Goal: Information Seeking & Learning: Learn about a topic

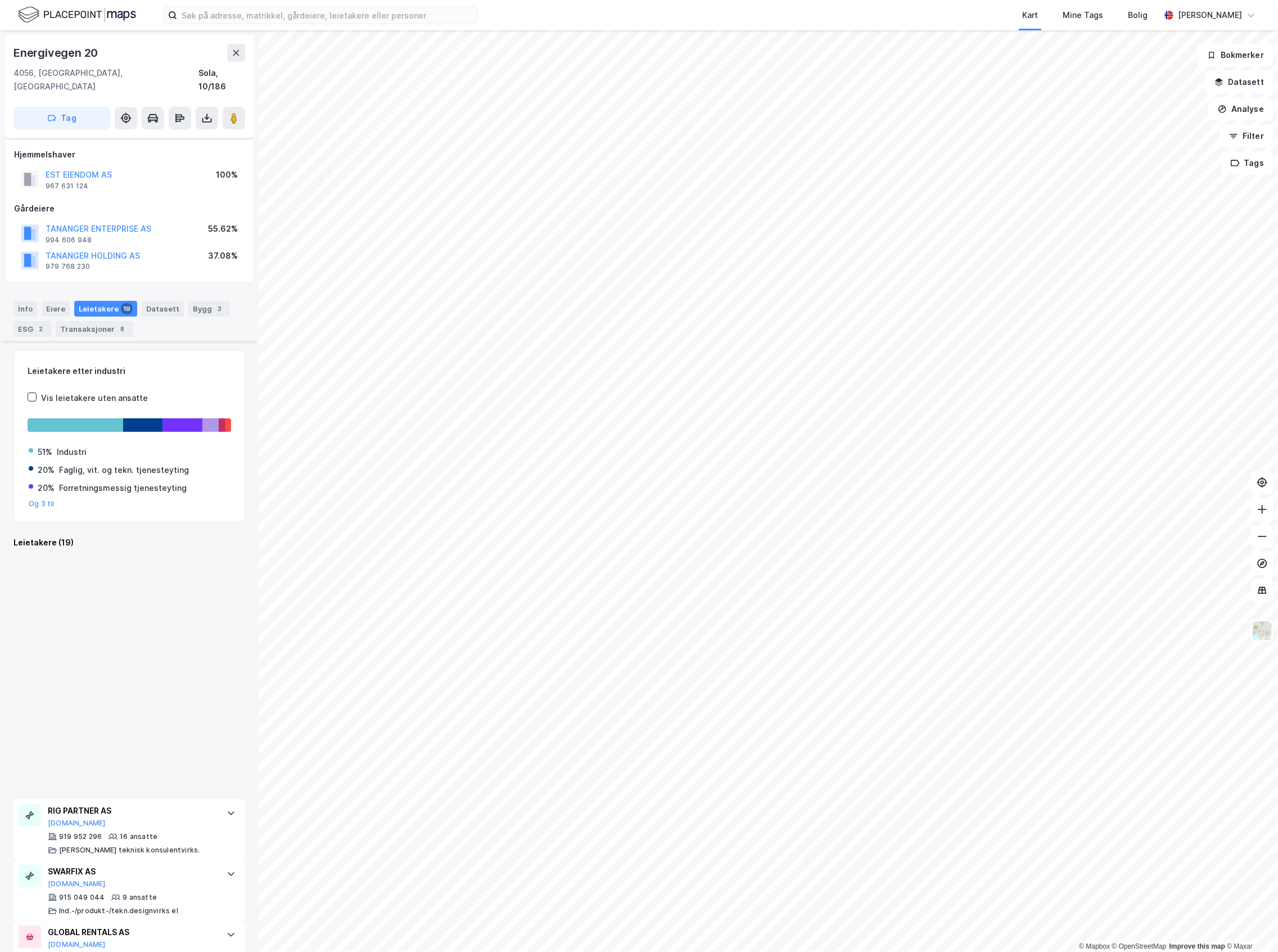
scroll to position [794, 0]
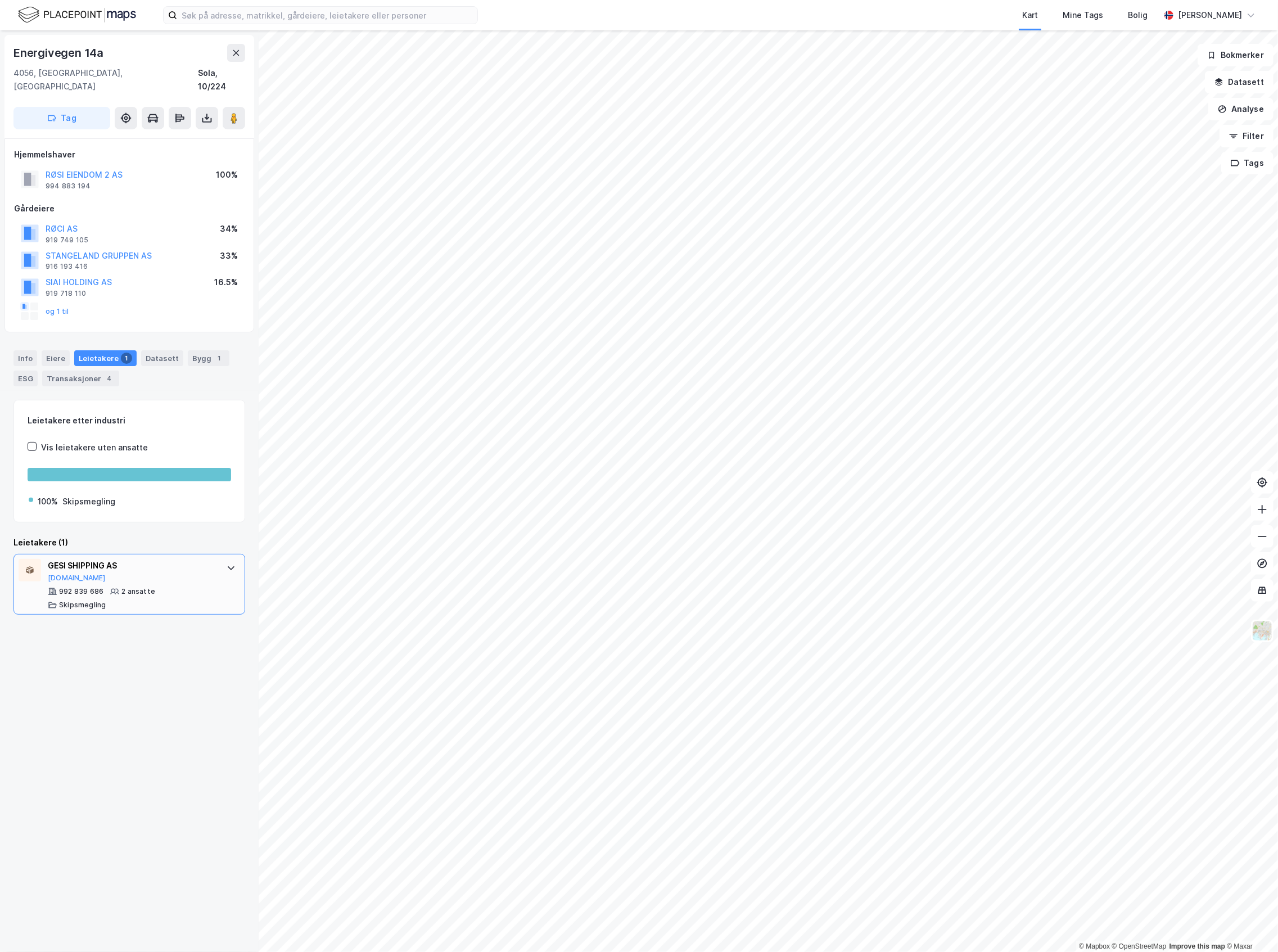
click at [193, 597] on div "992 839 686 2 ansatte Skipsmegling" at bounding box center [131, 598] width 167 height 23
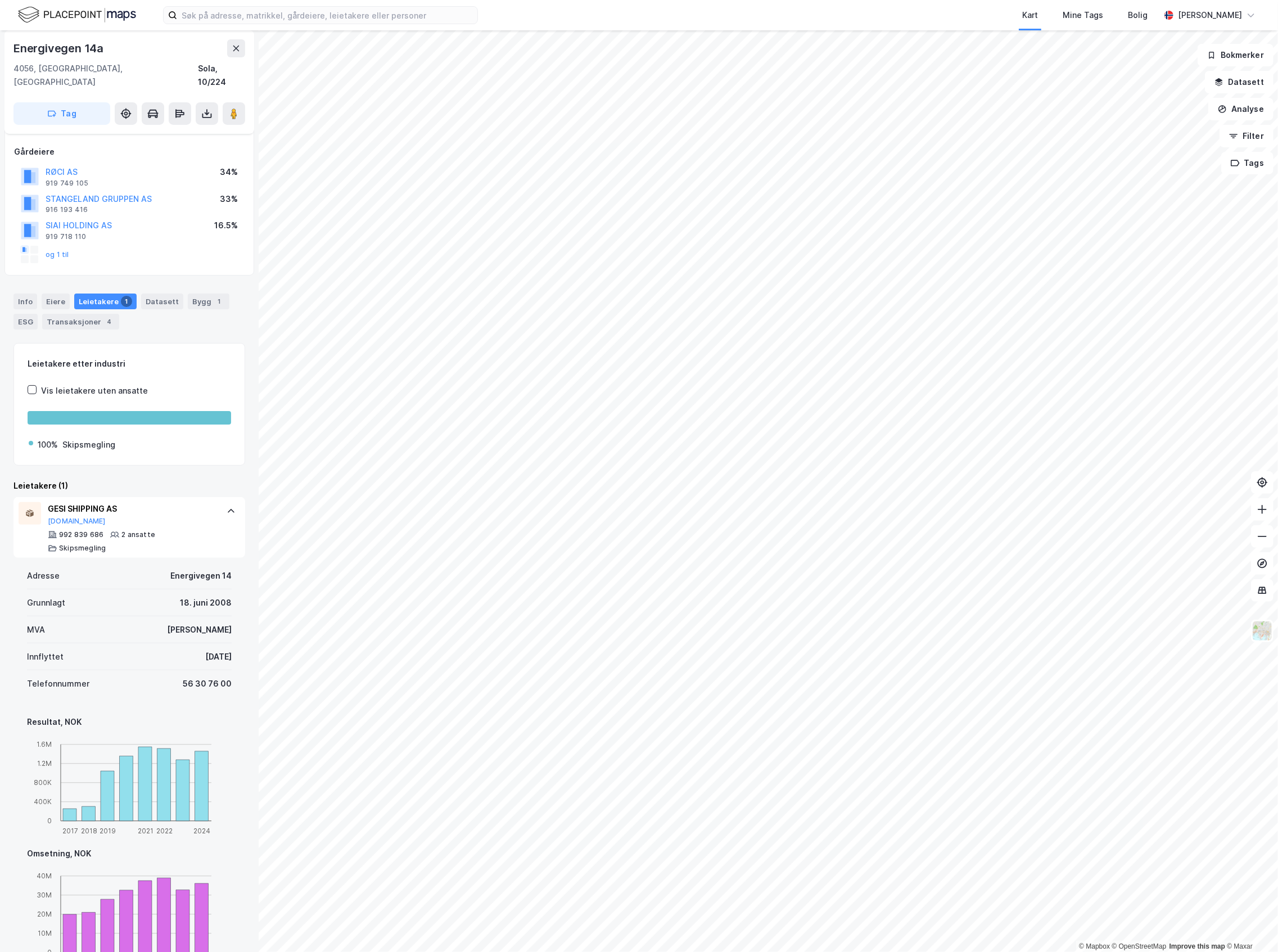
scroll to position [131, 0]
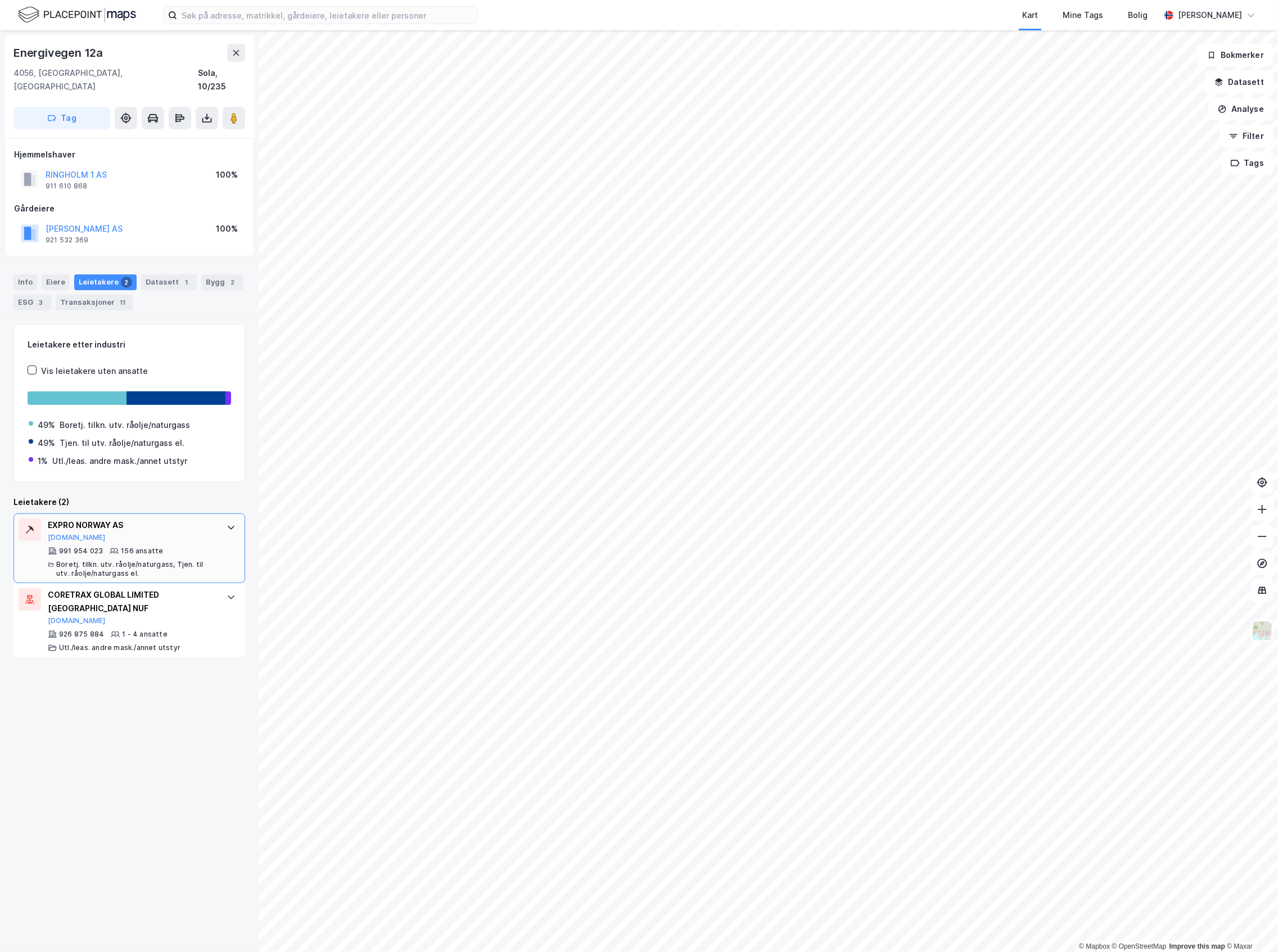
click at [205, 538] on div "EXPRO NORWAY AS Proff.no 991 954 023 156 ansatte Boretj. tilkn. utv. råolje/nat…" at bounding box center [129, 548] width 232 height 69
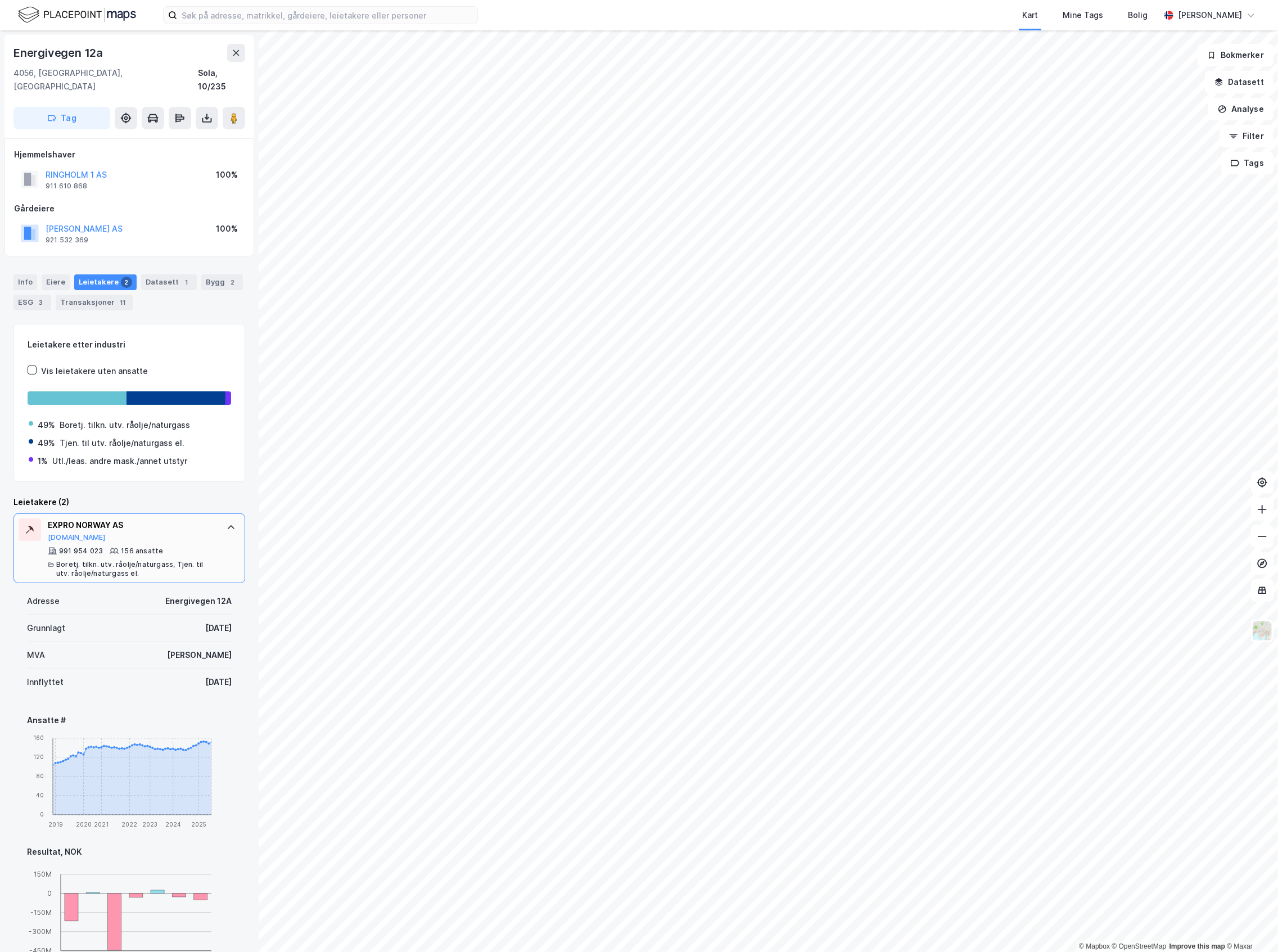
scroll to position [74, 0]
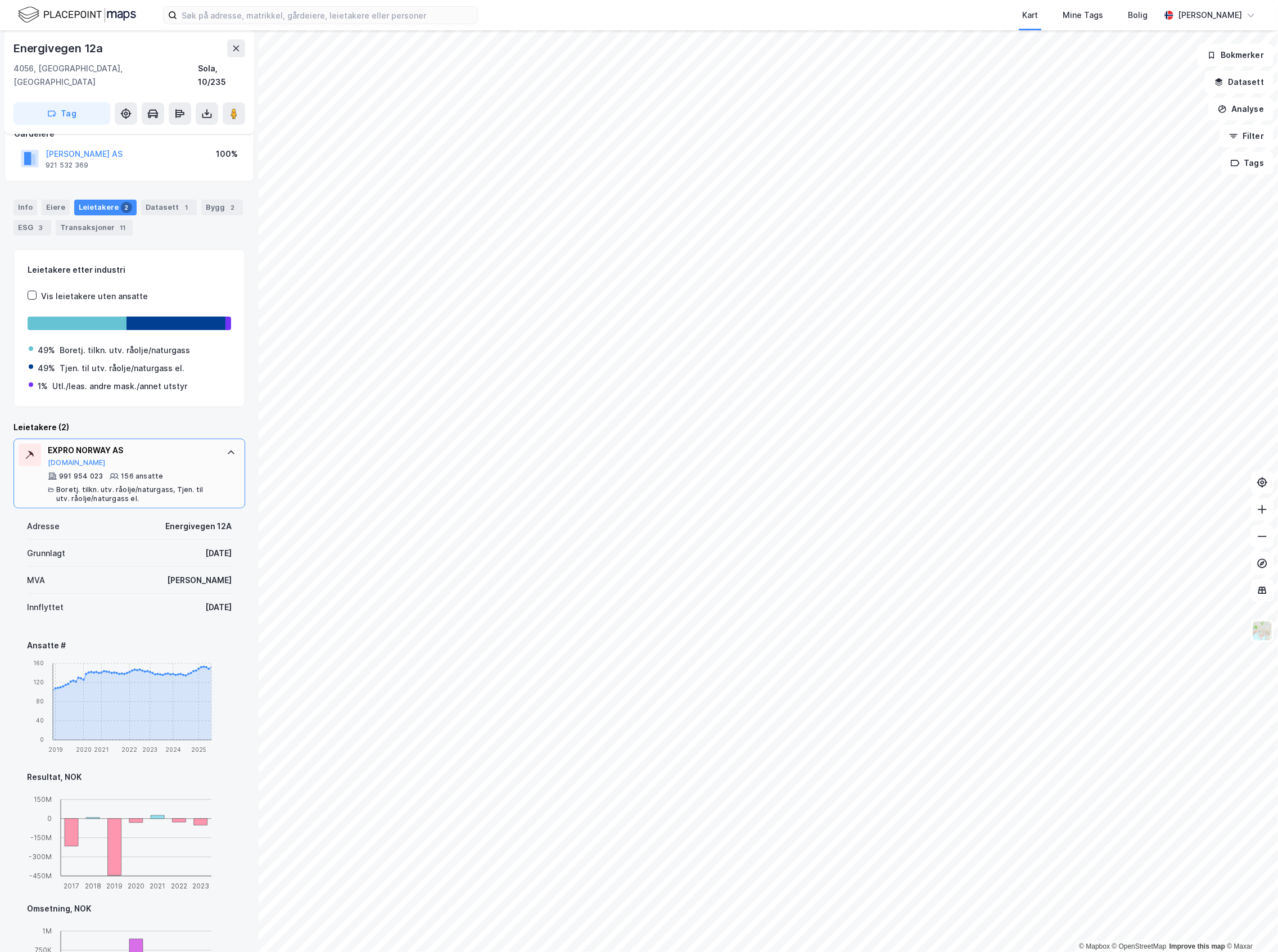
click at [162, 450] on div "EXPRO NORWAY AS Proff.no" at bounding box center [131, 455] width 167 height 23
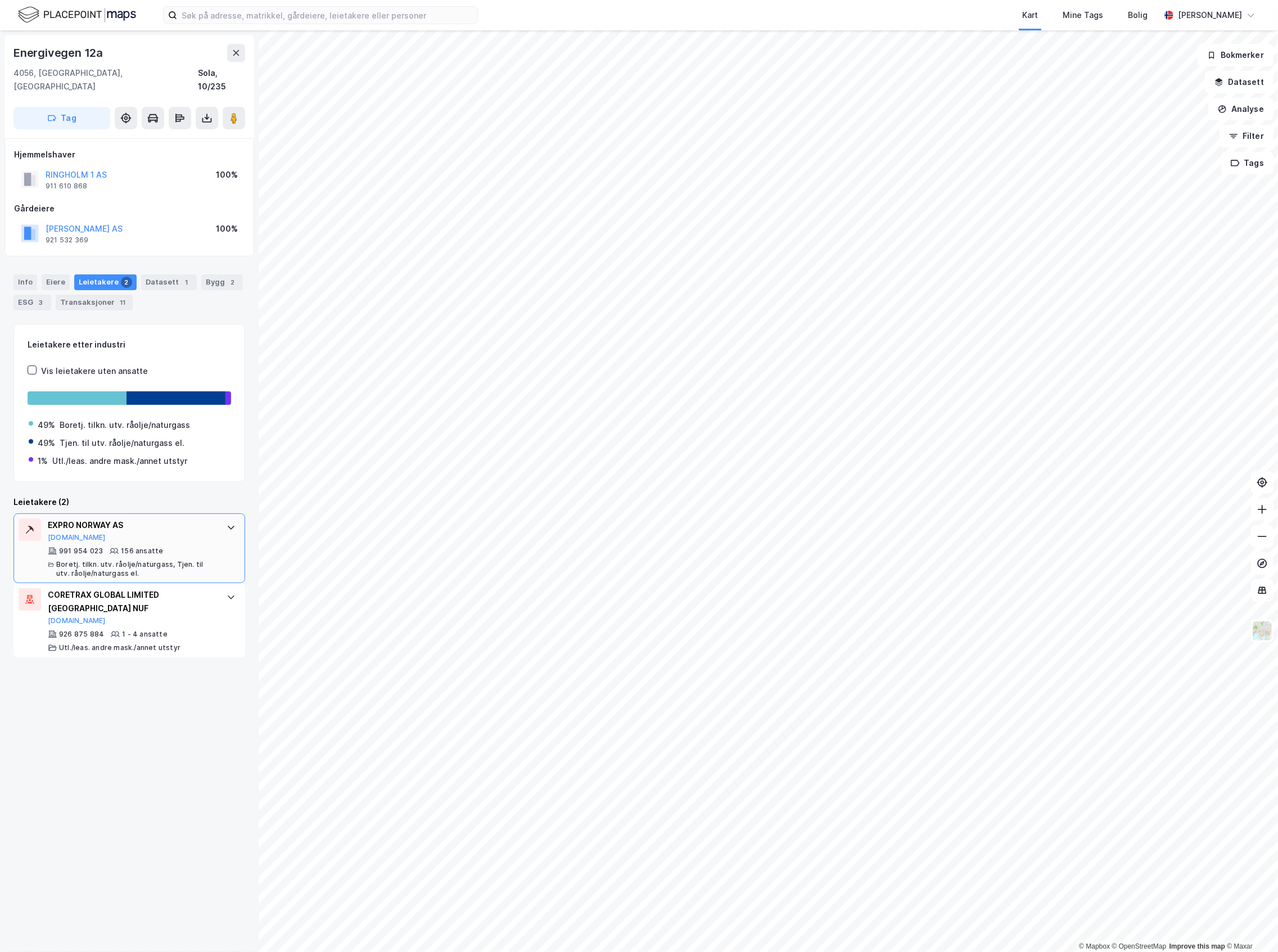
scroll to position [0, 0]
click at [150, 629] on div "1 - 4 ansatte" at bounding box center [145, 634] width 45 height 9
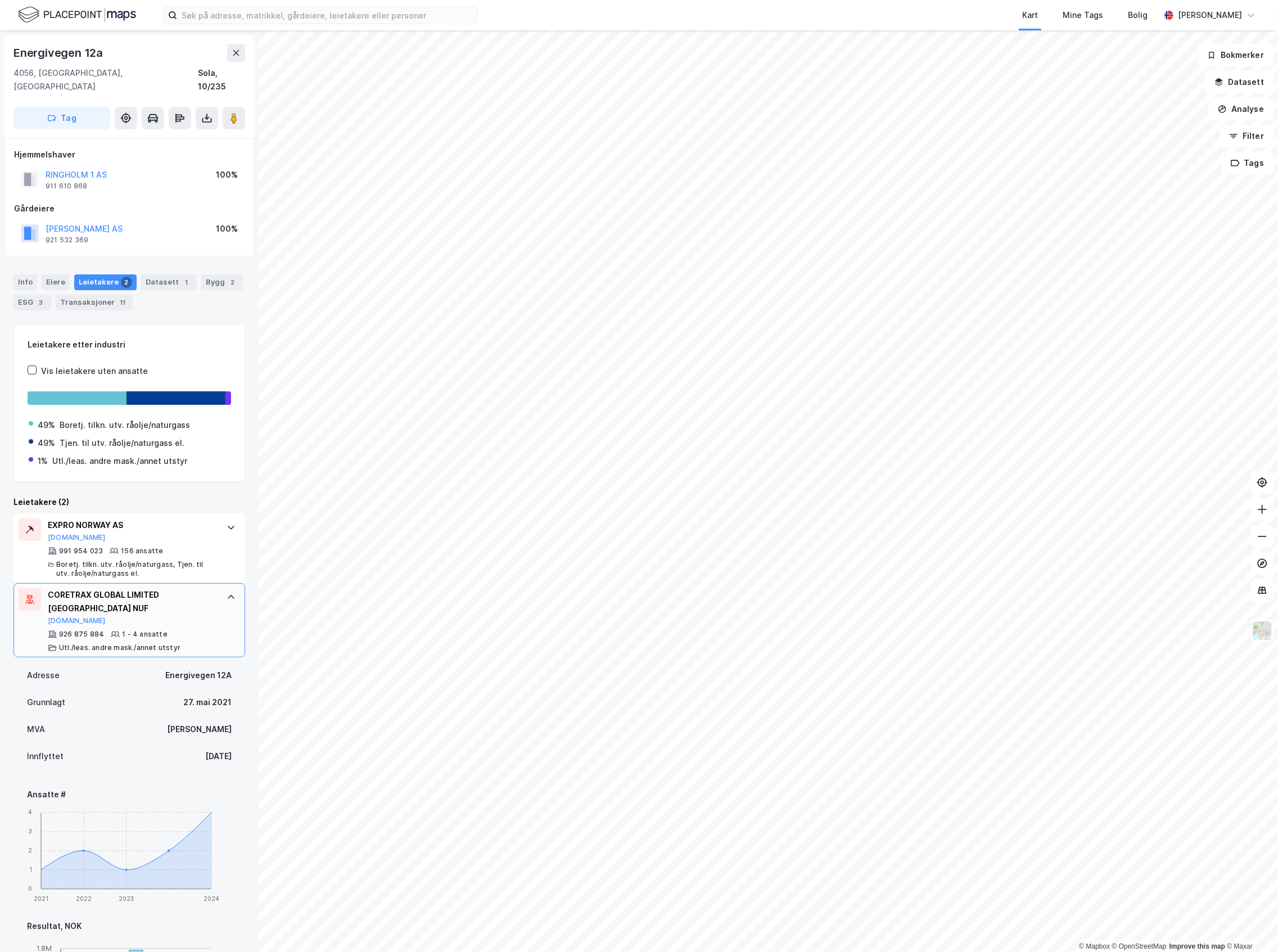
click at [150, 629] on div "1 - 4 ansatte" at bounding box center [145, 634] width 45 height 9
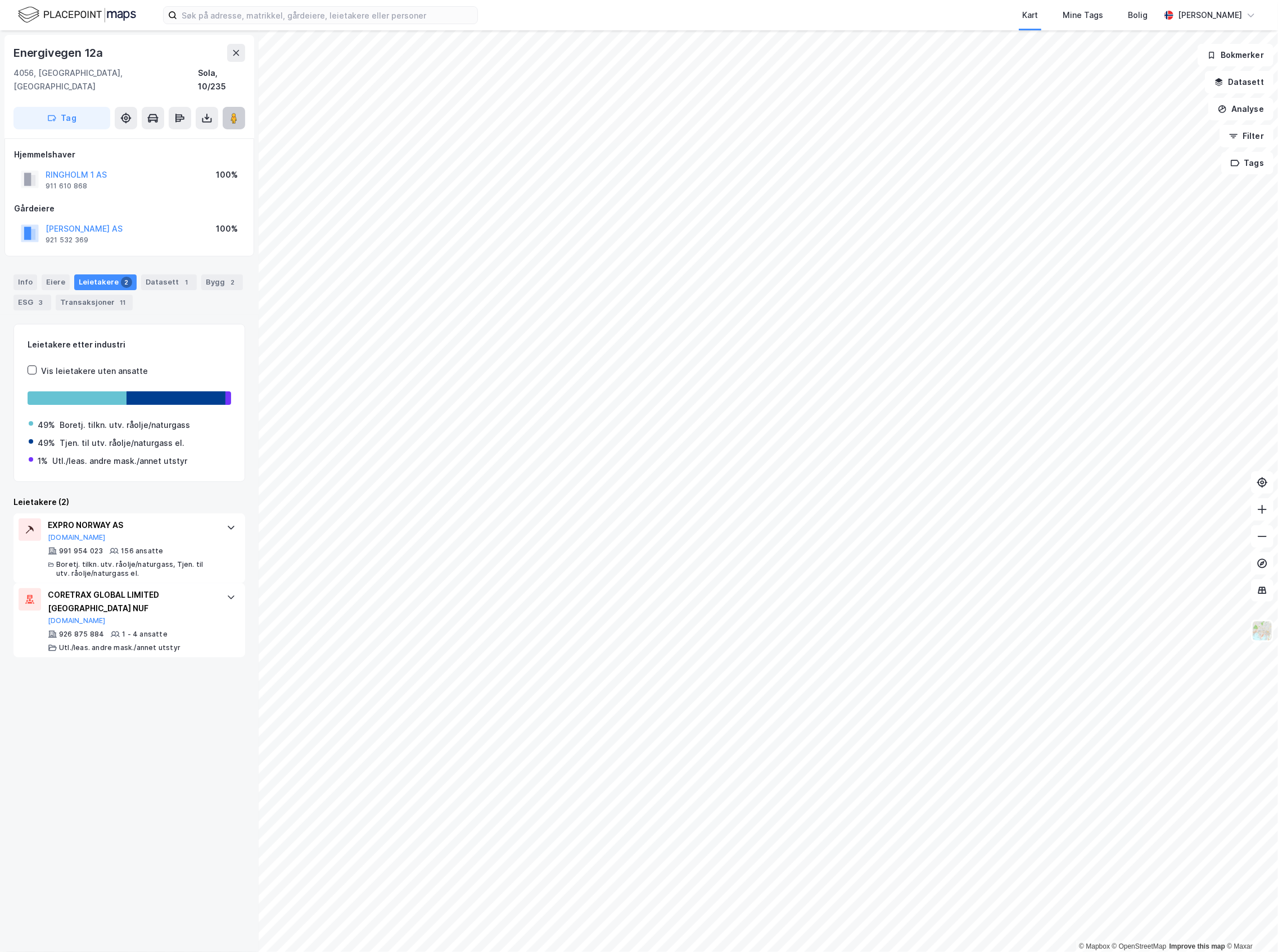
click at [234, 112] on image at bounding box center [234, 118] width 7 height 11
drag, startPoint x: 110, startPoint y: 157, endPoint x: 42, endPoint y: 163, distance: 68.3
click at [42, 166] on div "RINGHOLM 1 AS 911 610 868 100%" at bounding box center [129, 179] width 230 height 27
drag, startPoint x: 146, startPoint y: 213, endPoint x: 43, endPoint y: 221, distance: 103.3
click at [43, 221] on div "RISAVIKA KOMBIBYGG AS 921 532 369 100%" at bounding box center [129, 233] width 230 height 27
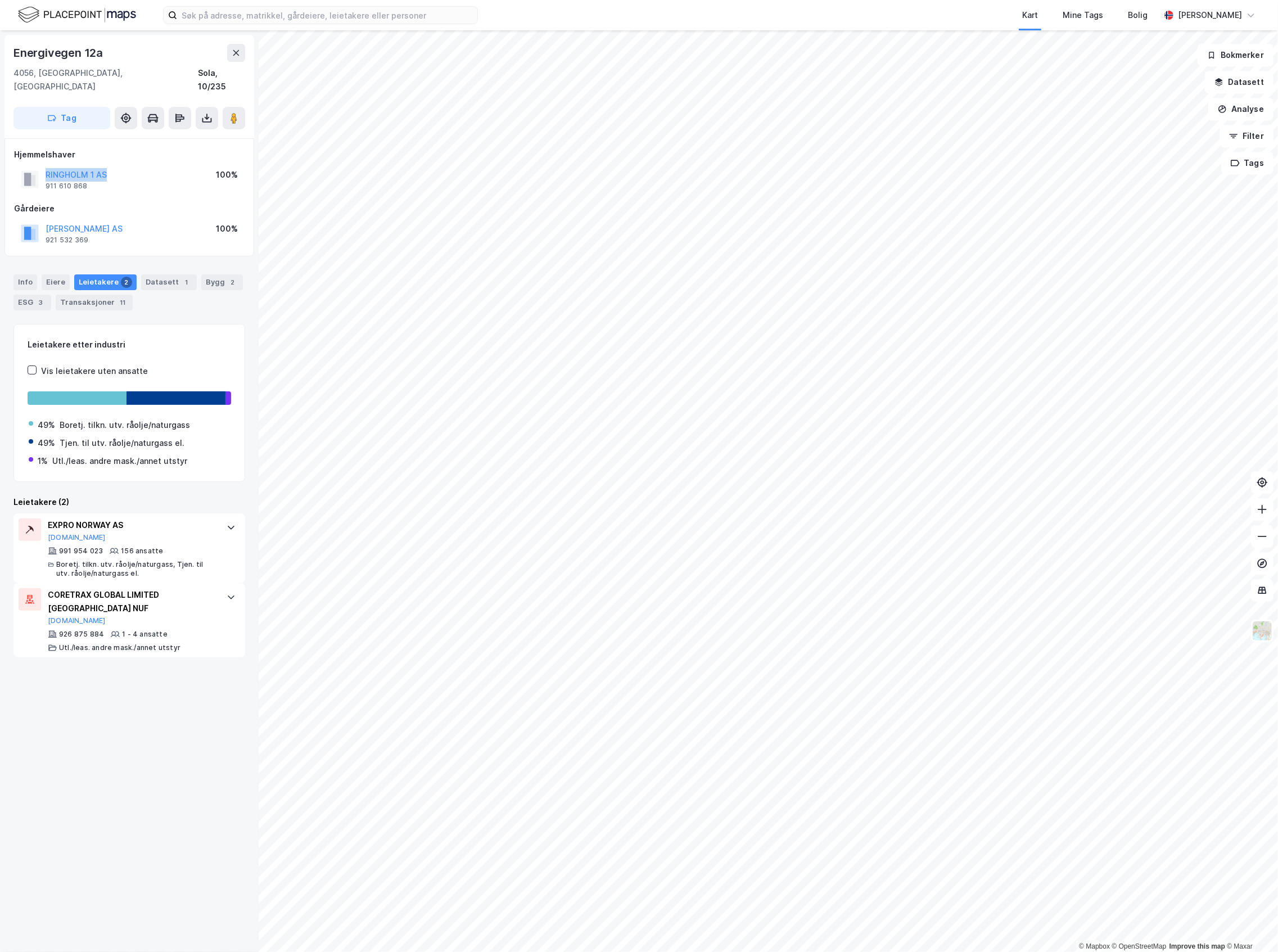
copy button "RISAVIKA KOMBIBYGG AS"
click at [57, 275] on div "Eiere" at bounding box center [56, 282] width 28 height 16
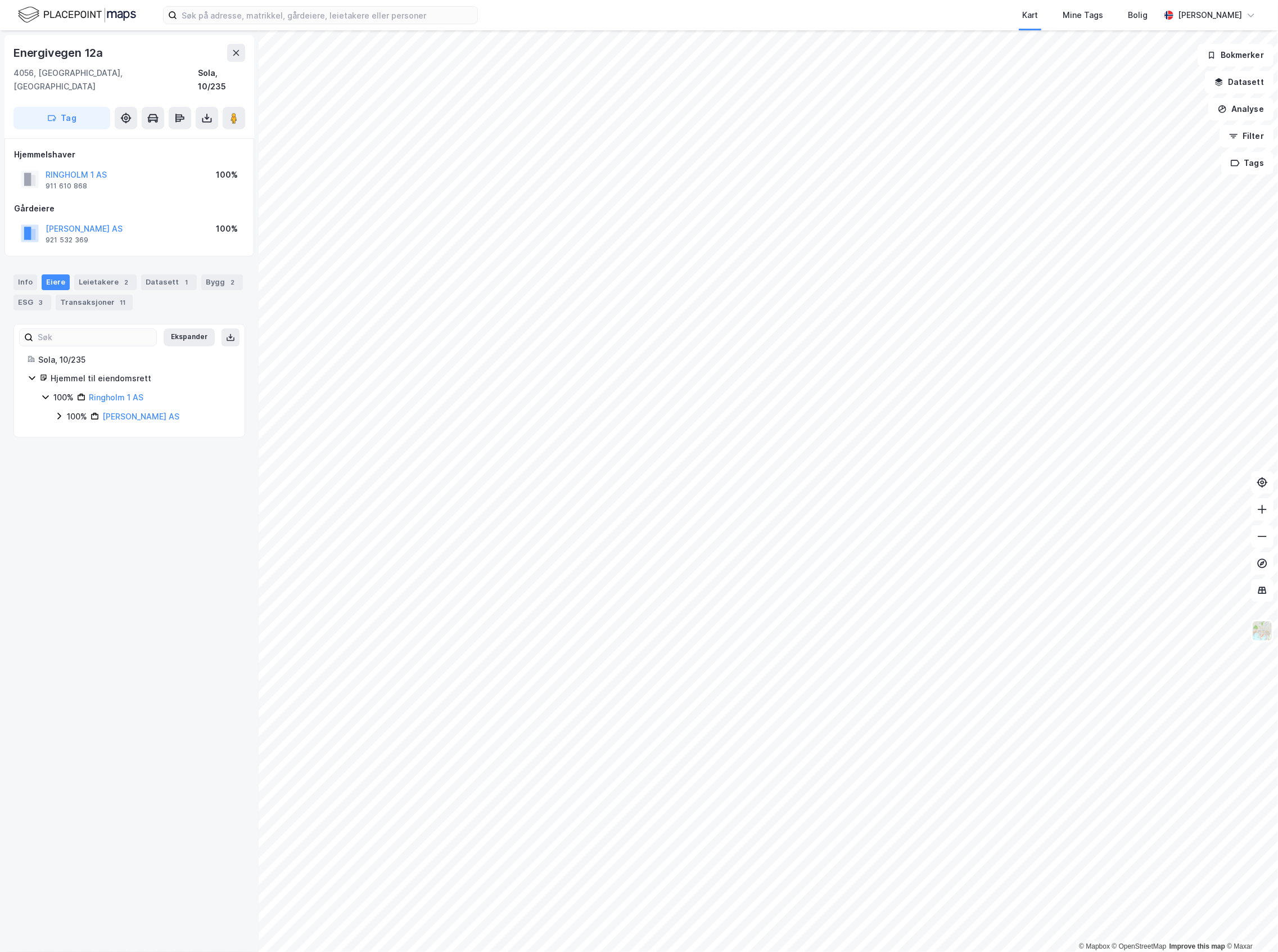
click at [56, 412] on icon at bounding box center [59, 416] width 9 height 9
drag, startPoint x: 153, startPoint y: 385, endPoint x: 85, endPoint y: 385, distance: 68.0
click at [85, 391] on div "100% Ringholm 1 AS" at bounding box center [142, 397] width 177 height 13
copy link "Ringholm 1 AS"
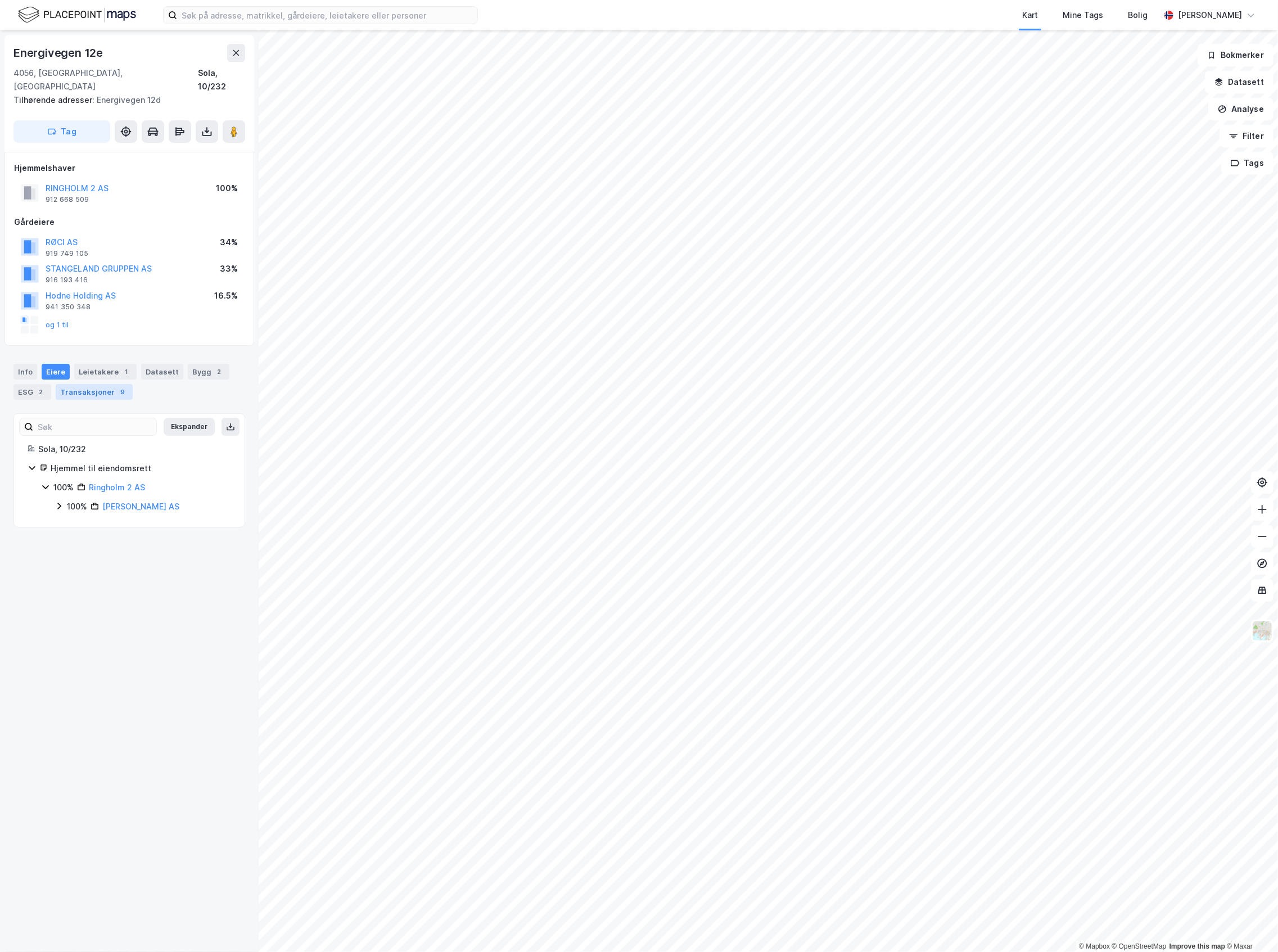
click at [106, 384] on div "Transaksjoner 9" at bounding box center [94, 391] width 77 height 16
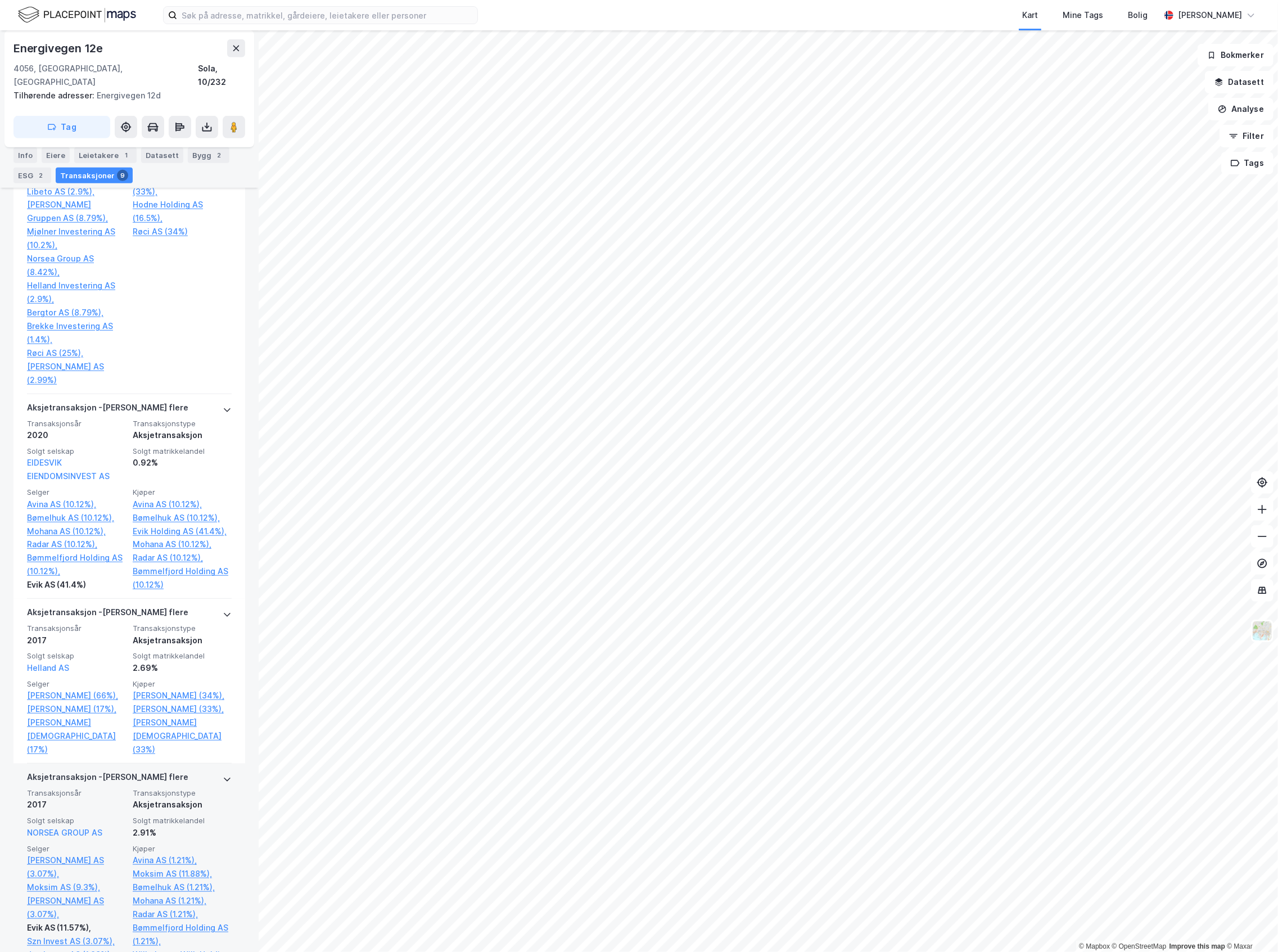
scroll to position [599, 0]
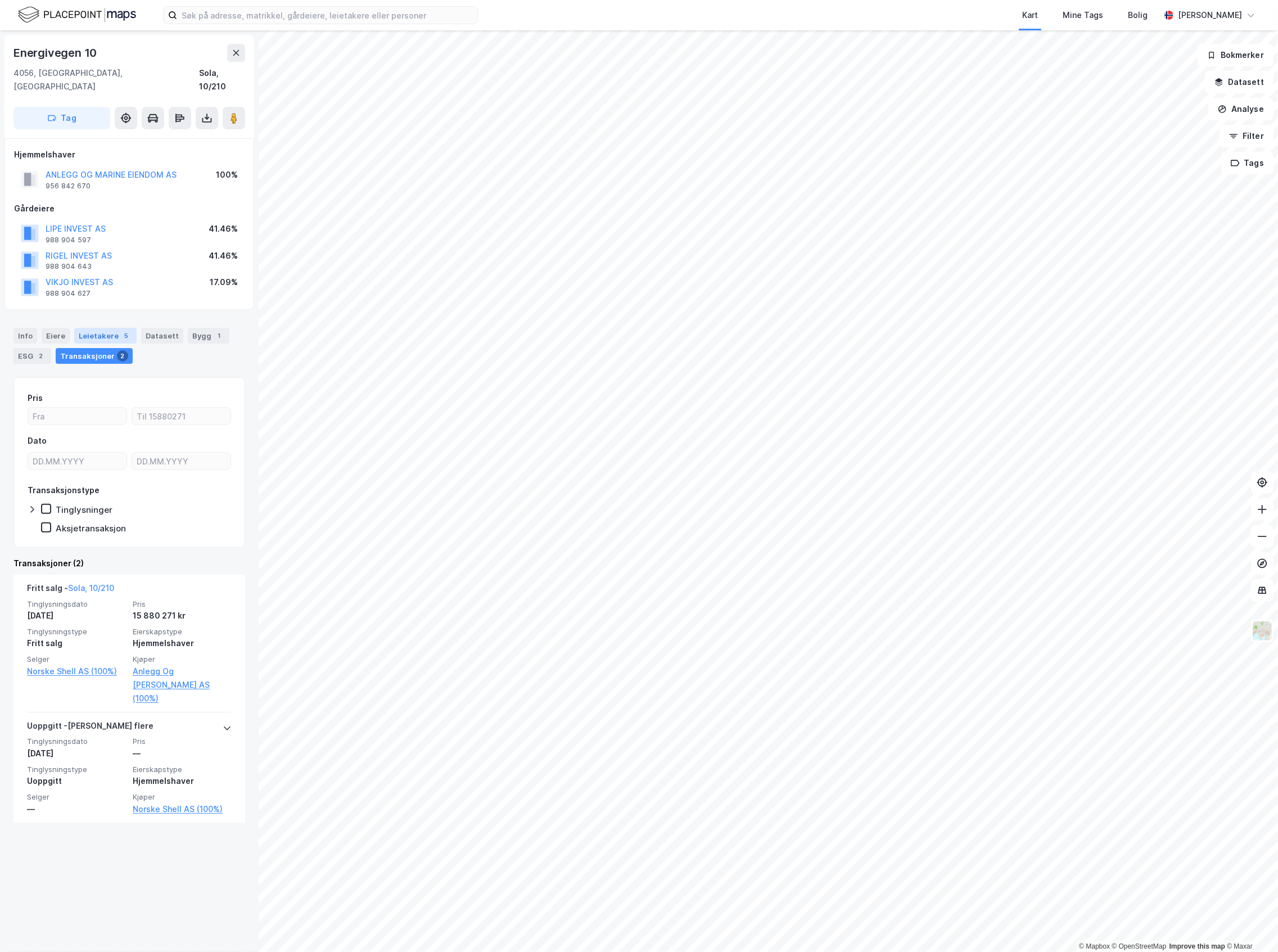
click at [83, 328] on div "Leietakere 5" at bounding box center [105, 335] width 63 height 16
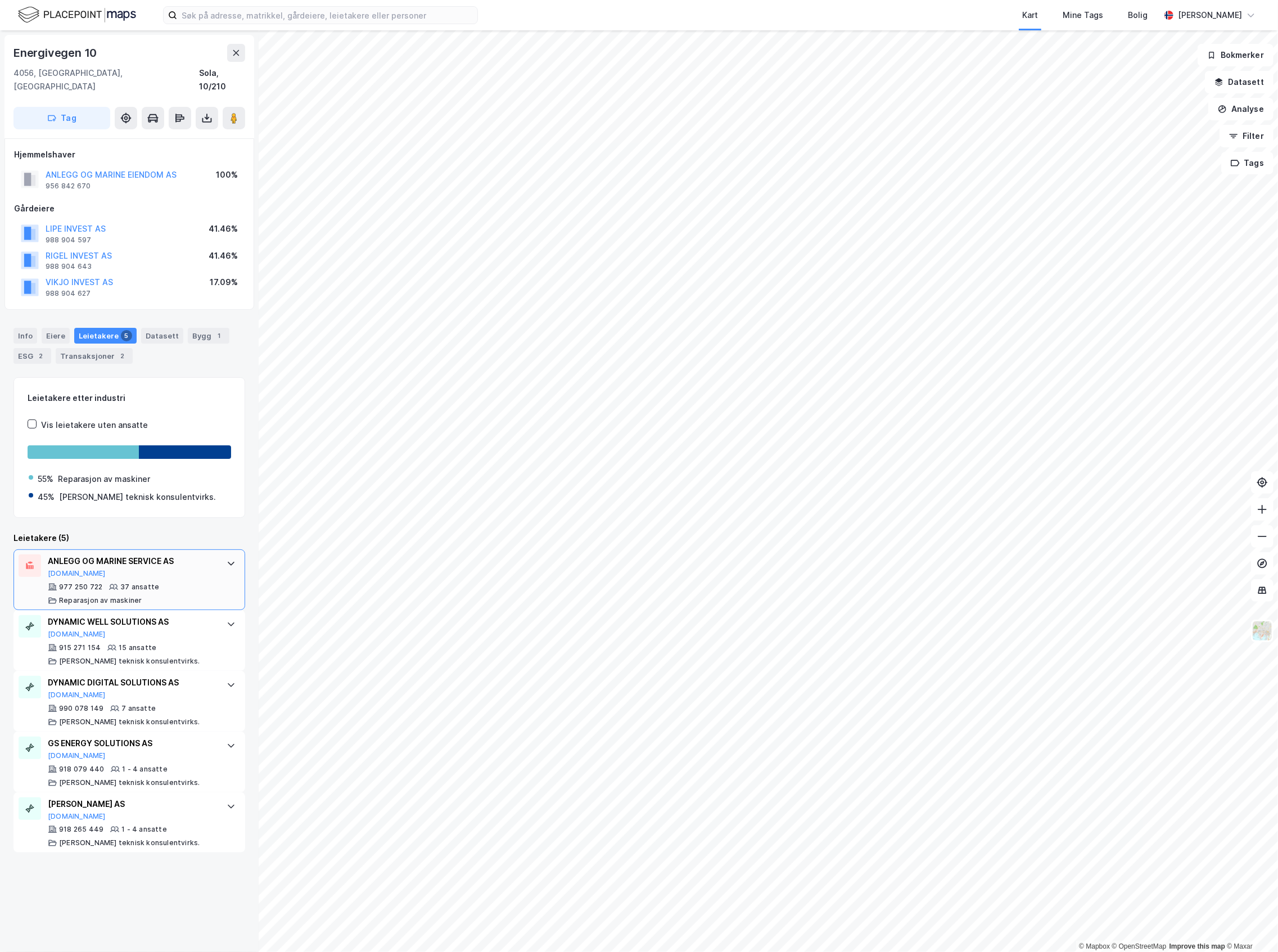
click at [190, 565] on div "ANLEGG OG MARINE SERVICE AS Proff.no" at bounding box center [131, 566] width 167 height 23
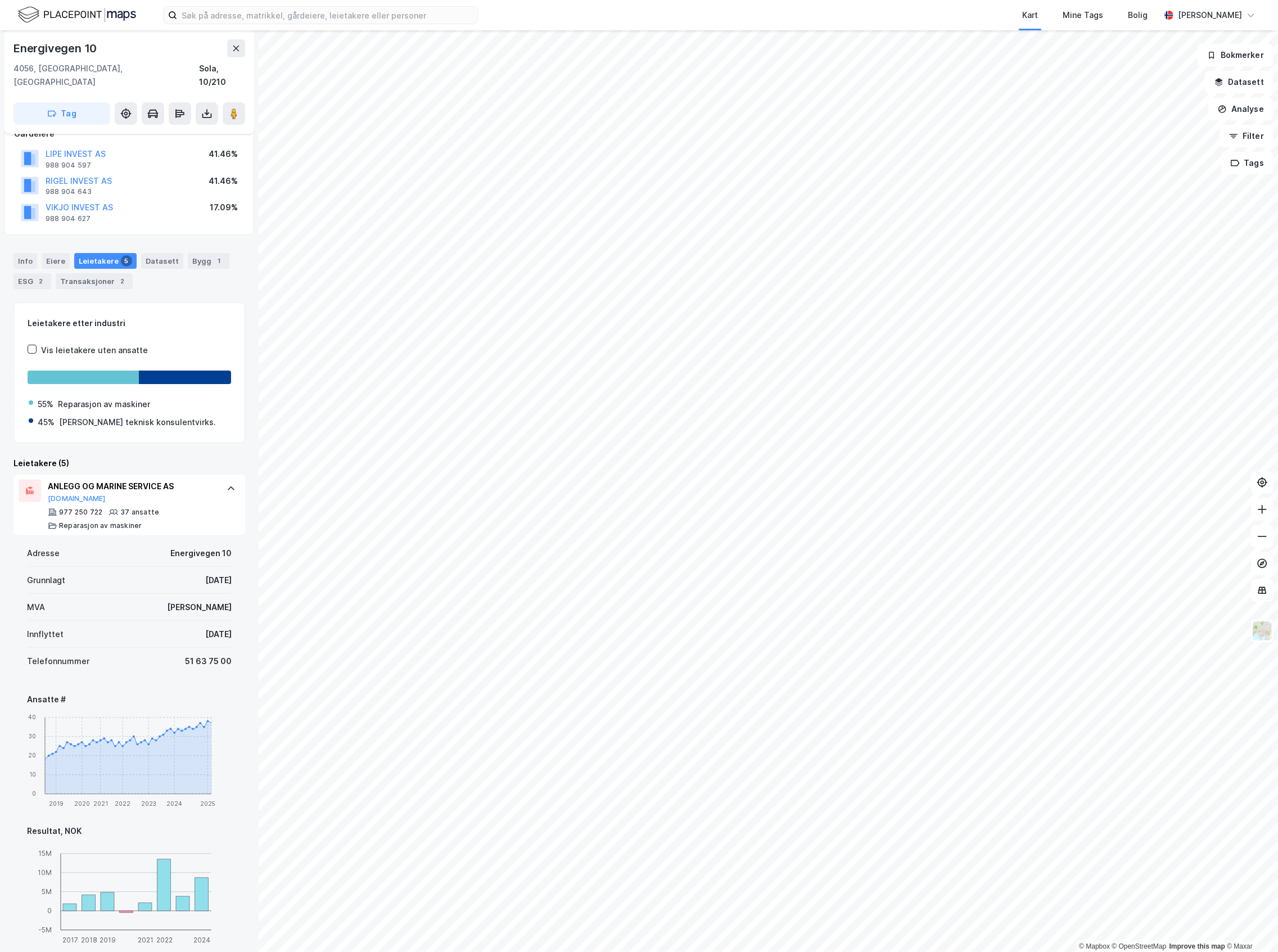
scroll to position [150, 0]
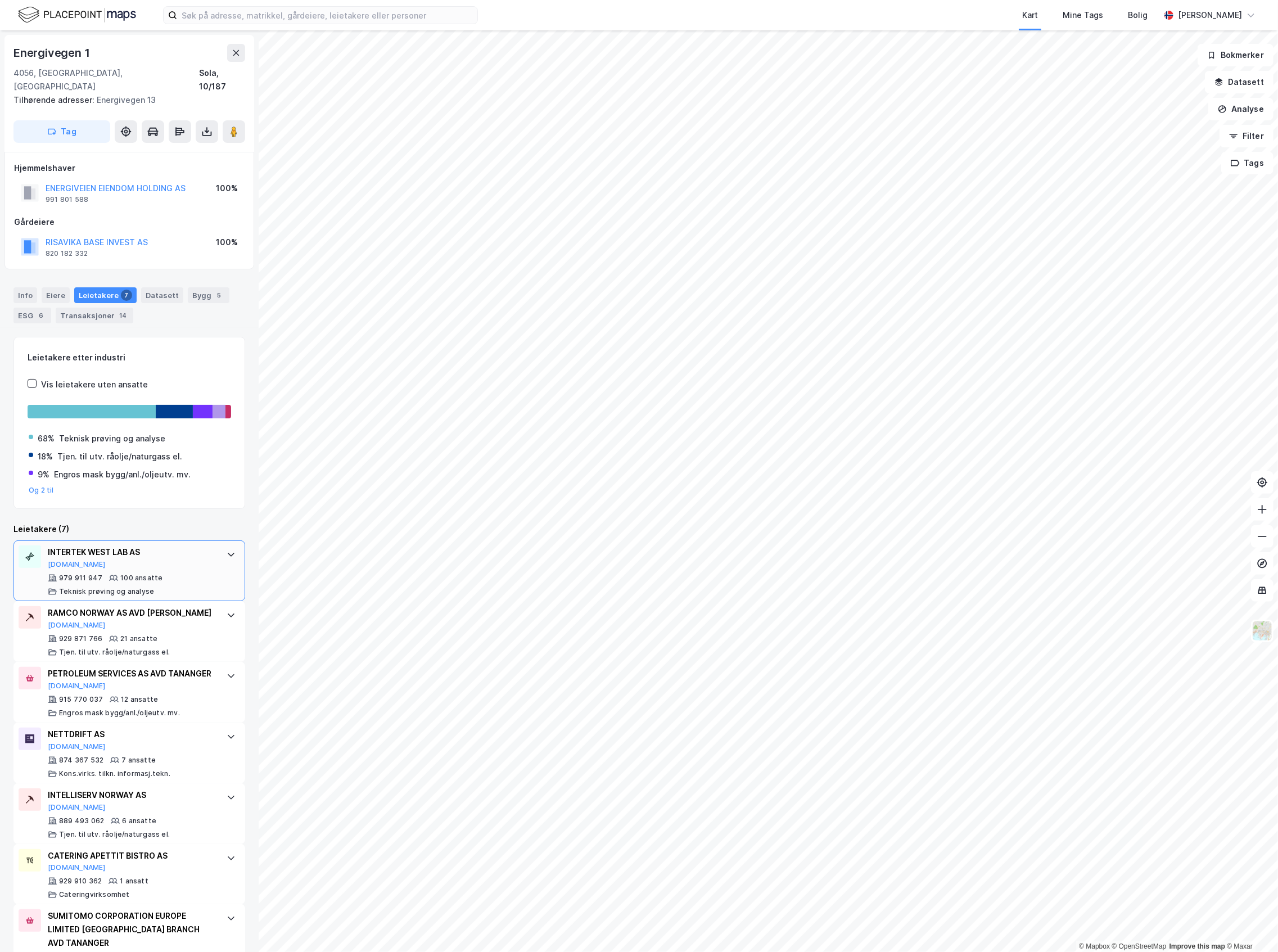
click at [162, 573] on div "979 911 947 100 ansatte Teknisk prøving og analyse" at bounding box center [131, 585] width 167 height 23
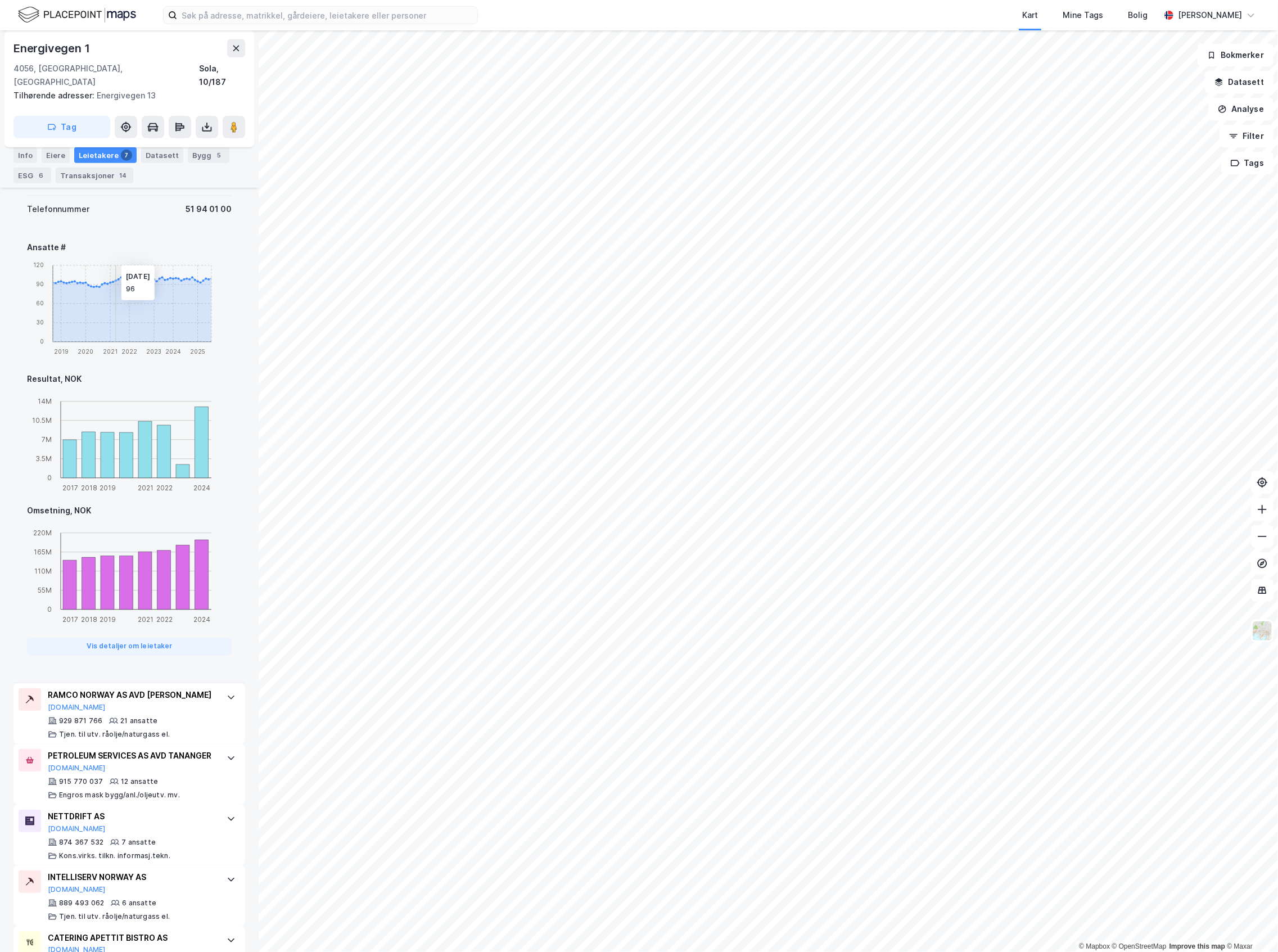
scroll to position [525, 0]
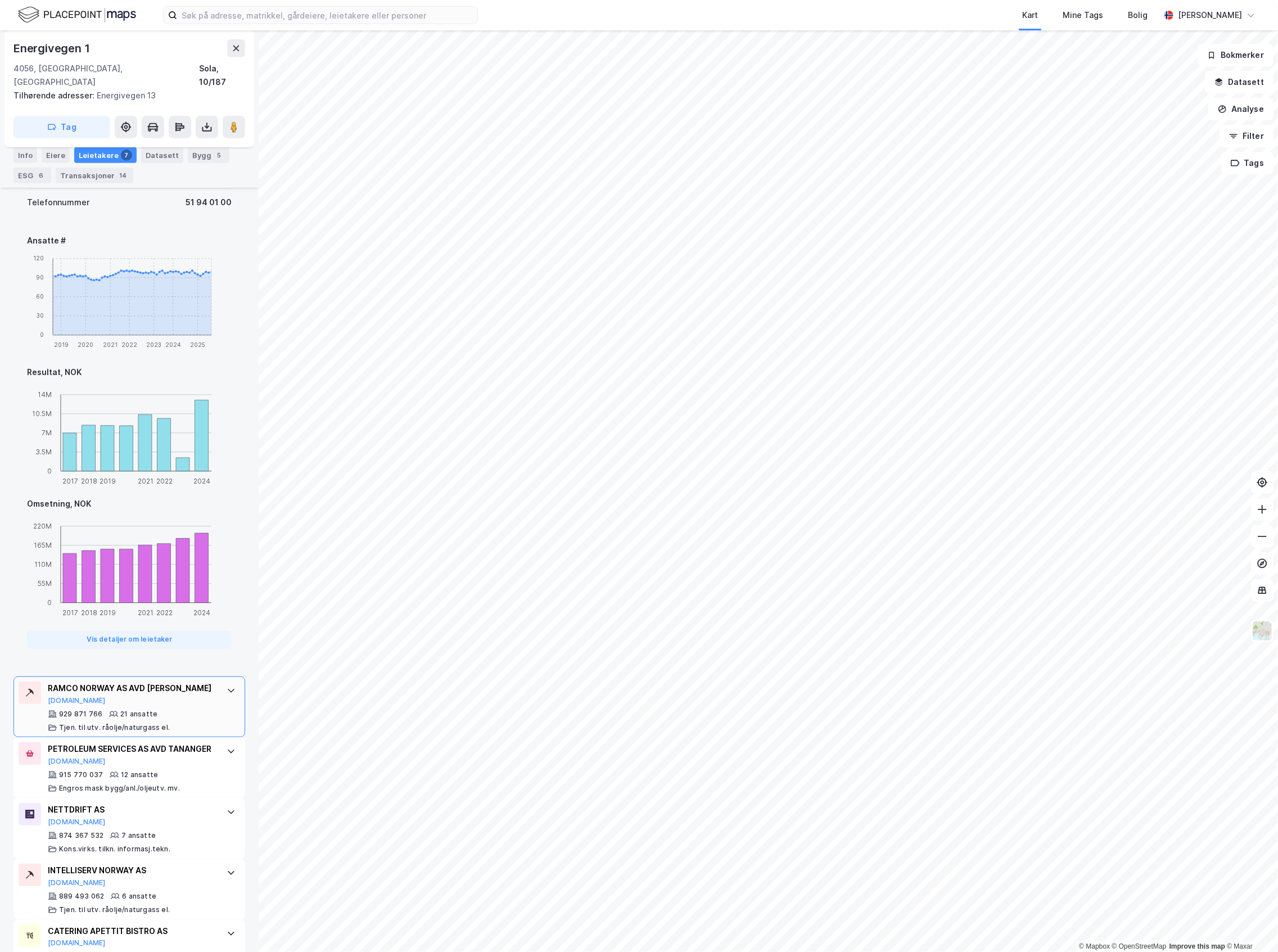
click at [167, 688] on div "RAMCO NORWAY AS AVD RISAVIKA Brreg.no" at bounding box center [131, 693] width 167 height 23
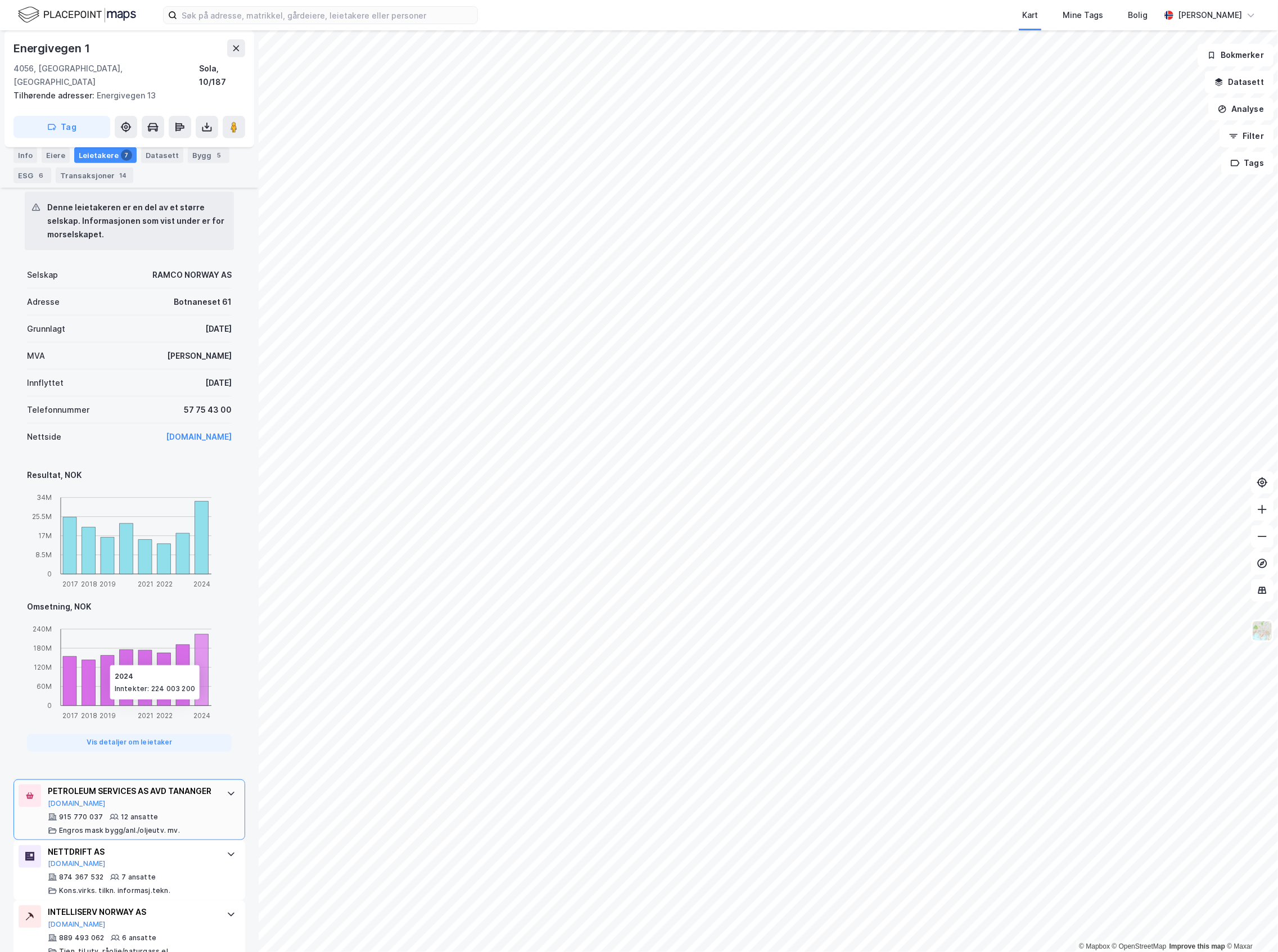
scroll to position [525, 0]
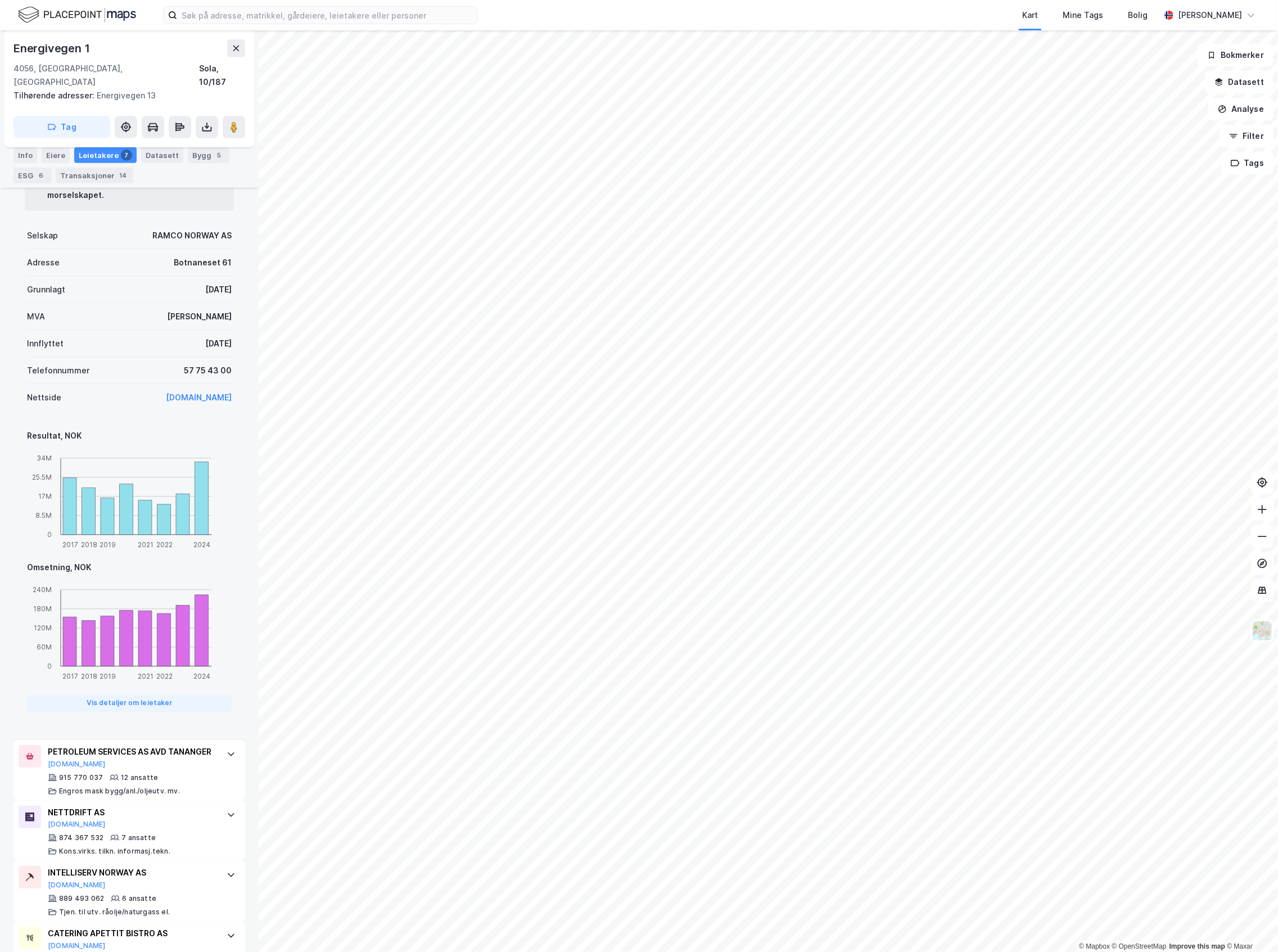
click at [225, 57] on div "Energivegen 1 4056, Tananger, Rogaland Sola, 10/187" at bounding box center [129, 64] width 232 height 49
click at [228, 54] on button at bounding box center [236, 48] width 18 height 18
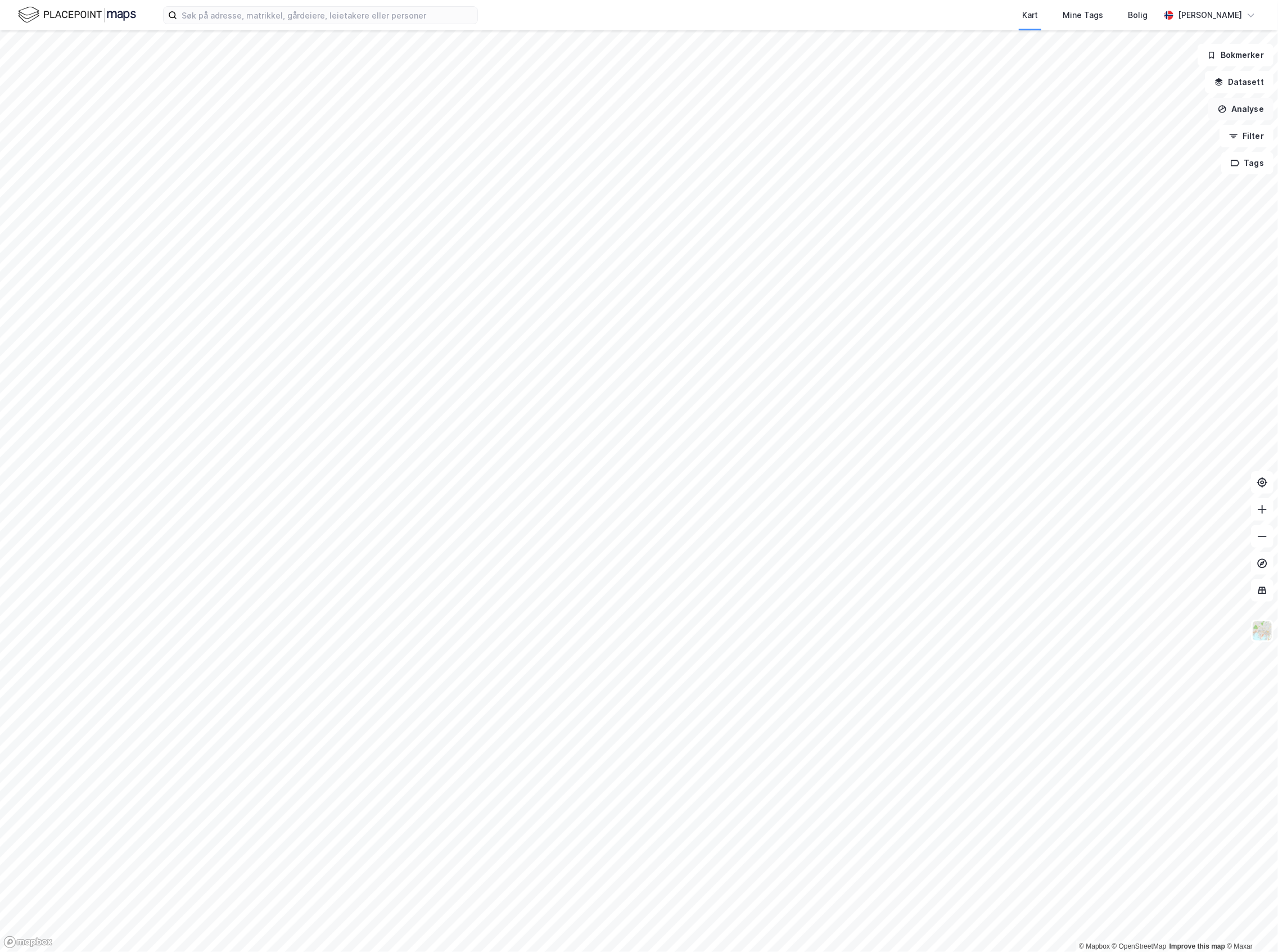
click at [1226, 105] on icon "button" at bounding box center [1222, 109] width 9 height 9
click at [1227, 105] on icon "button" at bounding box center [1222, 109] width 9 height 9
click at [1238, 81] on button "Datasett" at bounding box center [1239, 82] width 69 height 23
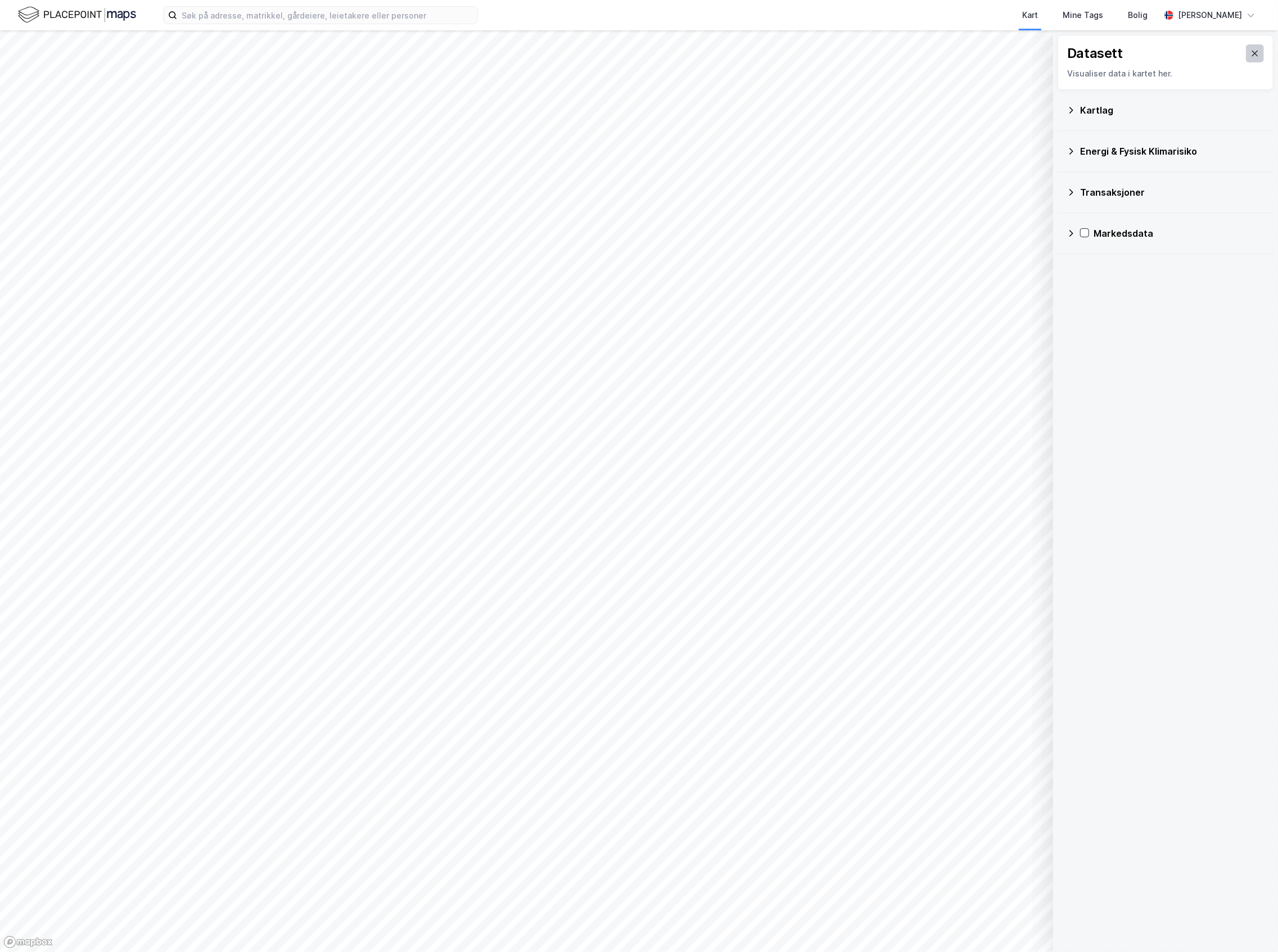
click at [1246, 61] on button at bounding box center [1255, 53] width 18 height 18
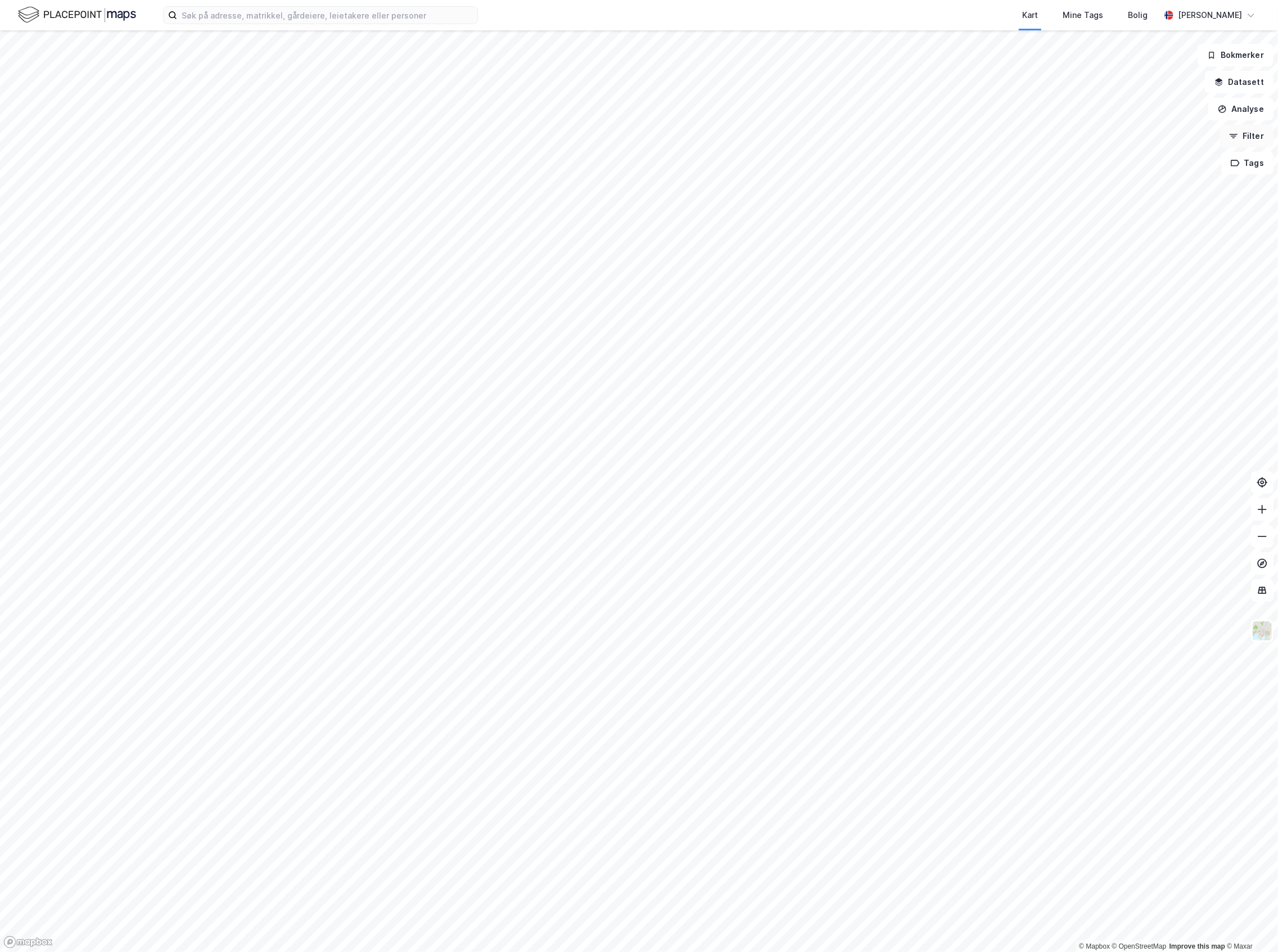
click at [1250, 140] on button "Filter" at bounding box center [1246, 136] width 54 height 23
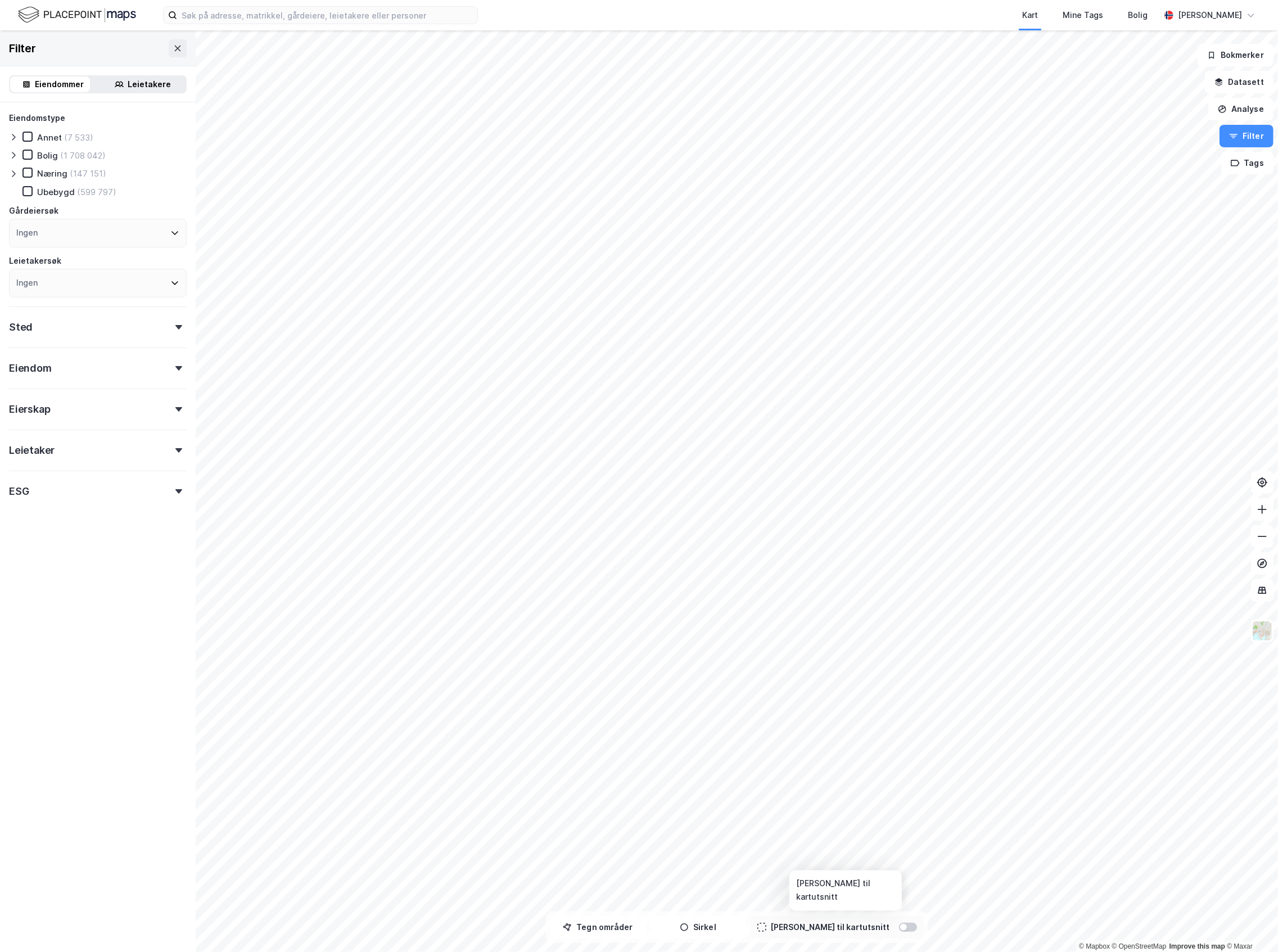
click at [899, 927] on div at bounding box center [908, 927] width 18 height 9
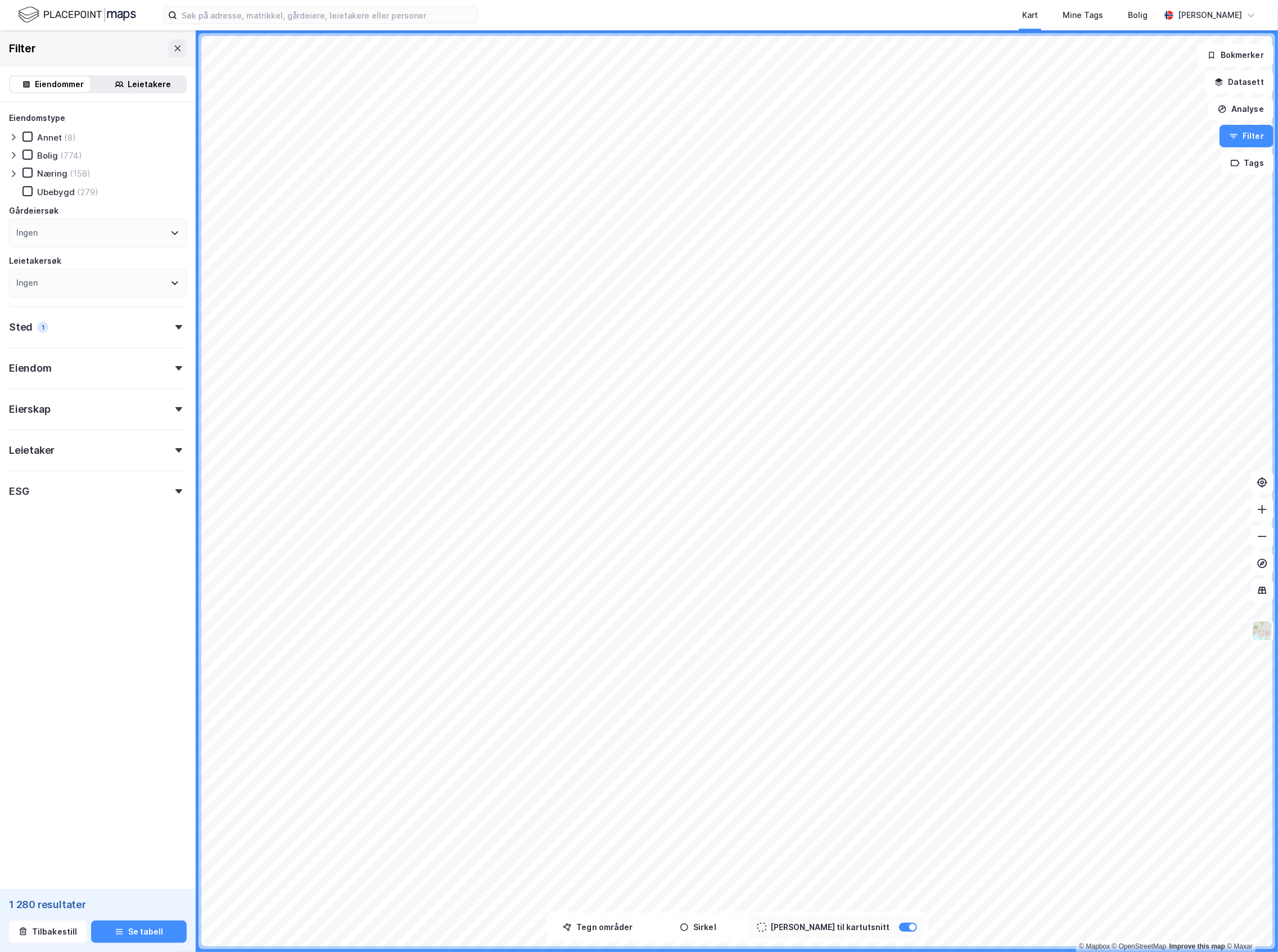
click at [128, 85] on div "Leietakere" at bounding box center [150, 84] width 44 height 13
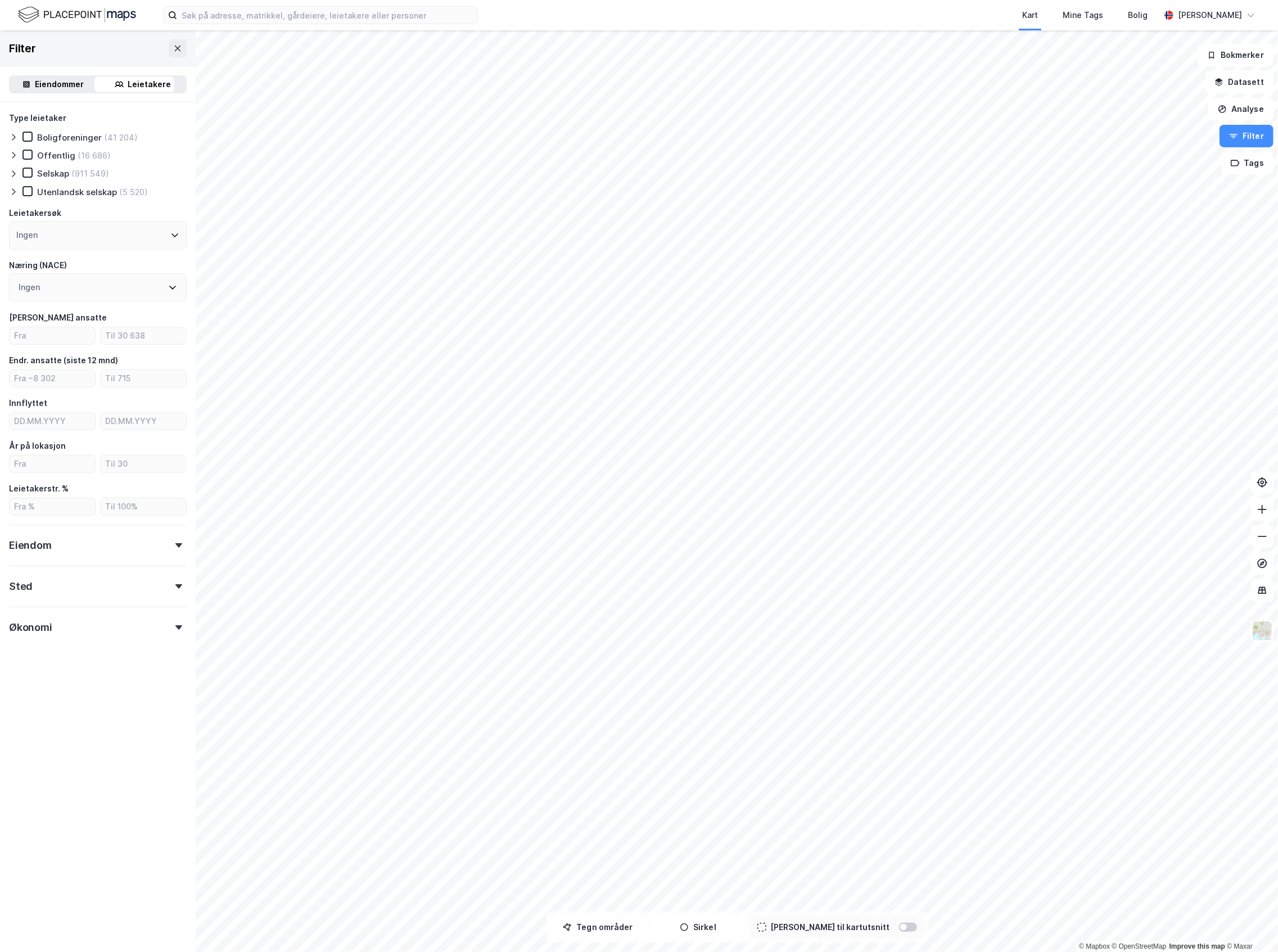
click at [75, 174] on div "(911 549)" at bounding box center [90, 173] width 38 height 11
click at [79, 187] on div "Utenlandsk selskap" at bounding box center [77, 192] width 80 height 11
click at [900, 924] on div at bounding box center [904, 927] width 7 height 7
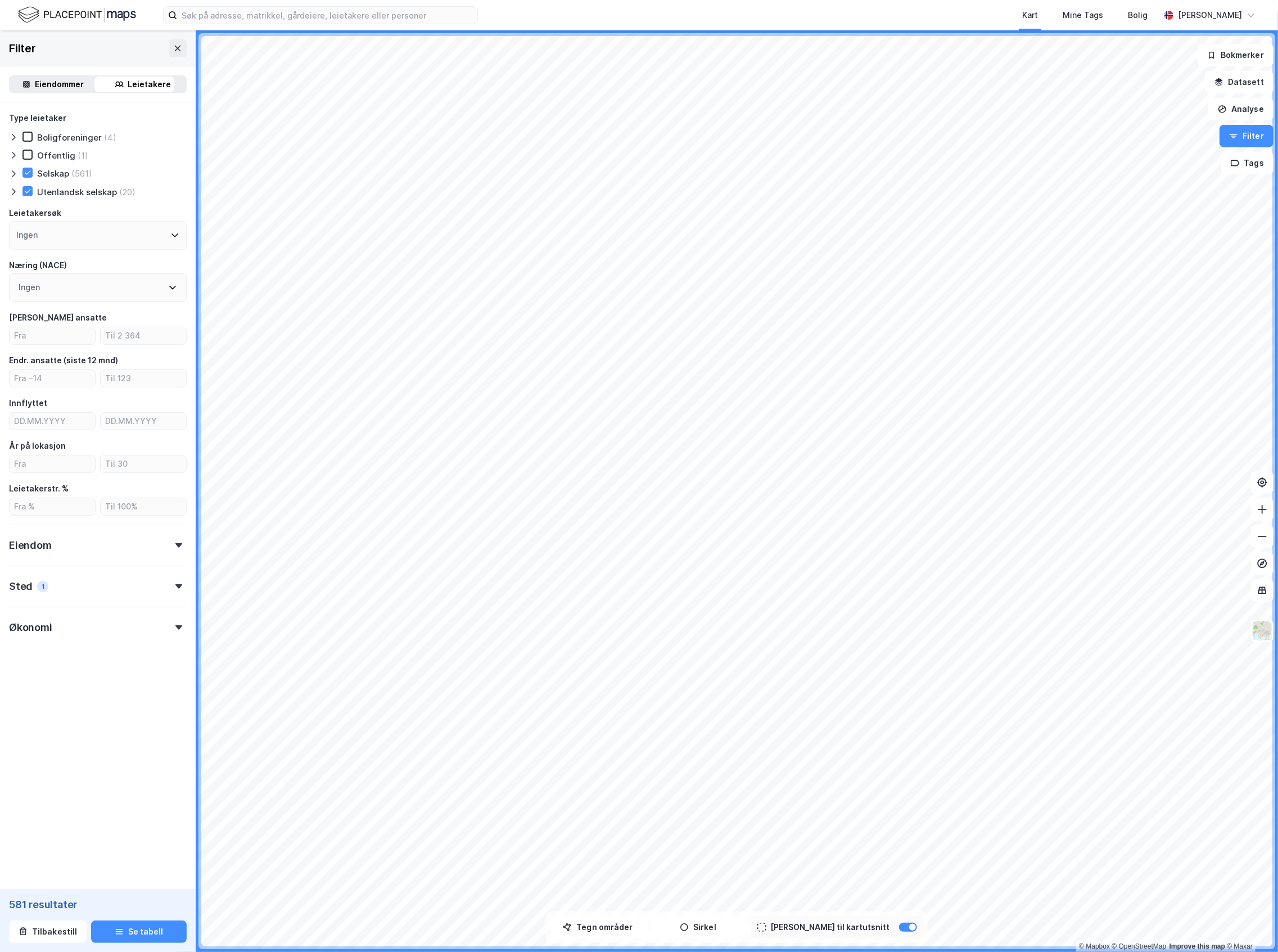
click at [79, 230] on div "Ingen" at bounding box center [97, 235] width 177 height 28
click at [108, 549] on div "Eiendom" at bounding box center [97, 540] width 177 height 32
click at [48, 633] on div "Type leietaker Boligforeninger (4) Offentlig (1) Selskap (561) Utenlandsk selsk…" at bounding box center [97, 439] width 177 height 656
click at [56, 626] on div "Næring" at bounding box center [52, 628] width 30 height 11
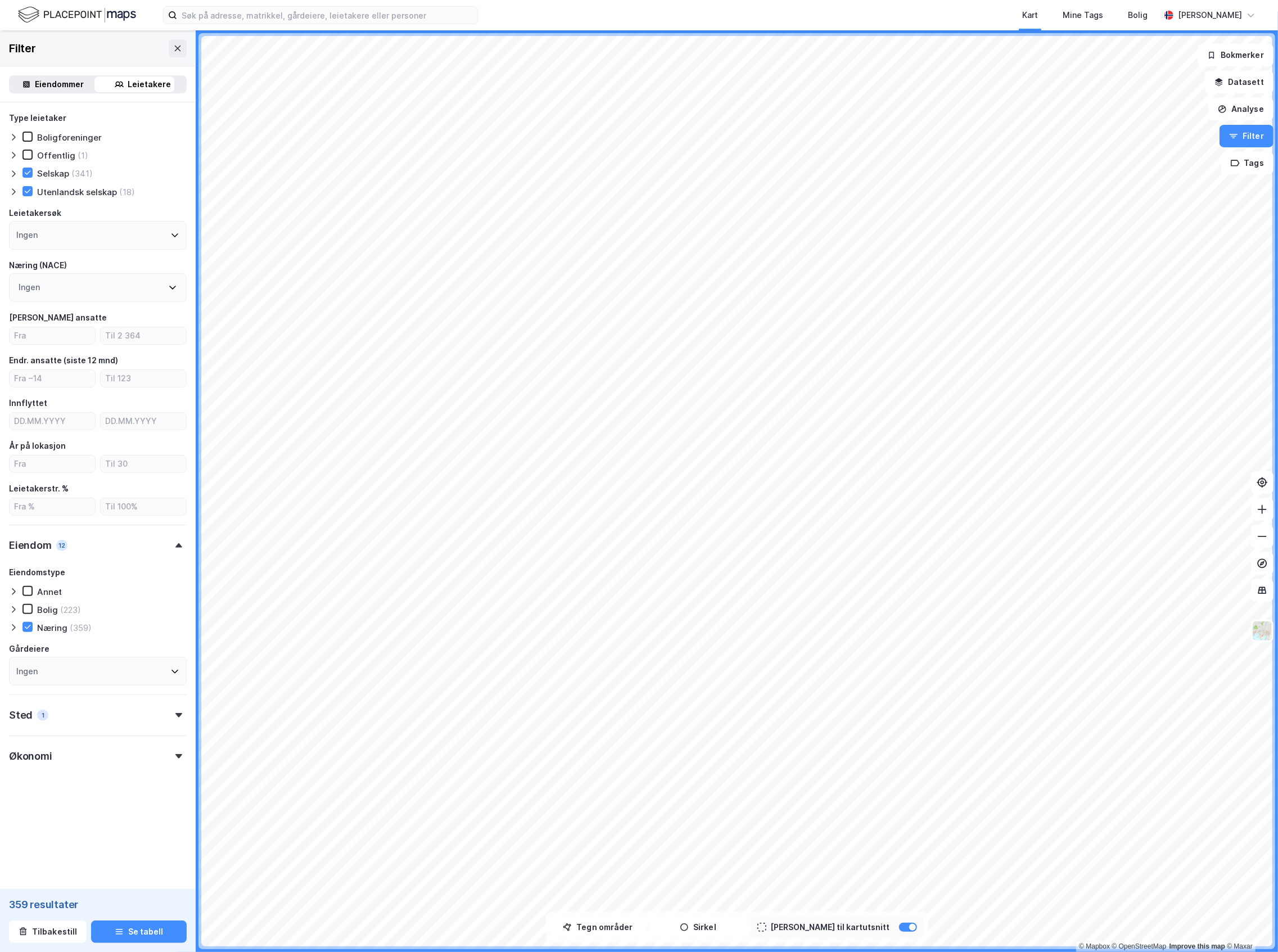
click at [11, 629] on icon at bounding box center [13, 628] width 9 height 9
click at [44, 645] on div "Handel (19)" at bounding box center [55, 645] width 75 height 11
click at [44, 659] on div "Helse" at bounding box center [43, 664] width 51 height 11
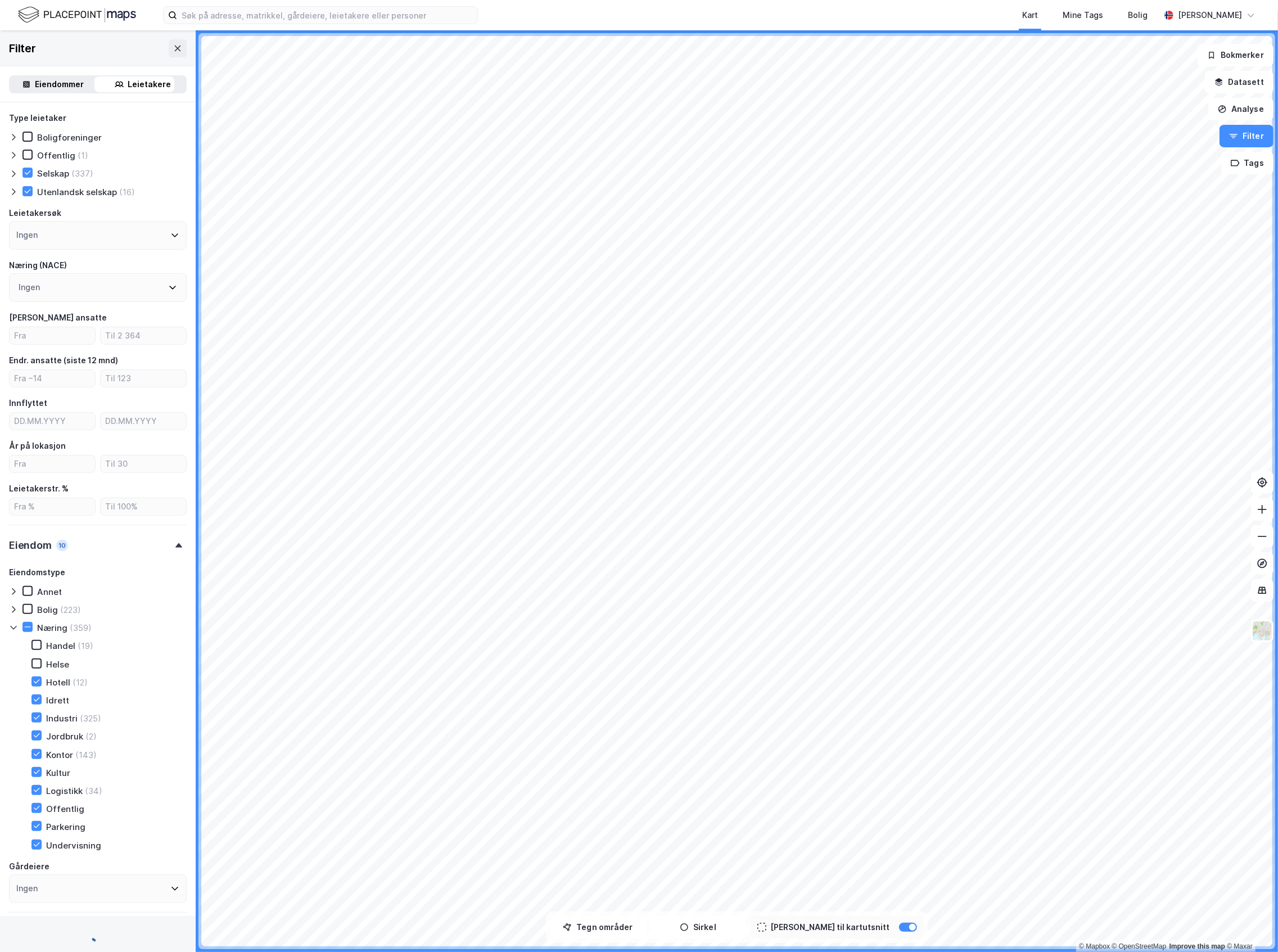
click at [54, 679] on div "Hotell" at bounding box center [58, 682] width 24 height 11
click at [63, 696] on div "Idrett" at bounding box center [57, 700] width 23 height 11
click at [69, 731] on div "Jordbruk" at bounding box center [64, 736] width 37 height 11
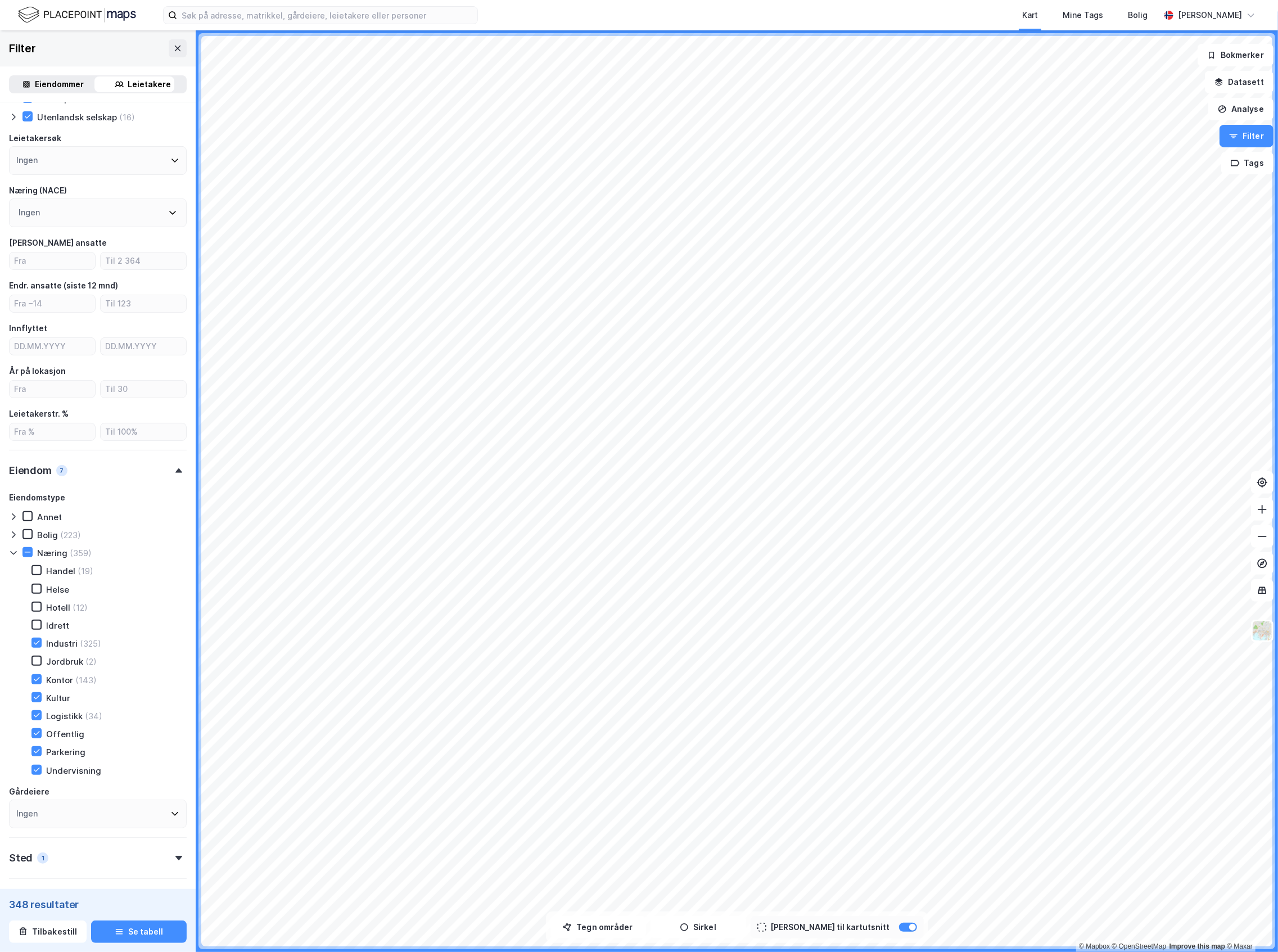
click at [57, 693] on div "Kultur" at bounding box center [58, 698] width 24 height 11
click at [61, 732] on div "Offentlig" at bounding box center [65, 734] width 39 height 11
click at [61, 751] on div "Parkering" at bounding box center [66, 752] width 39 height 11
click at [63, 767] on div "Undervisning" at bounding box center [73, 770] width 55 height 11
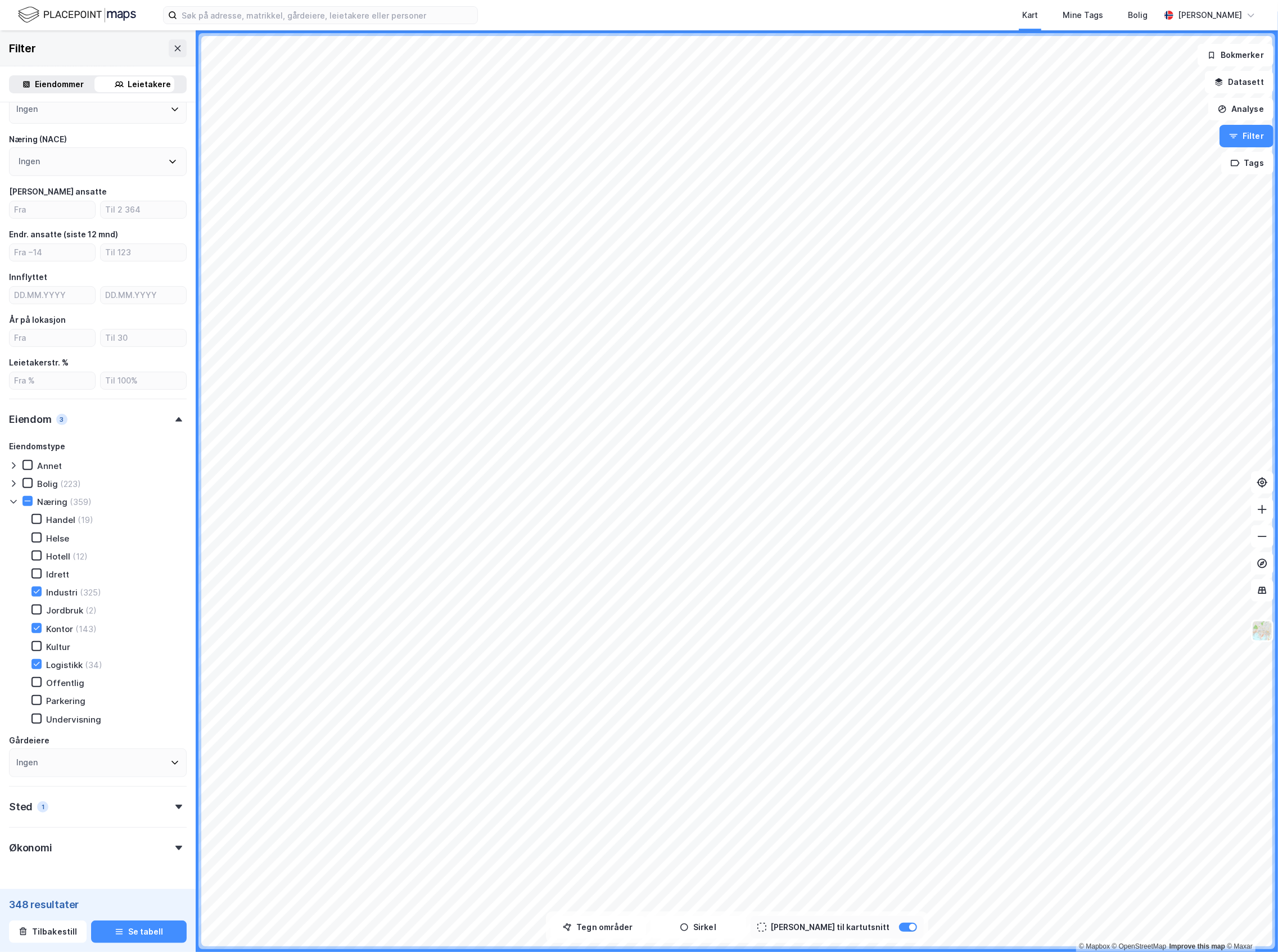
scroll to position [157, 0]
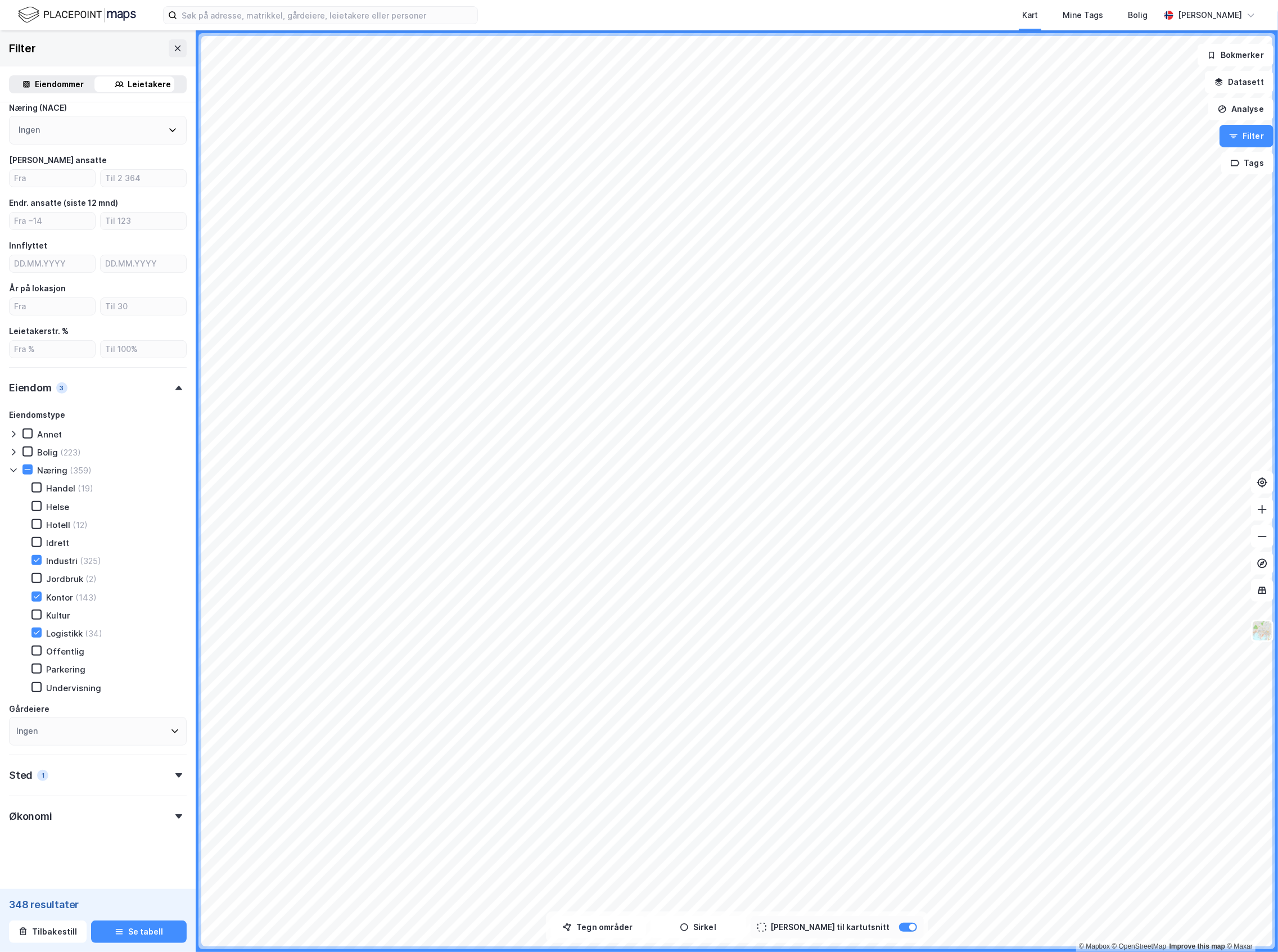
click at [92, 775] on div "Sted 1" at bounding box center [97, 770] width 177 height 32
click at [93, 774] on div "Sted 1" at bounding box center [97, 770] width 177 height 32
click at [104, 814] on div "Økonomi" at bounding box center [97, 811] width 177 height 32
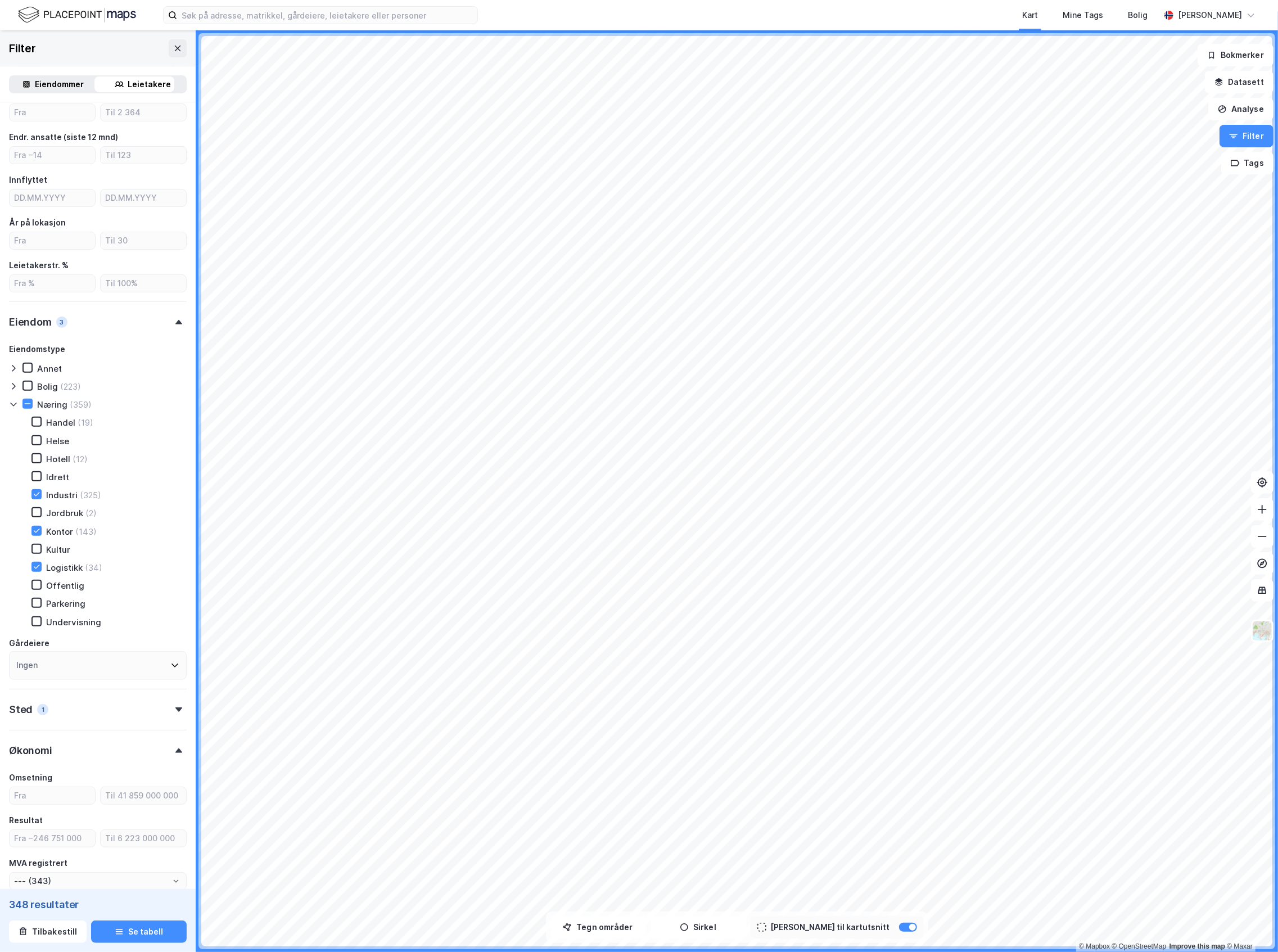
scroll to position [285, 0]
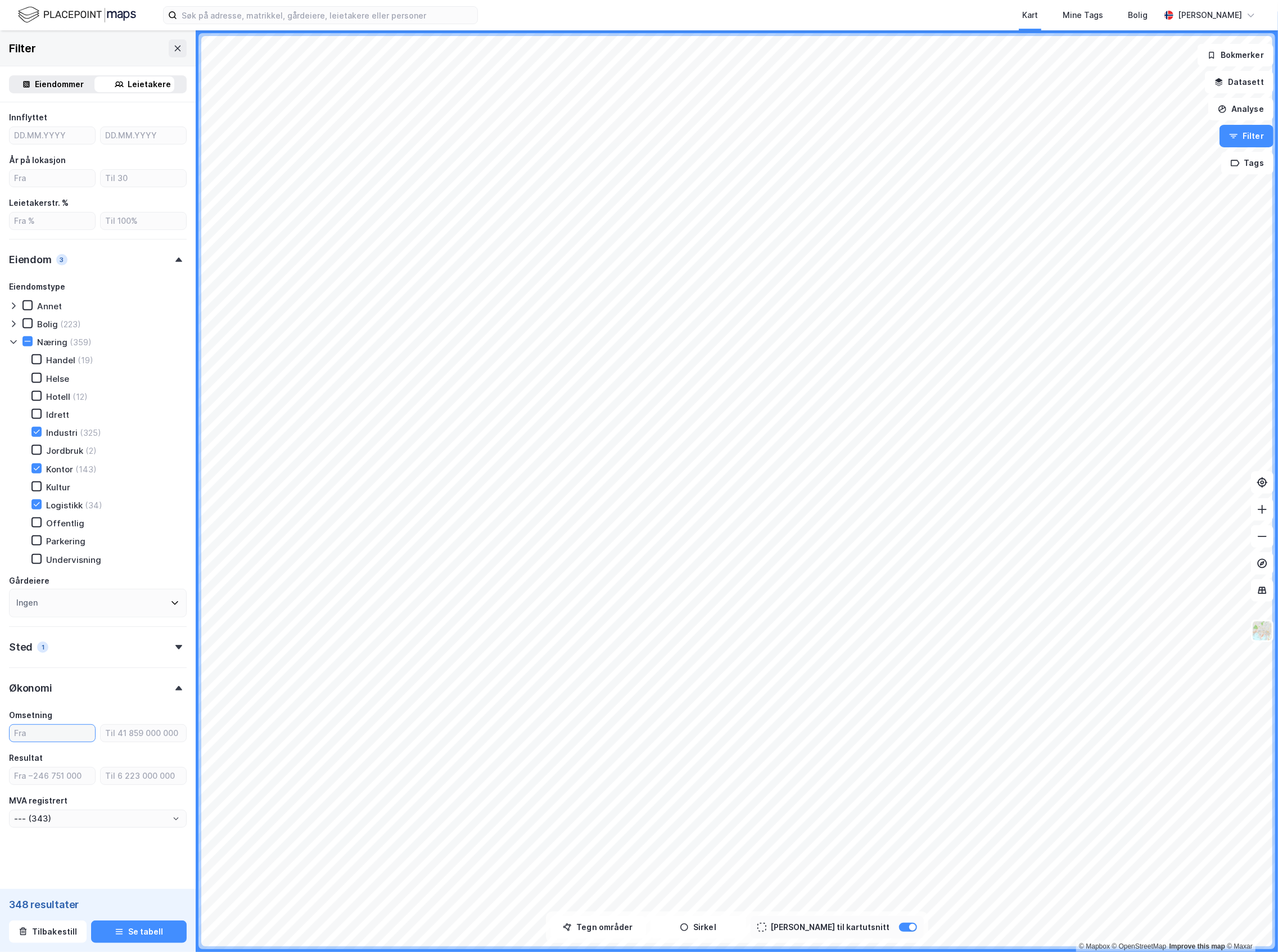
click at [52, 727] on input "number" at bounding box center [52, 733] width 85 height 17
click at [59, 778] on input "number" at bounding box center [52, 776] width 85 height 17
type input "30"
type input "--- (239)"
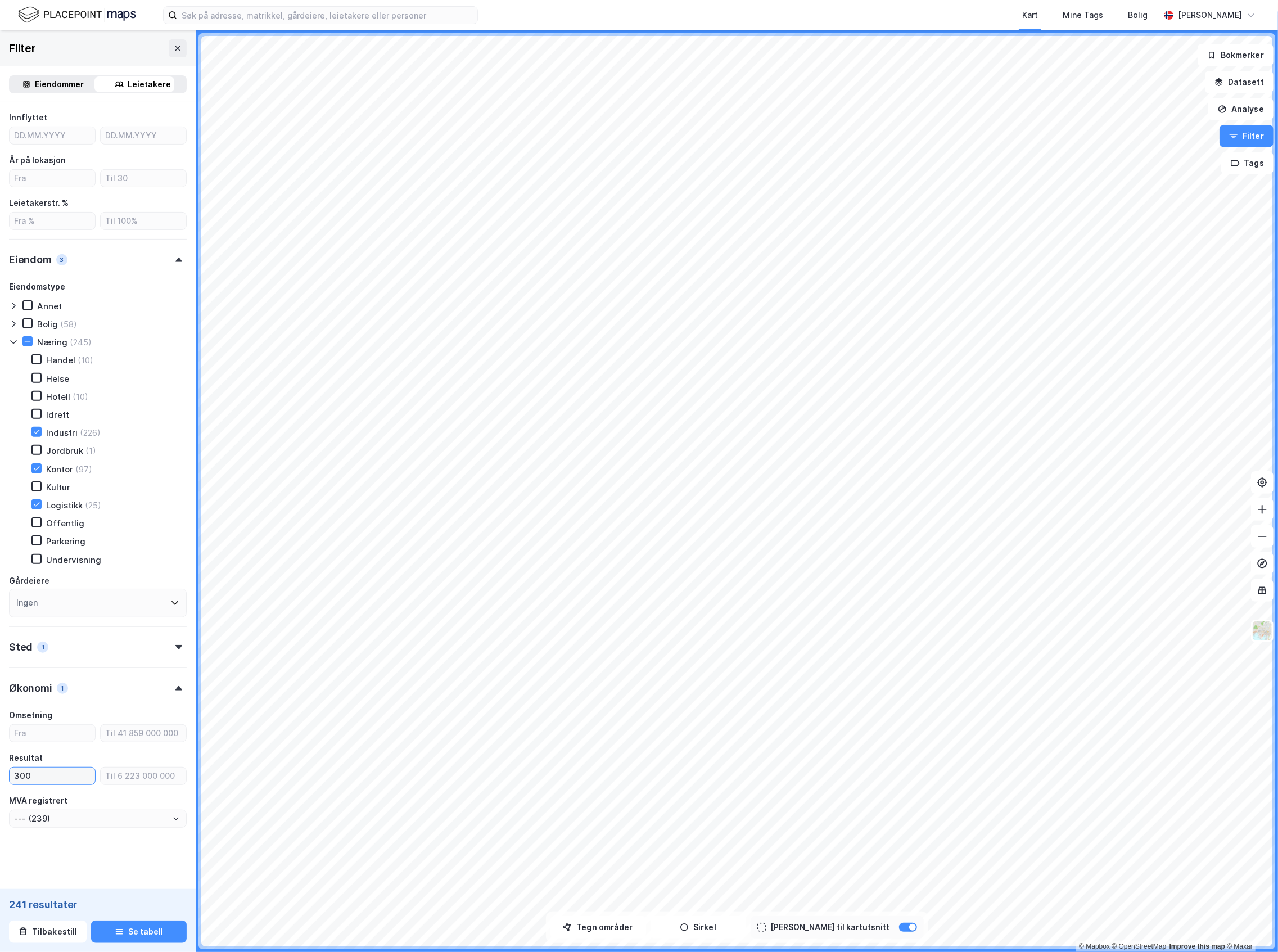
type input "3000"
type input "--- (231)"
type input "300000"
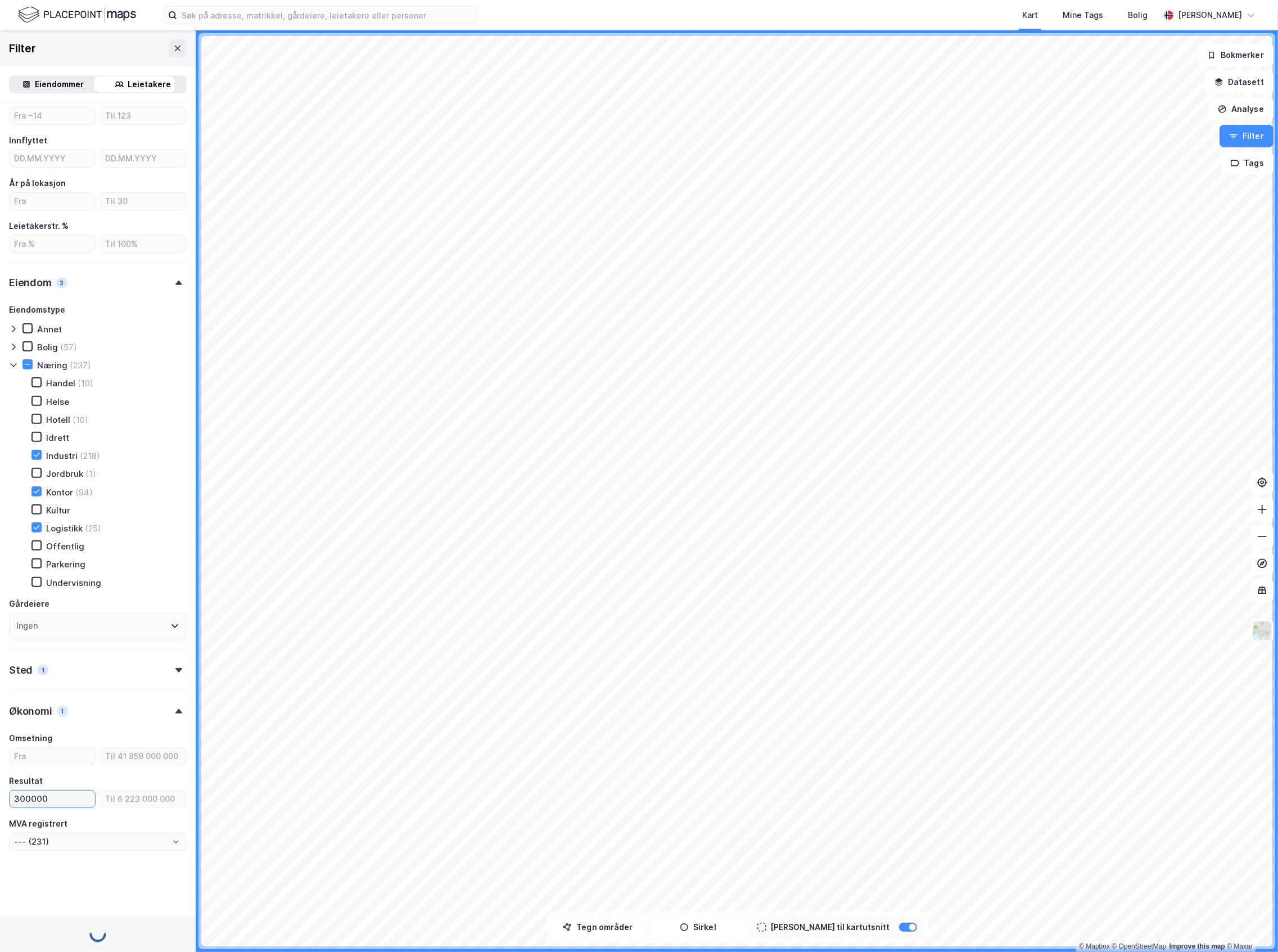
type input "--- (224)"
type input "3000000"
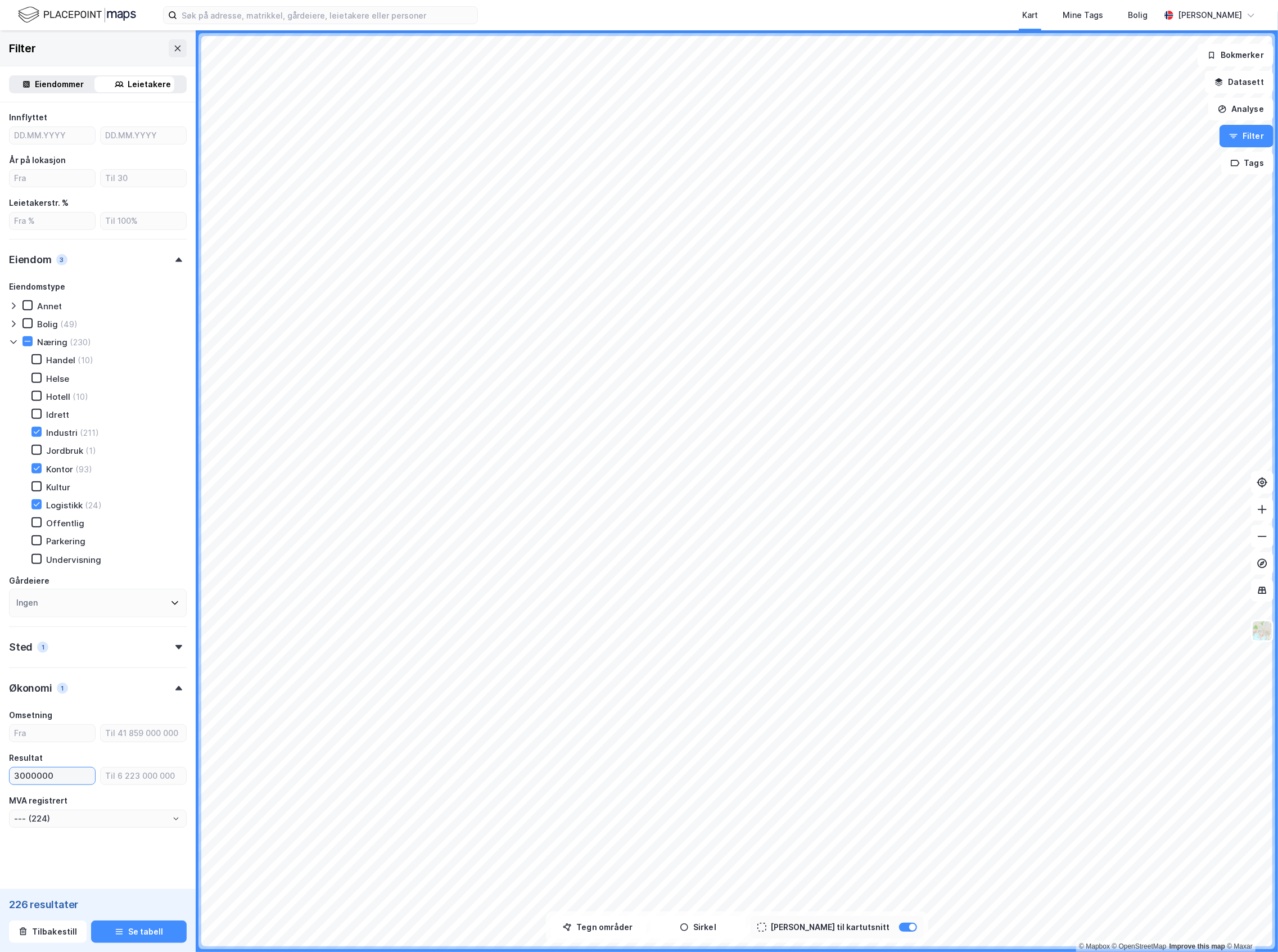
type input "--- (120)"
type input "3000000"
click at [152, 925] on button "Se tabell" at bounding box center [138, 932] width 95 height 23
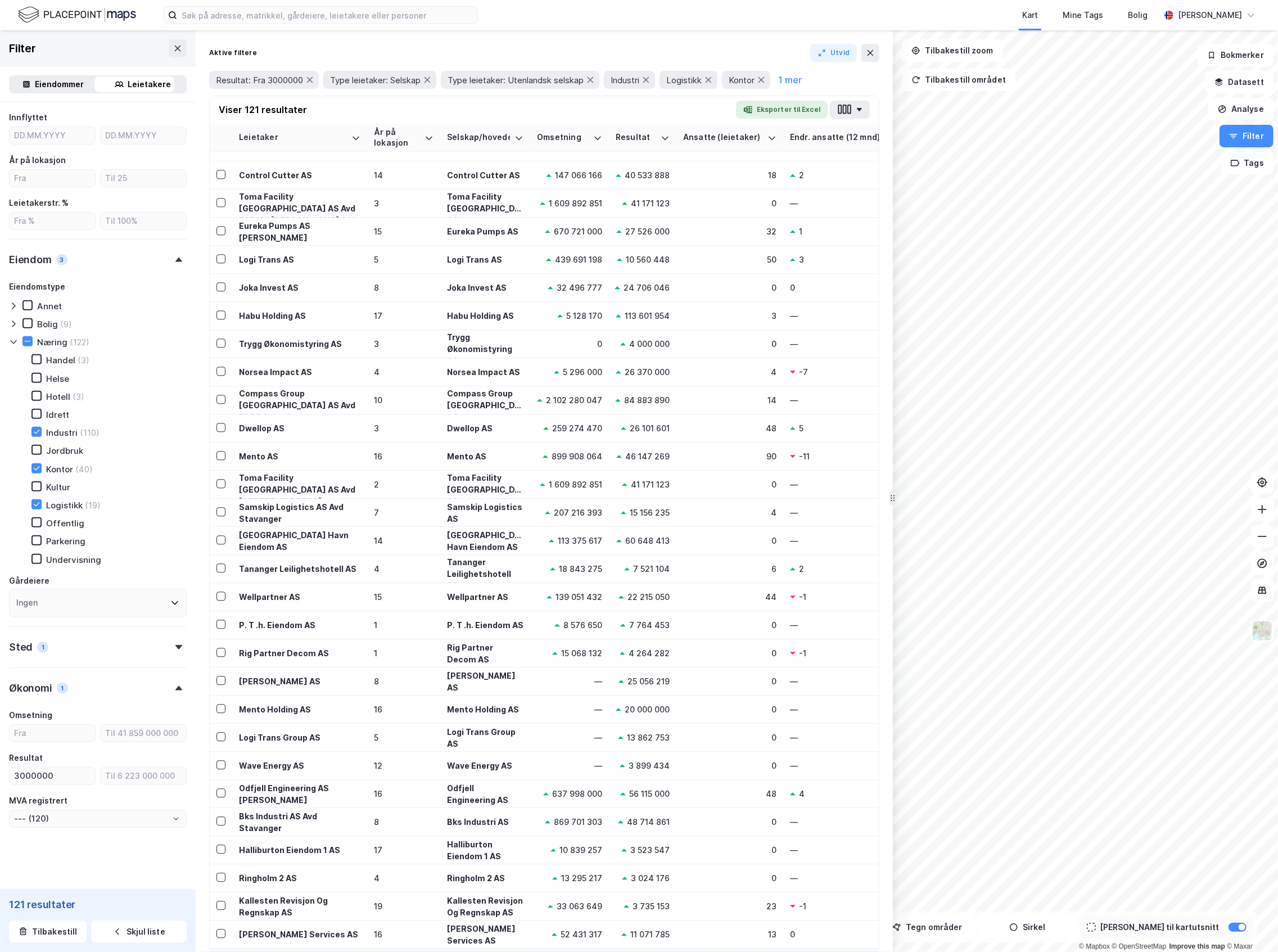
scroll to position [2614, 0]
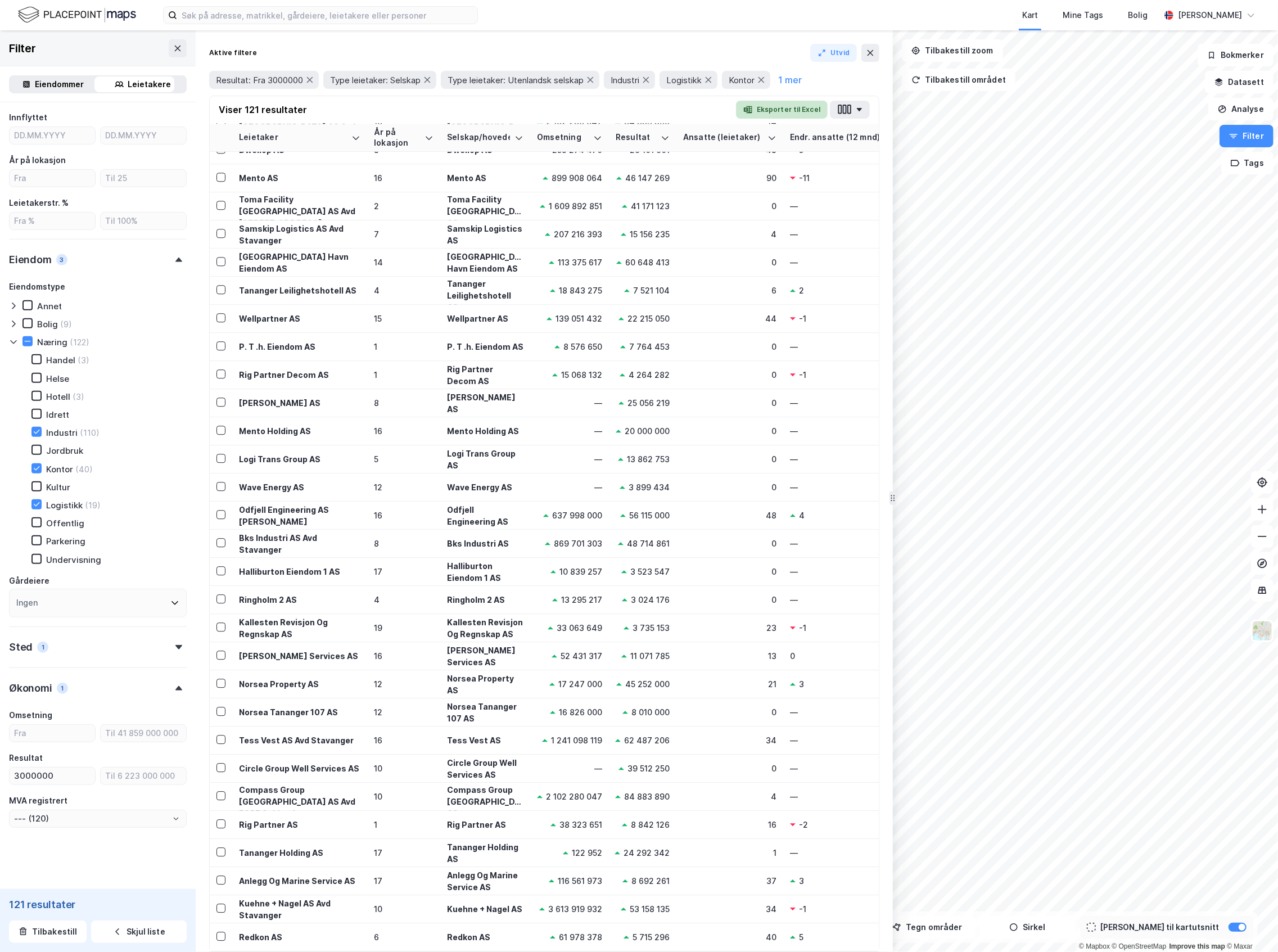
click at [819, 113] on button "Eksporter til Excel" at bounding box center [782, 109] width 92 height 18
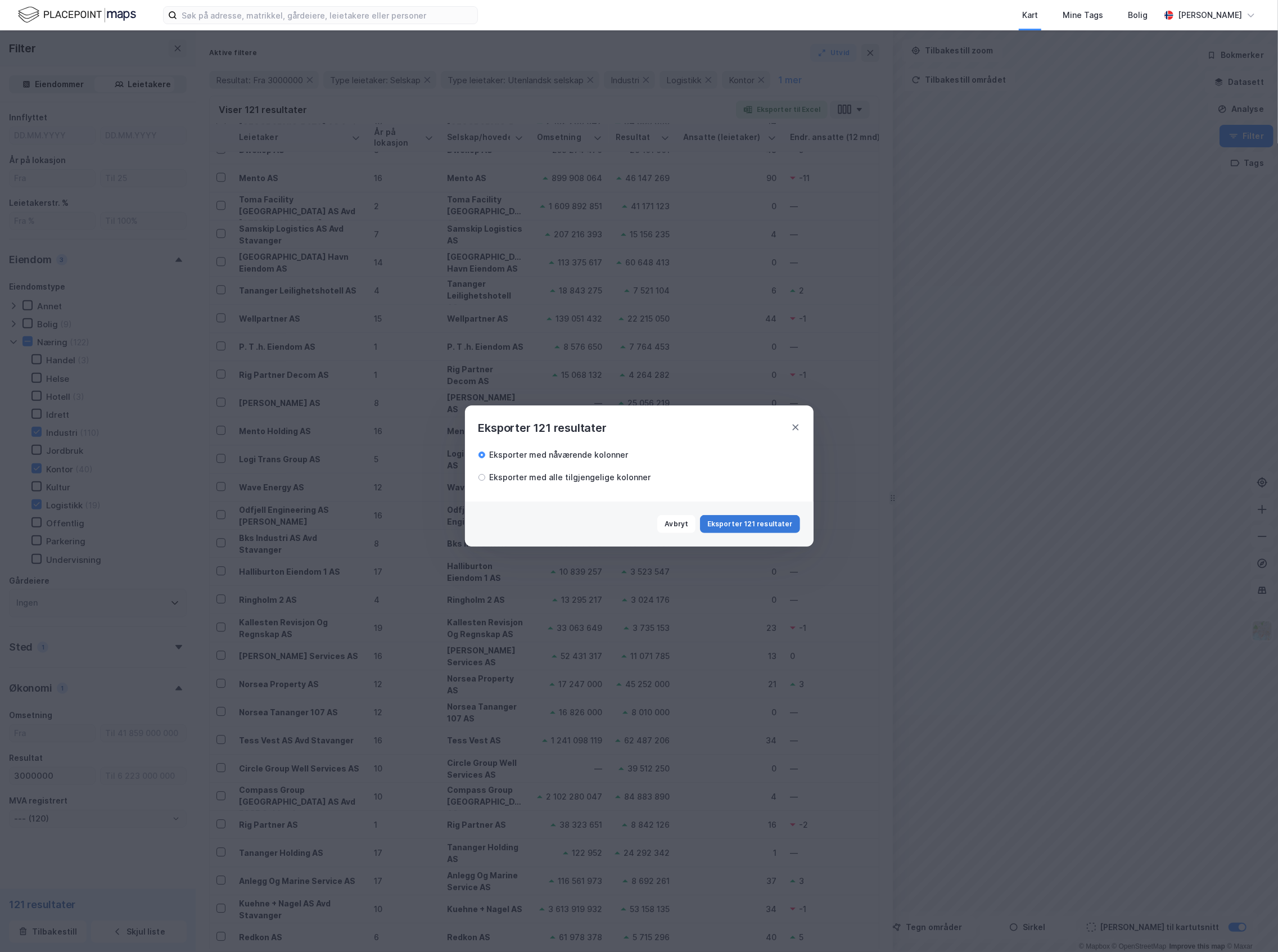
click at [752, 522] on button "Eksporter 121 resultater" at bounding box center [750, 524] width 100 height 18
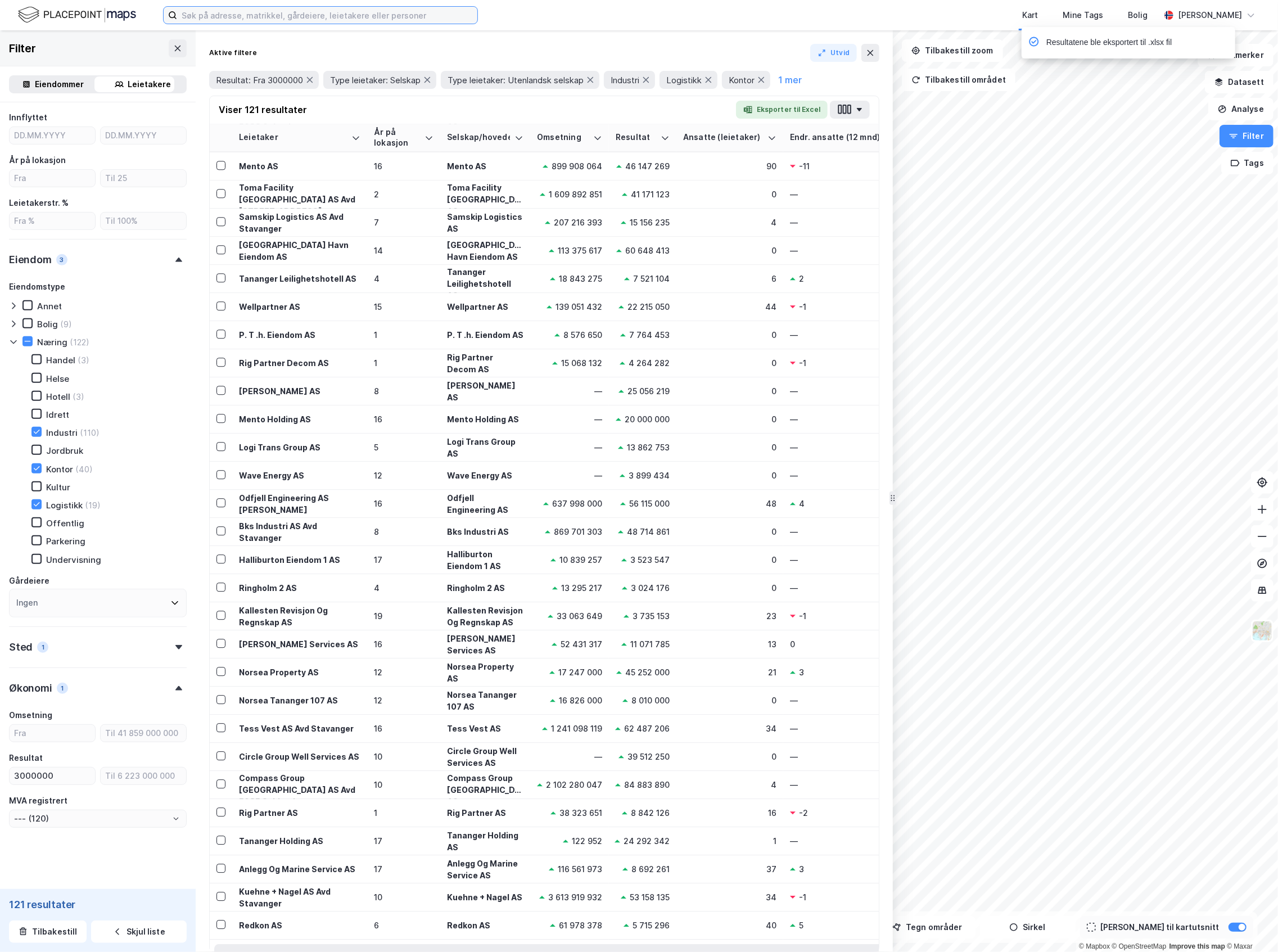
click at [230, 18] on input at bounding box center [328, 15] width 301 height 17
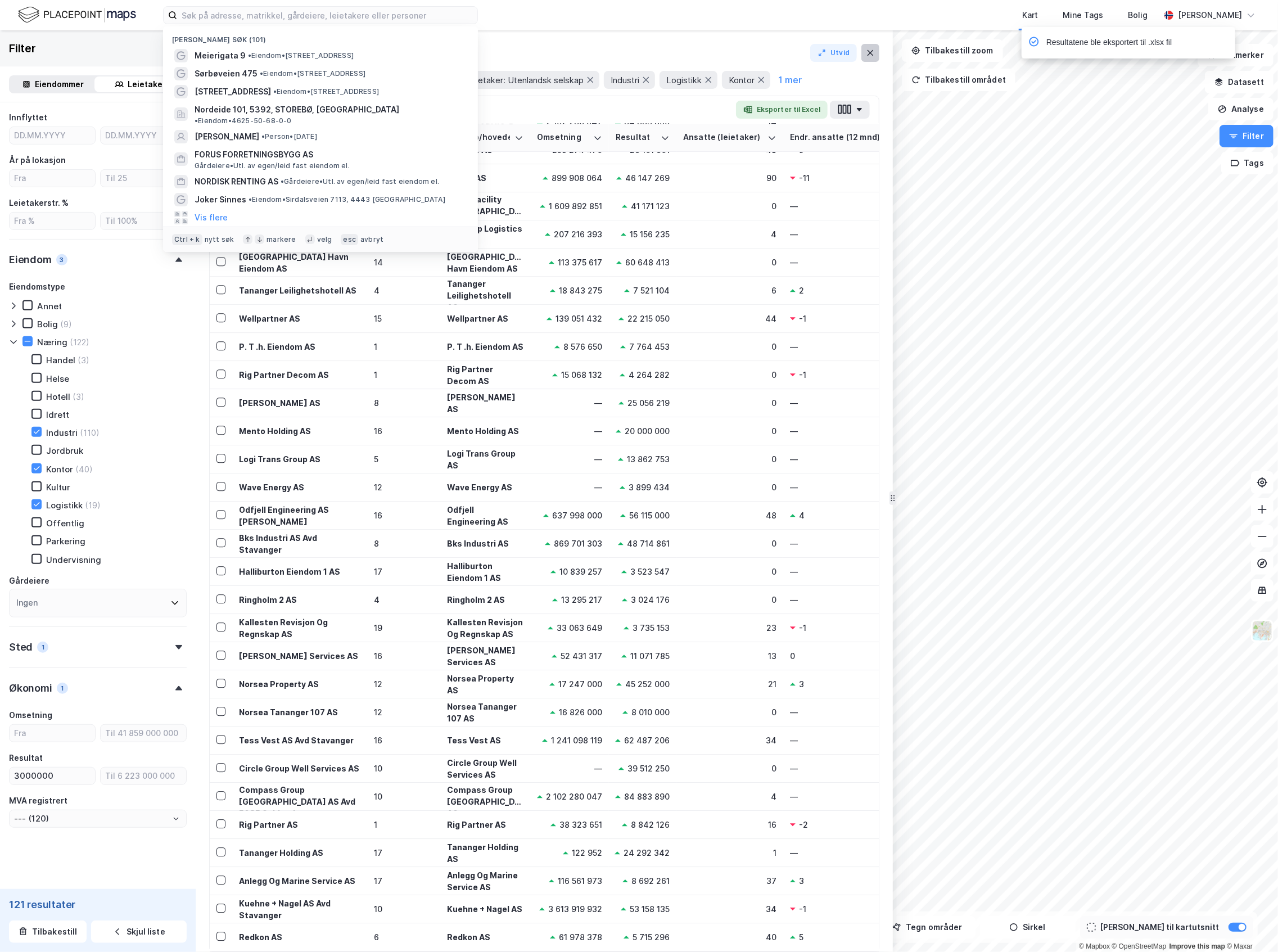
click at [876, 52] on button at bounding box center [870, 52] width 18 height 18
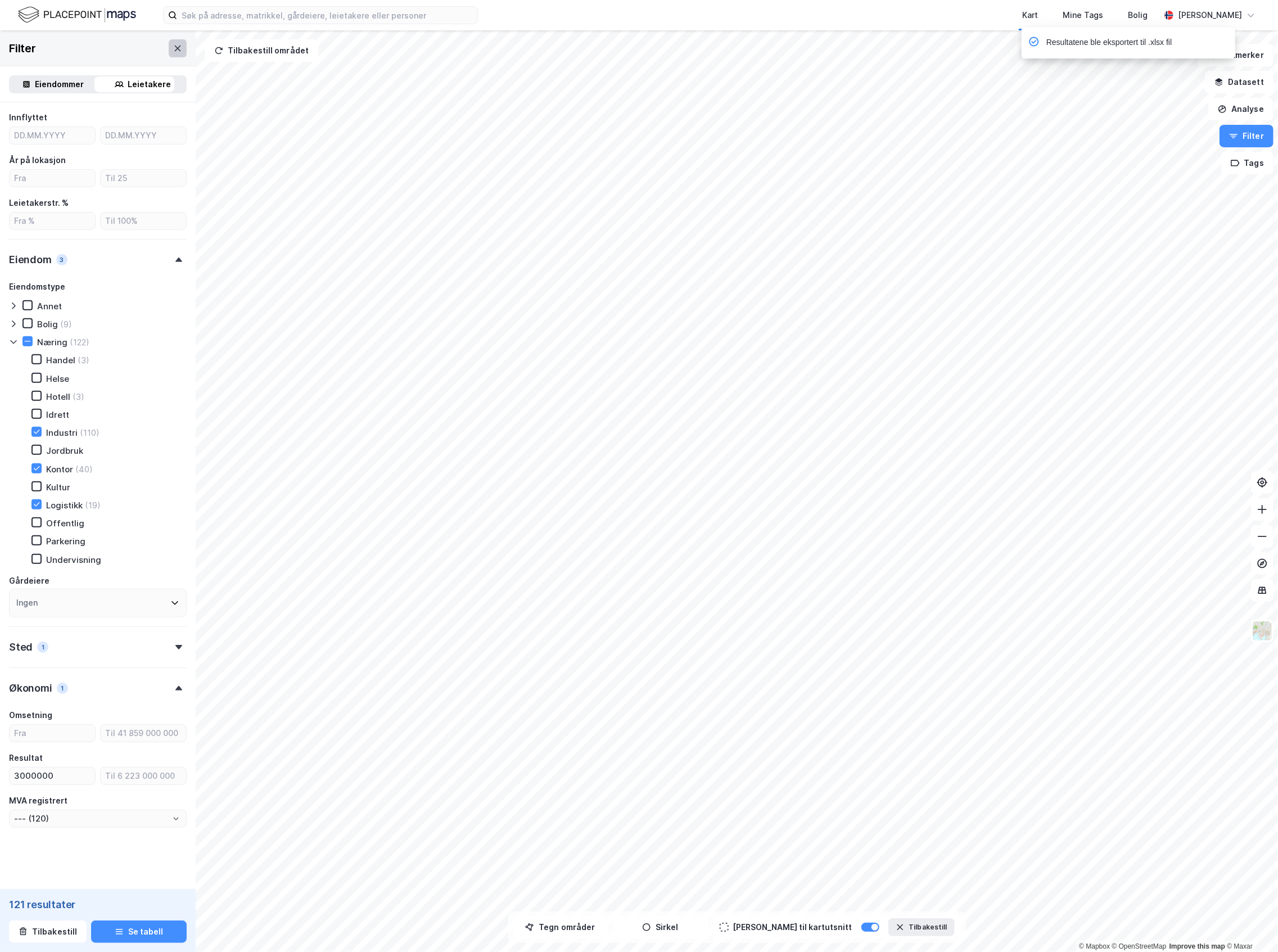
click at [173, 49] on icon at bounding box center [177, 48] width 9 height 9
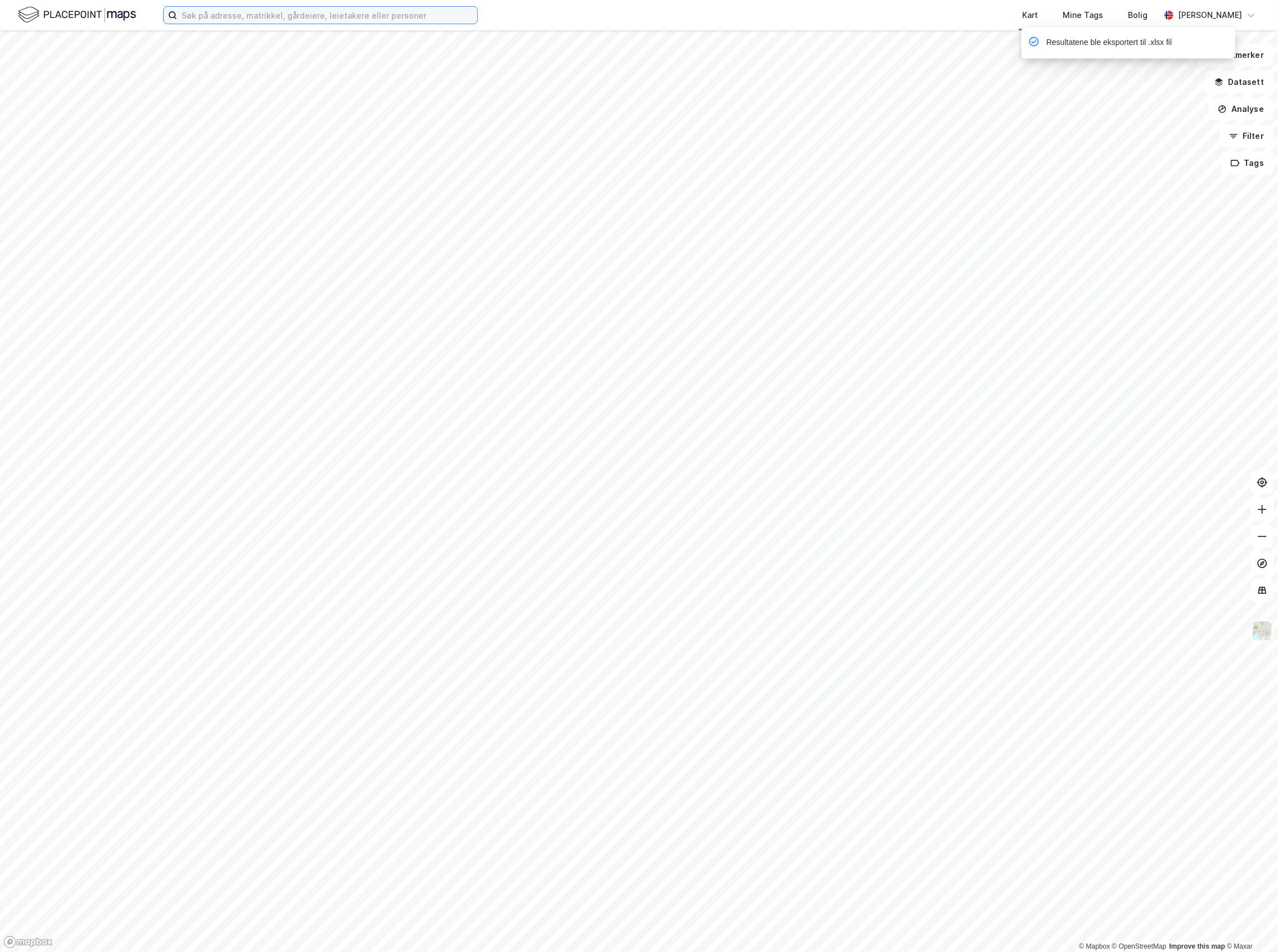
click at [197, 15] on input at bounding box center [328, 15] width 301 height 17
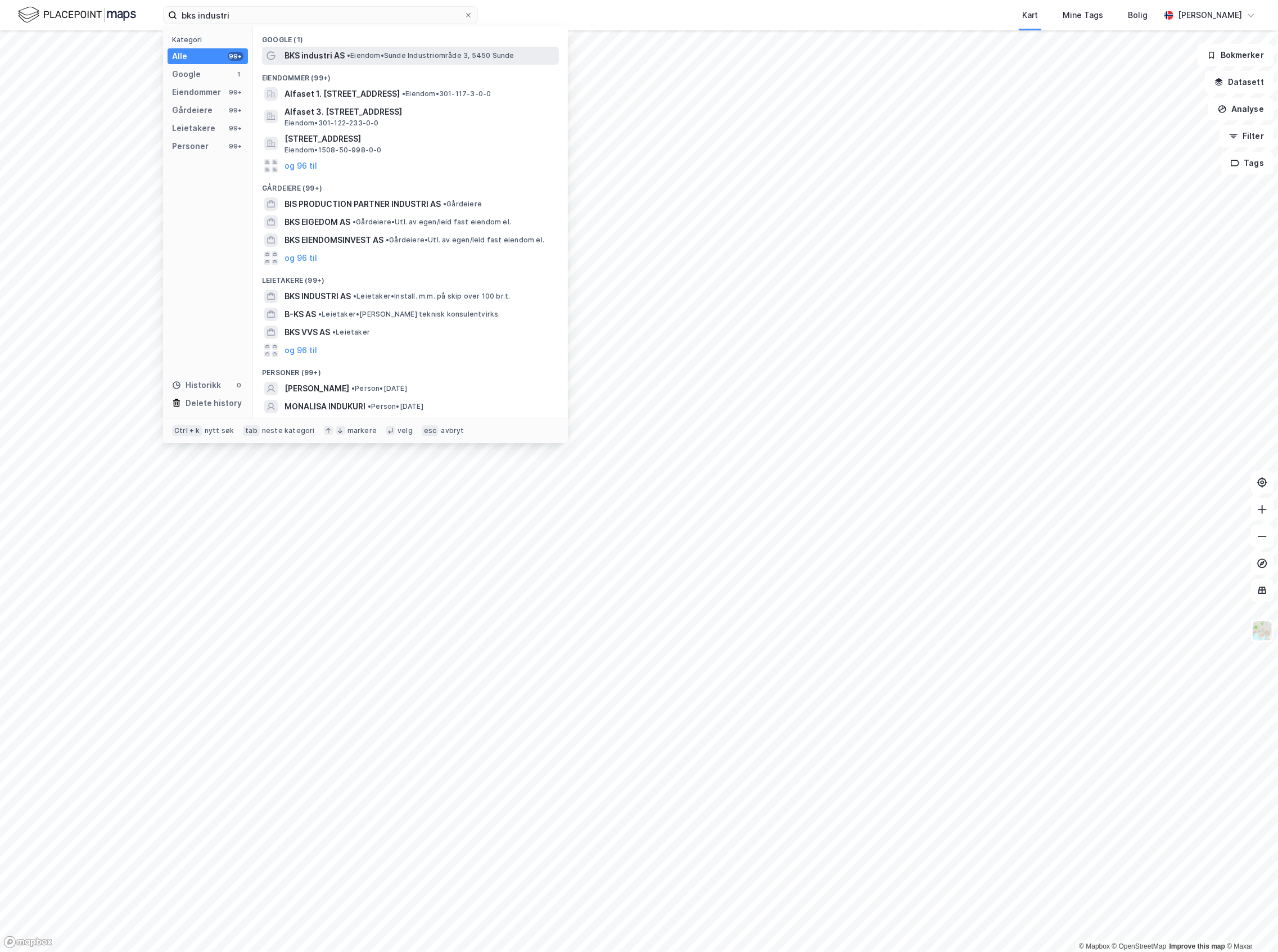
click at [361, 59] on span "• Eiendom • Sunde Industriområde 3, 5450 Sunde" at bounding box center [430, 56] width 167 height 9
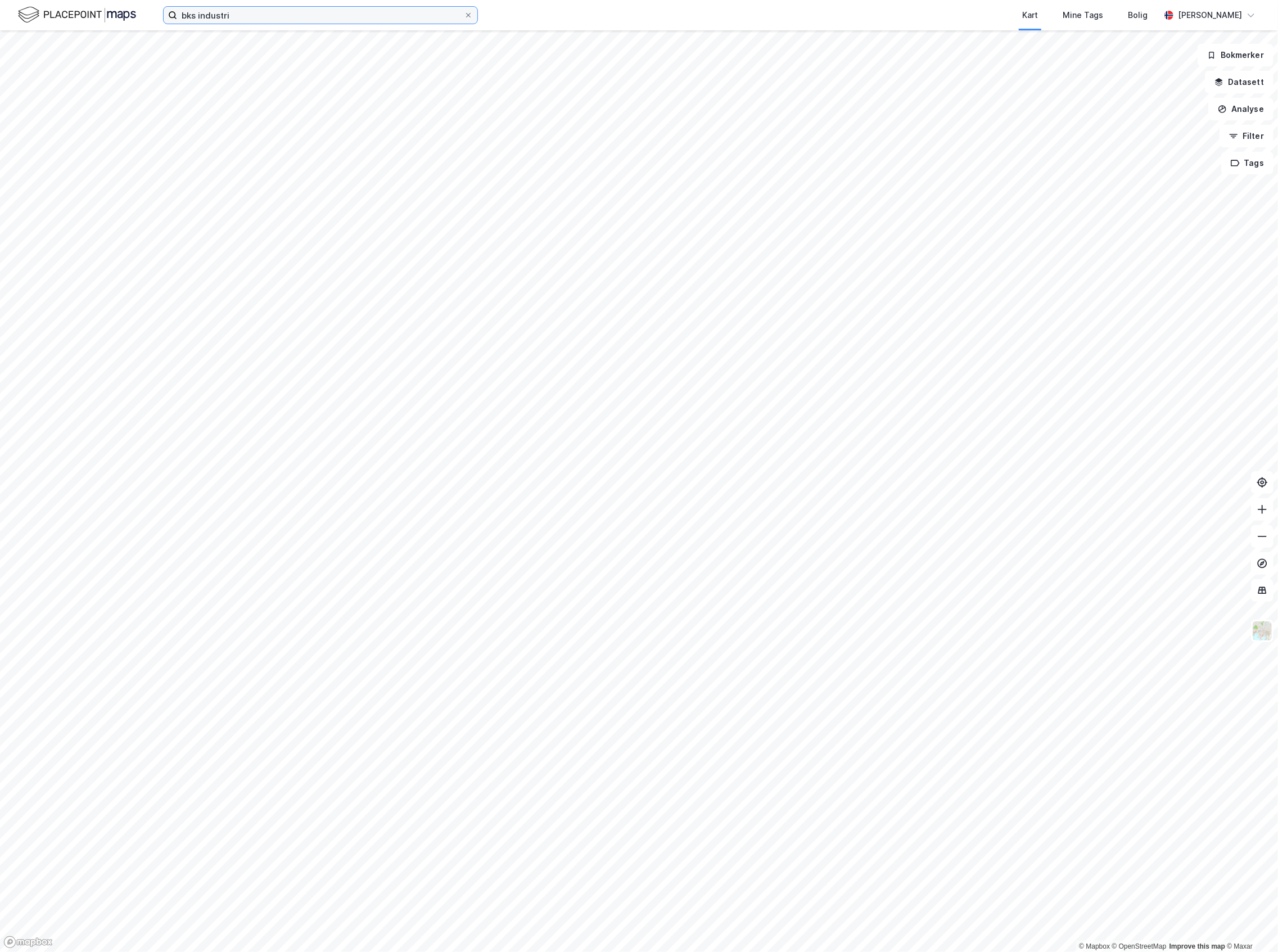
click at [261, 14] on input "bks industri" at bounding box center [321, 15] width 287 height 17
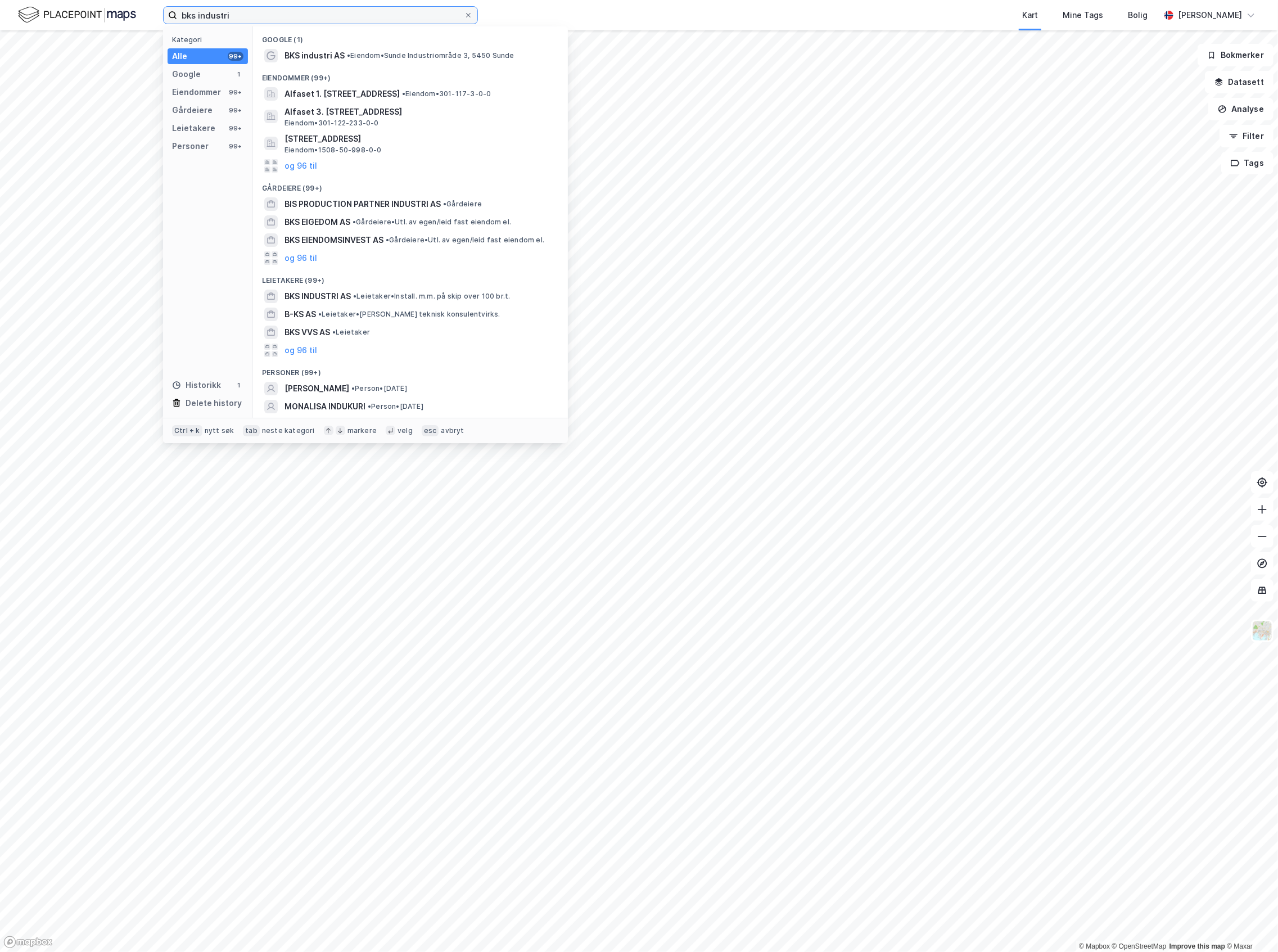
click at [92, 33] on div "bks industri Kategori Alle 99+ Google 1 Eiendommer 99+ Gårdeiere 99+ Leietakere…" at bounding box center [639, 476] width 1278 height 952
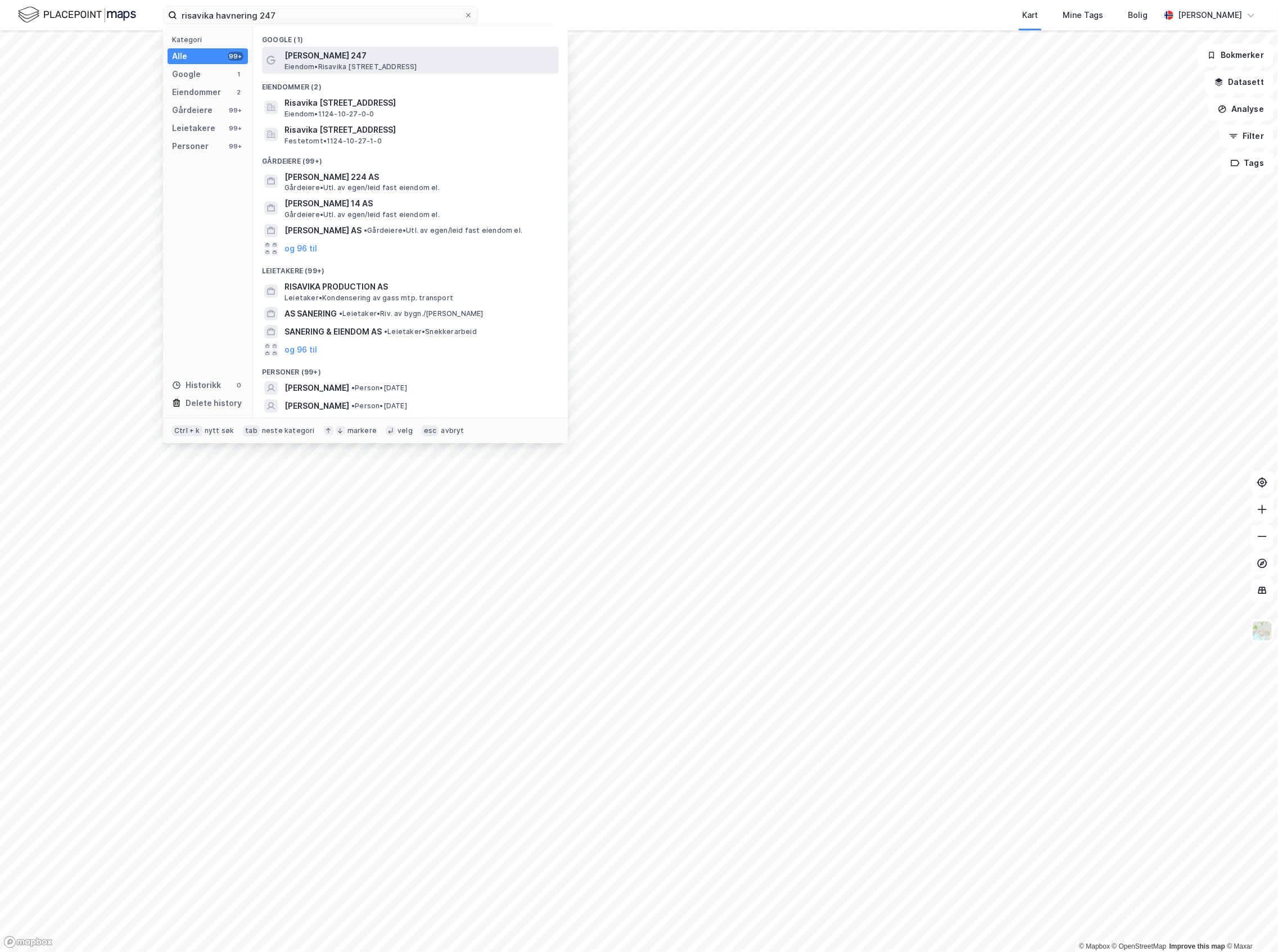
click at [353, 61] on span "Risavika Havnering 247" at bounding box center [419, 55] width 270 height 13
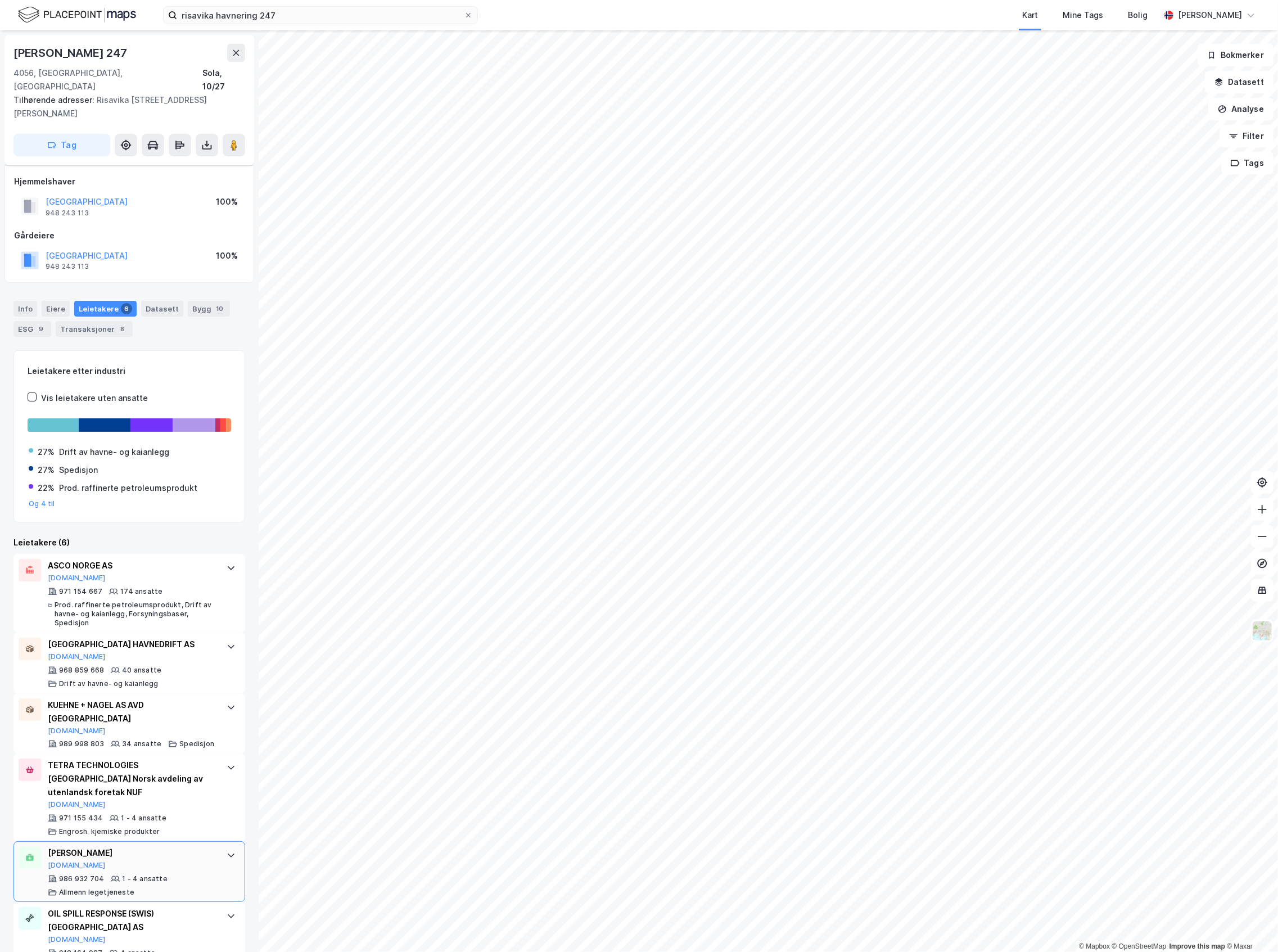
scroll to position [14, 0]
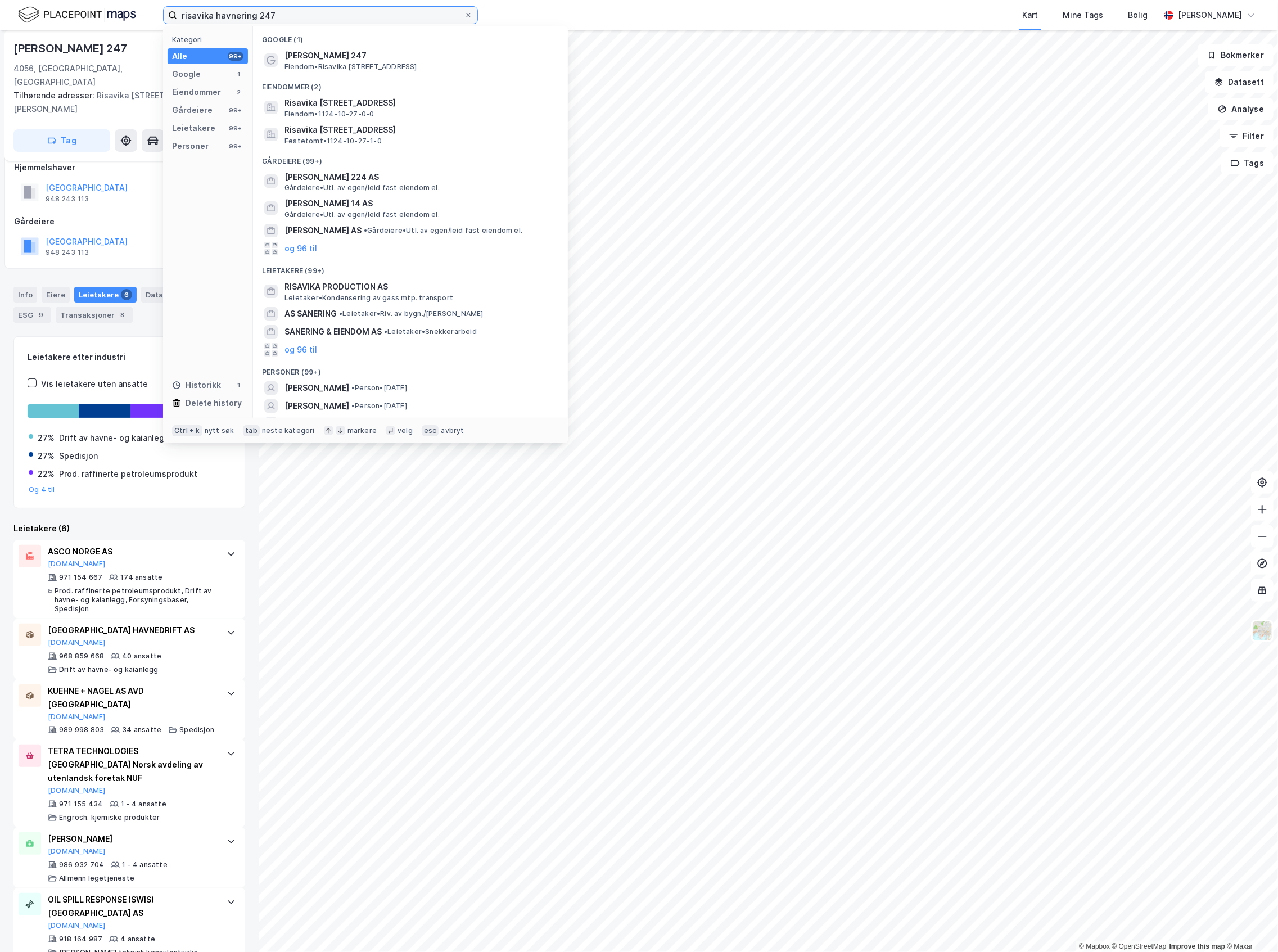
click at [272, 8] on input "risavika havnering 247" at bounding box center [321, 15] width 287 height 17
paste input "Halseveien 32"
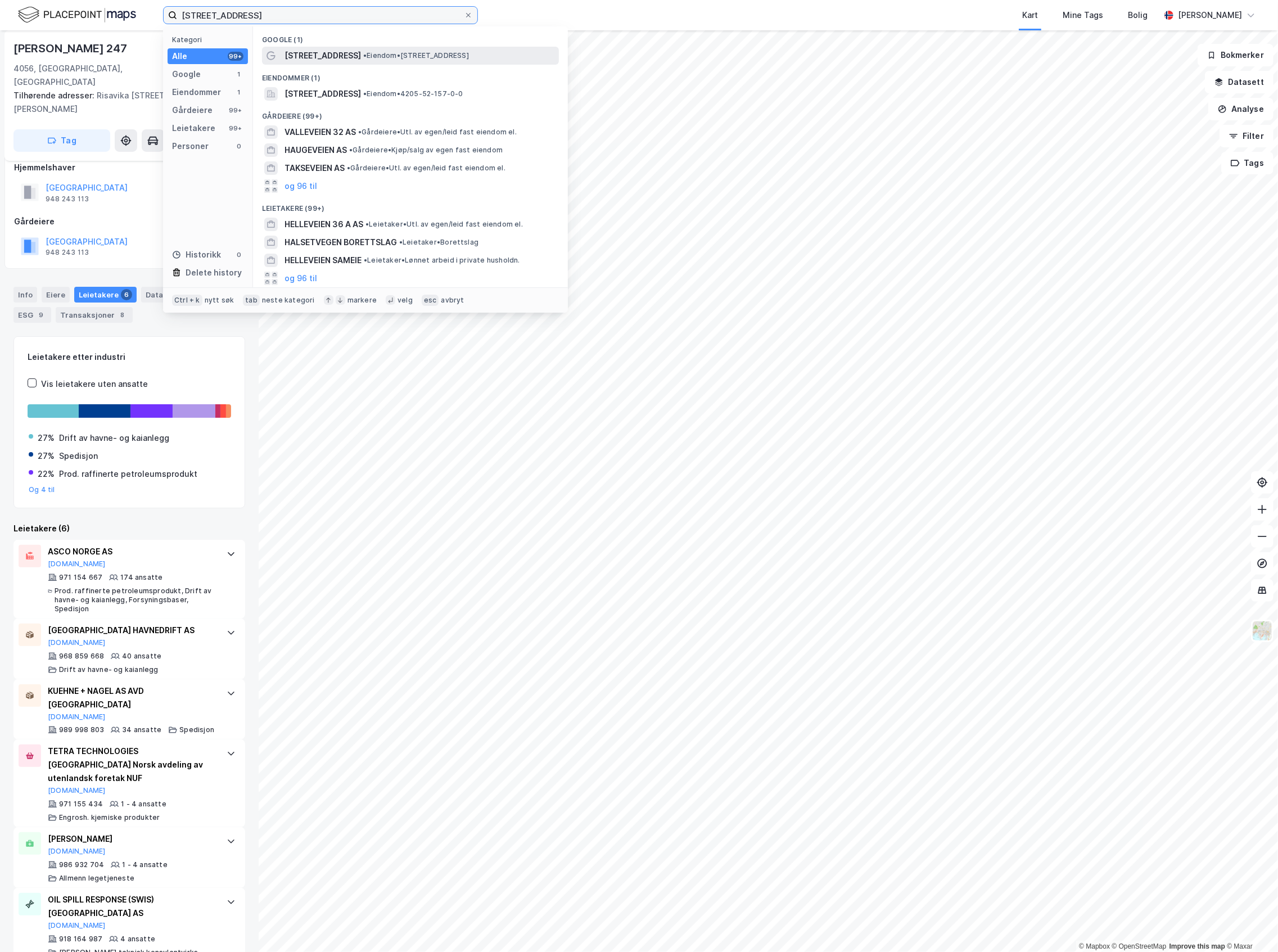
type input "Halseveien 32"
click at [301, 56] on span "Halseveien 32" at bounding box center [323, 55] width 76 height 13
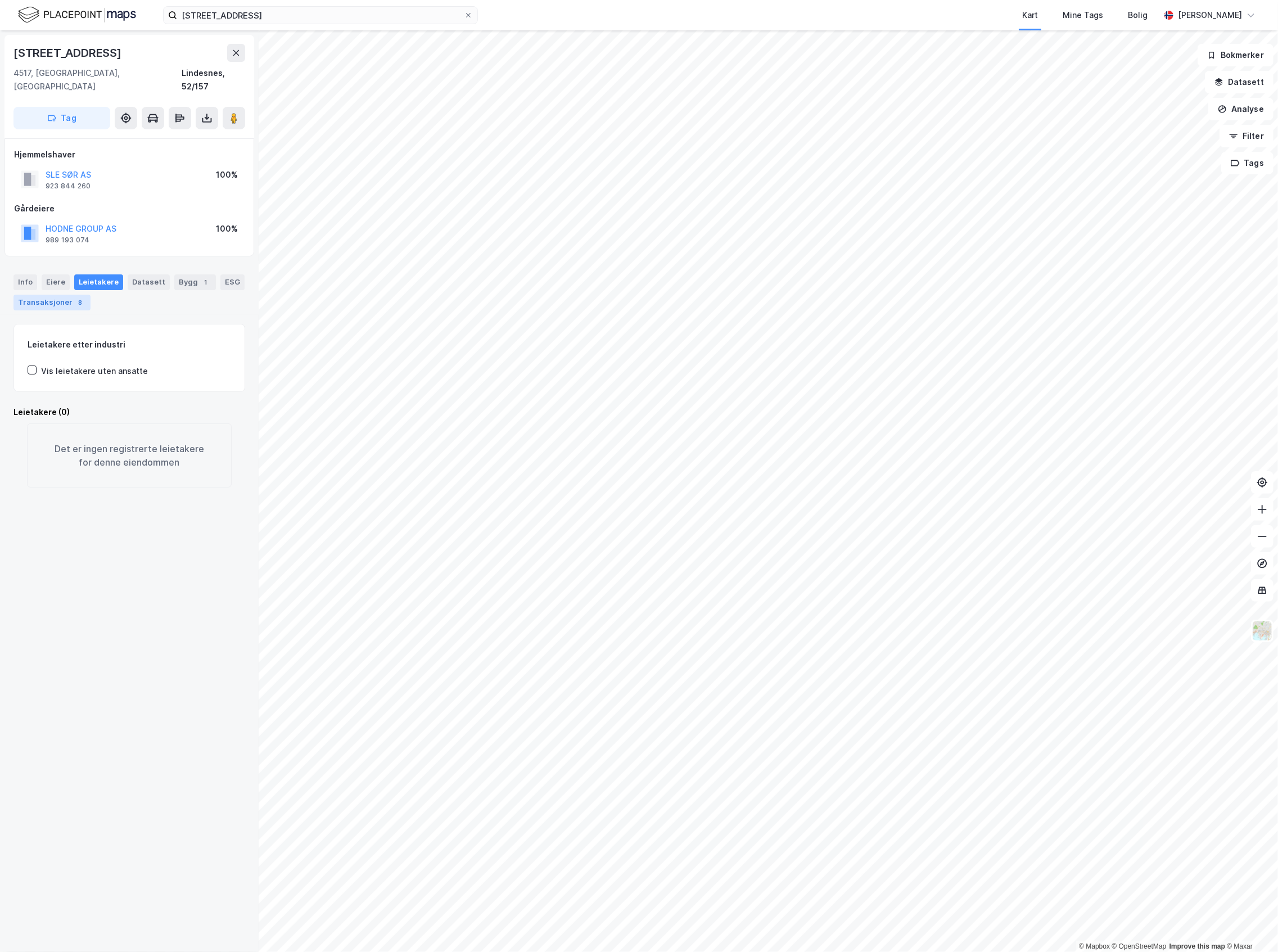
click at [54, 295] on div "Transaksjoner 8" at bounding box center [52, 302] width 77 height 16
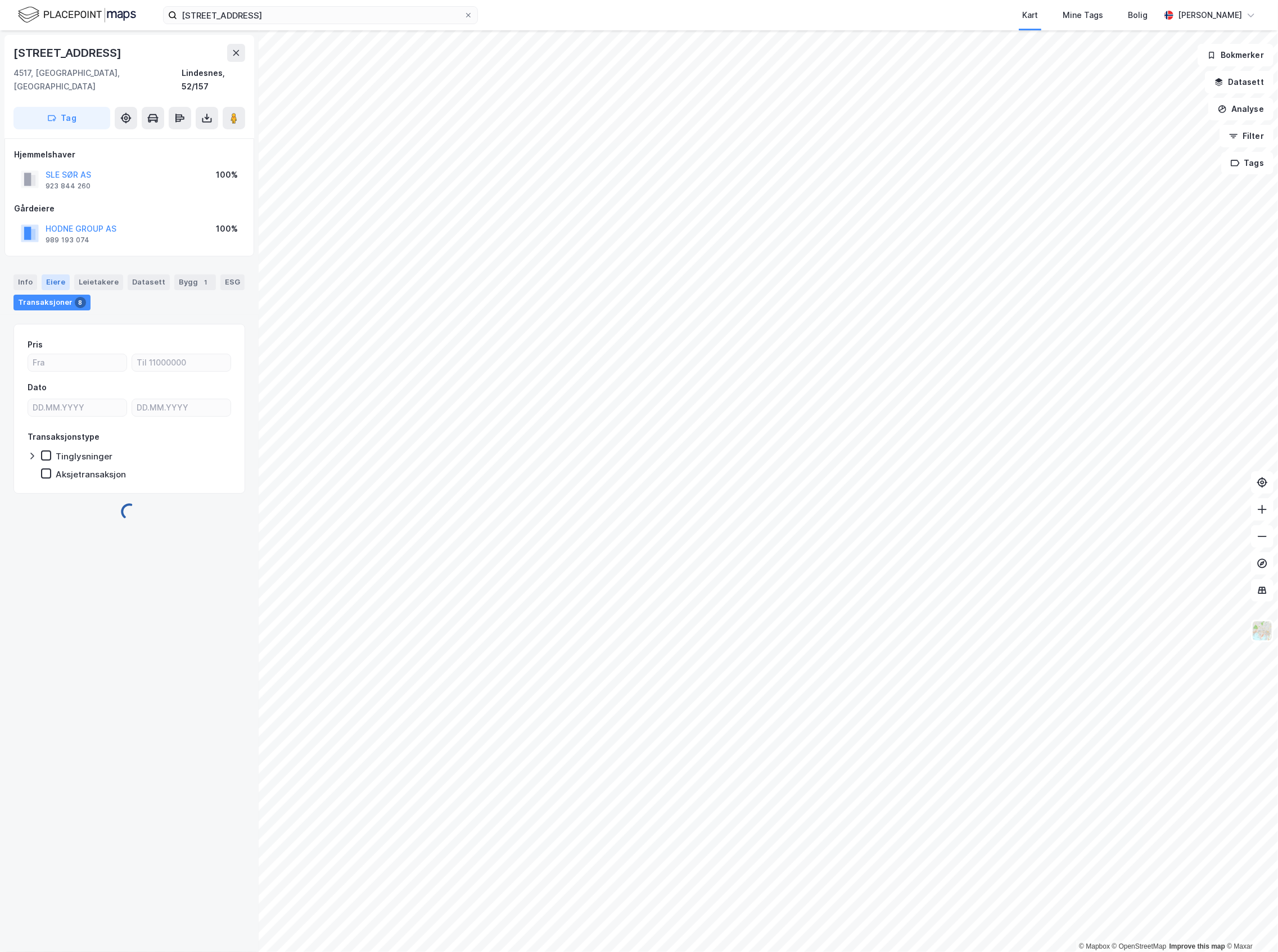
click at [51, 275] on div "Eiere" at bounding box center [56, 282] width 28 height 16
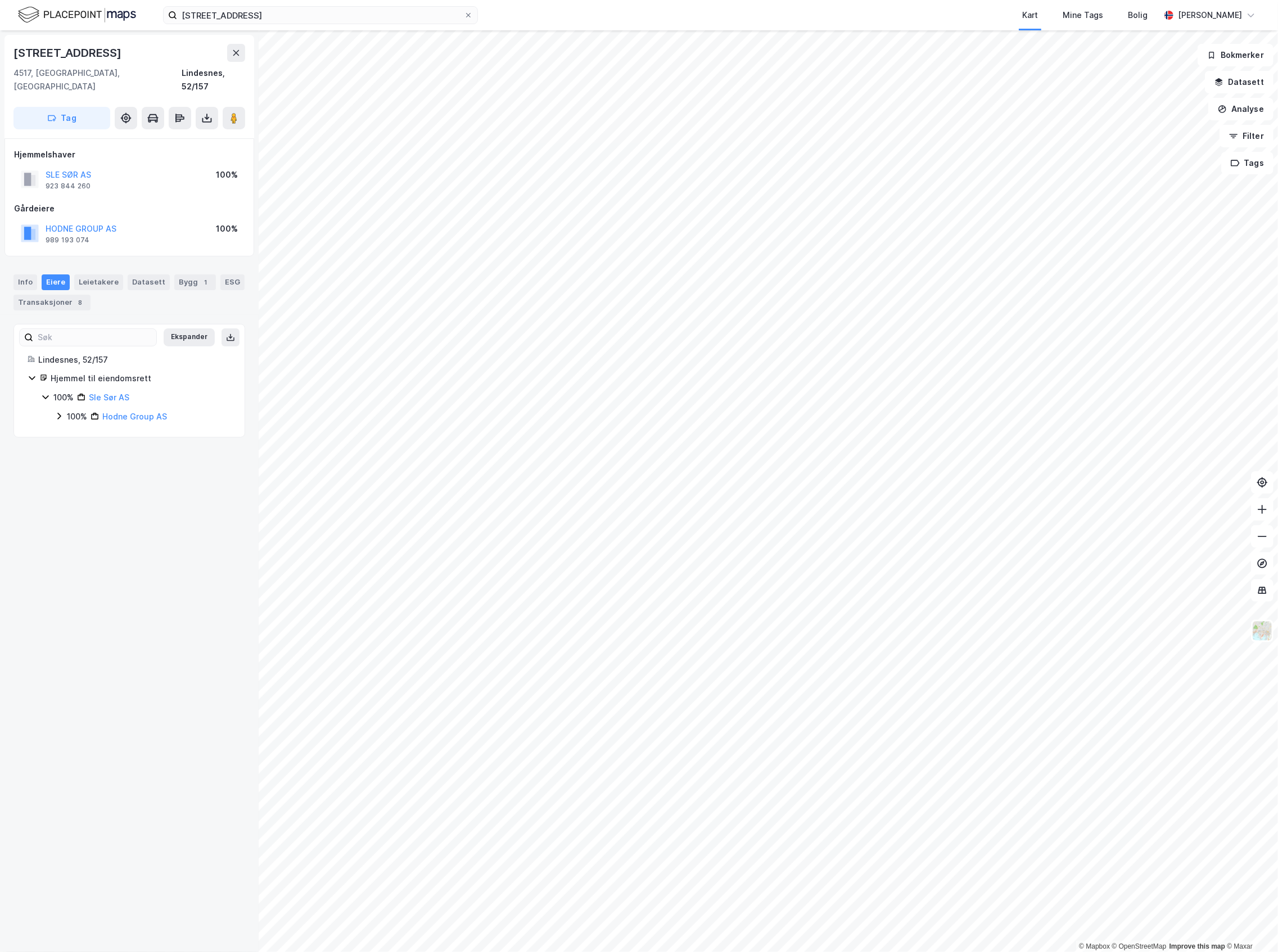
click at [66, 410] on div "100% Hodne Group AS" at bounding box center [143, 416] width 177 height 13
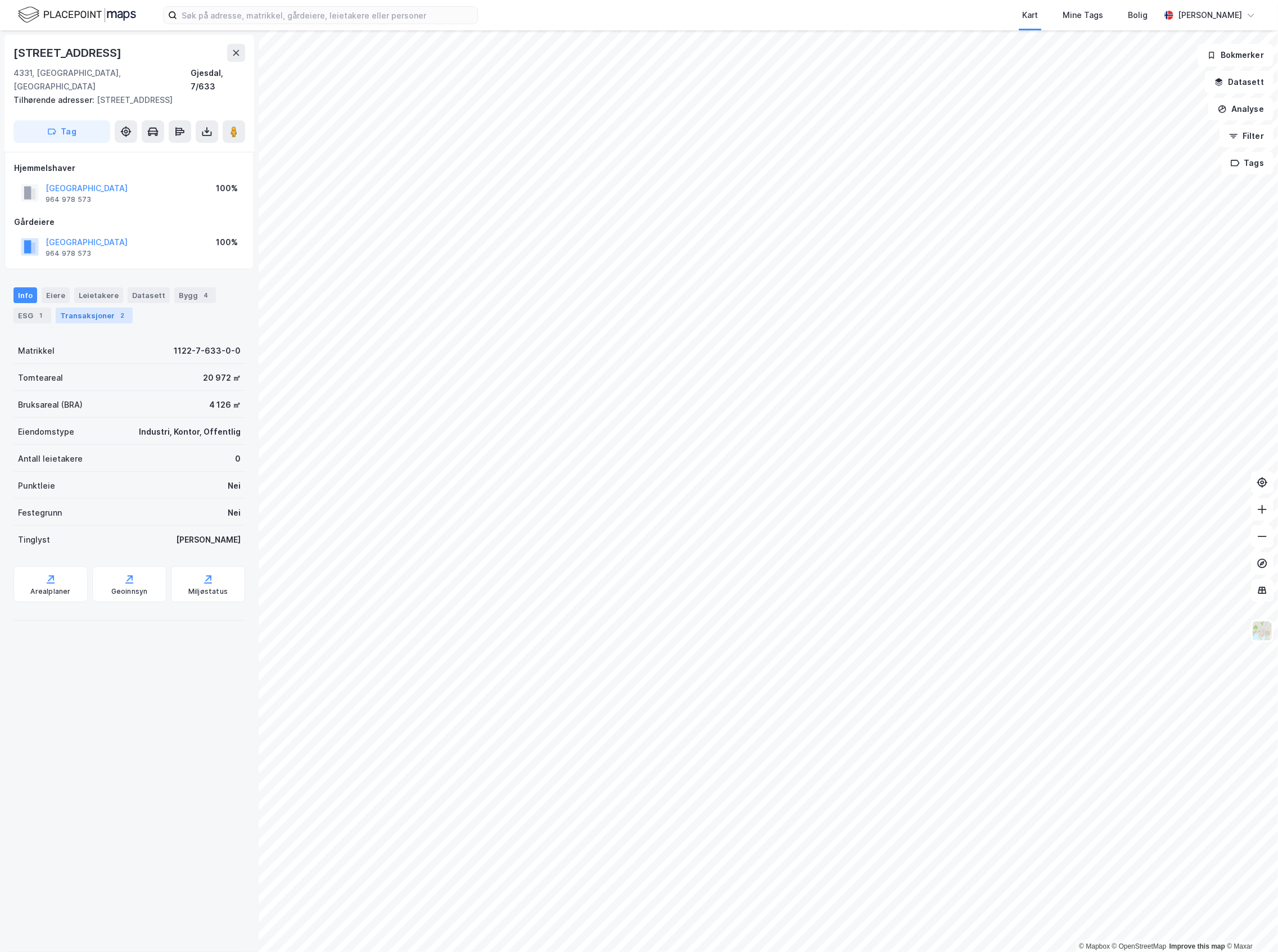
click at [92, 307] on div "Transaksjoner 2" at bounding box center [94, 315] width 77 height 16
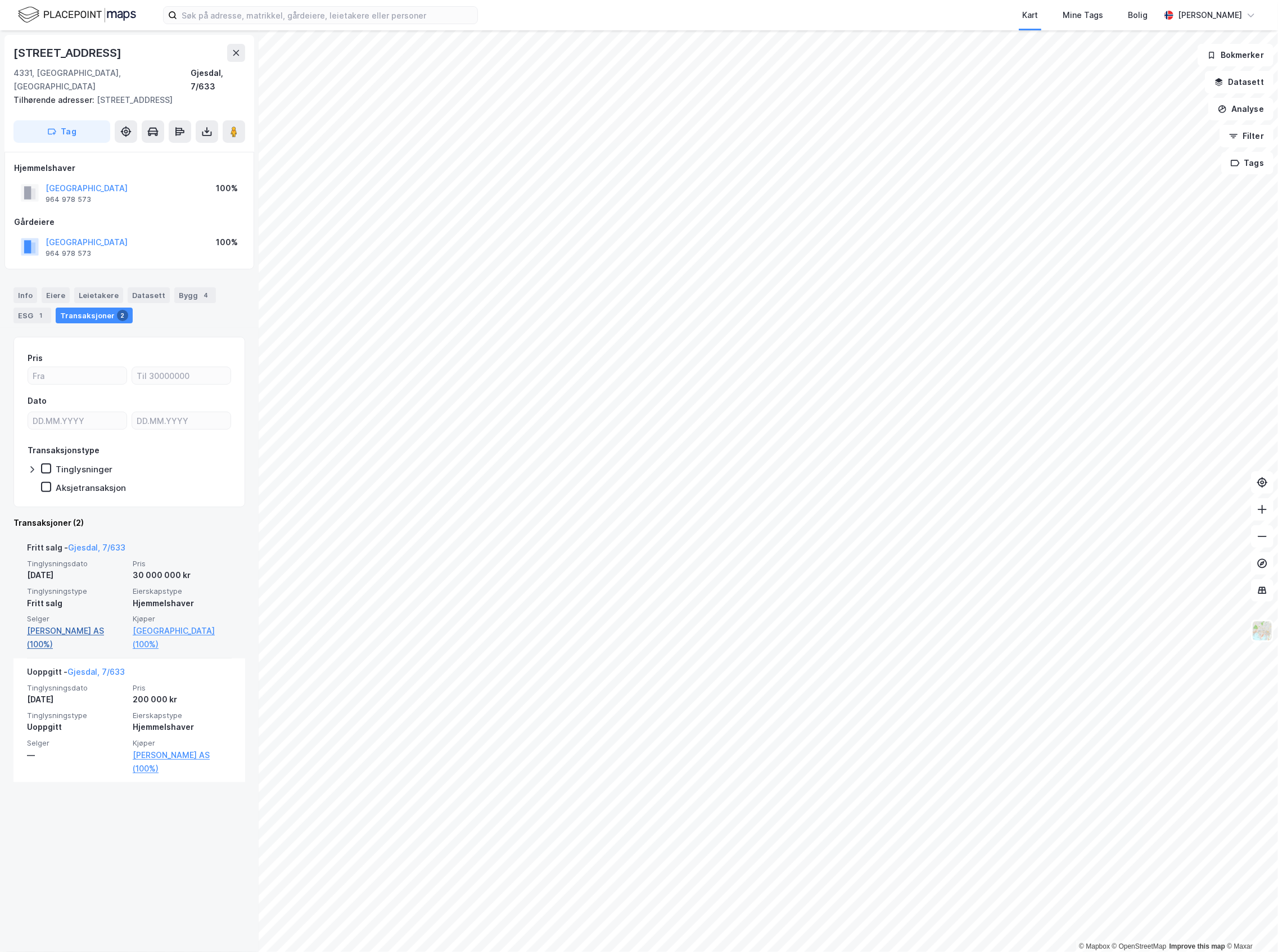
click at [92, 624] on link "Otis Eiendom AS (100%)" at bounding box center [76, 638] width 99 height 27
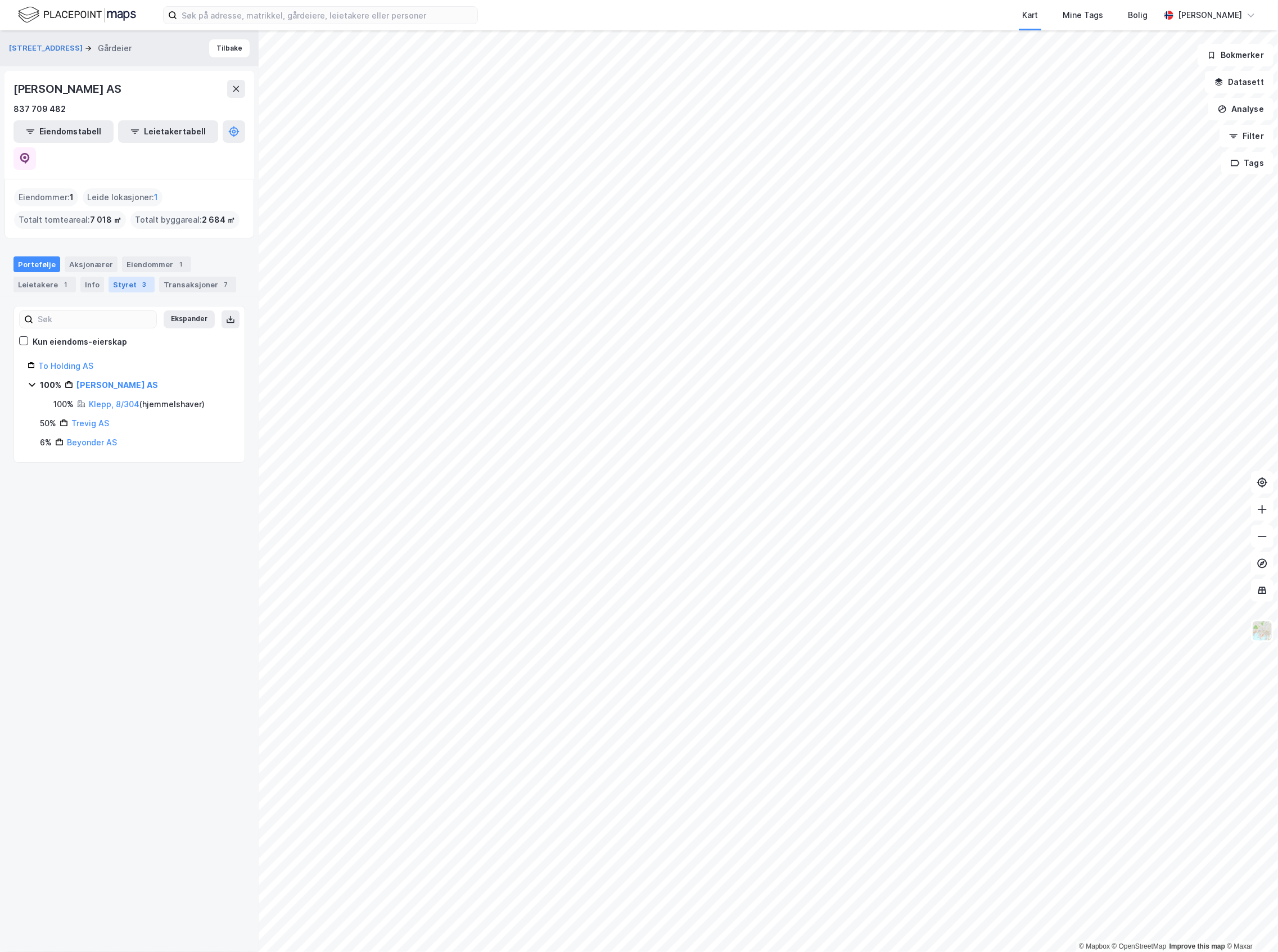
click at [139, 279] on div "3" at bounding box center [145, 285] width 11 height 11
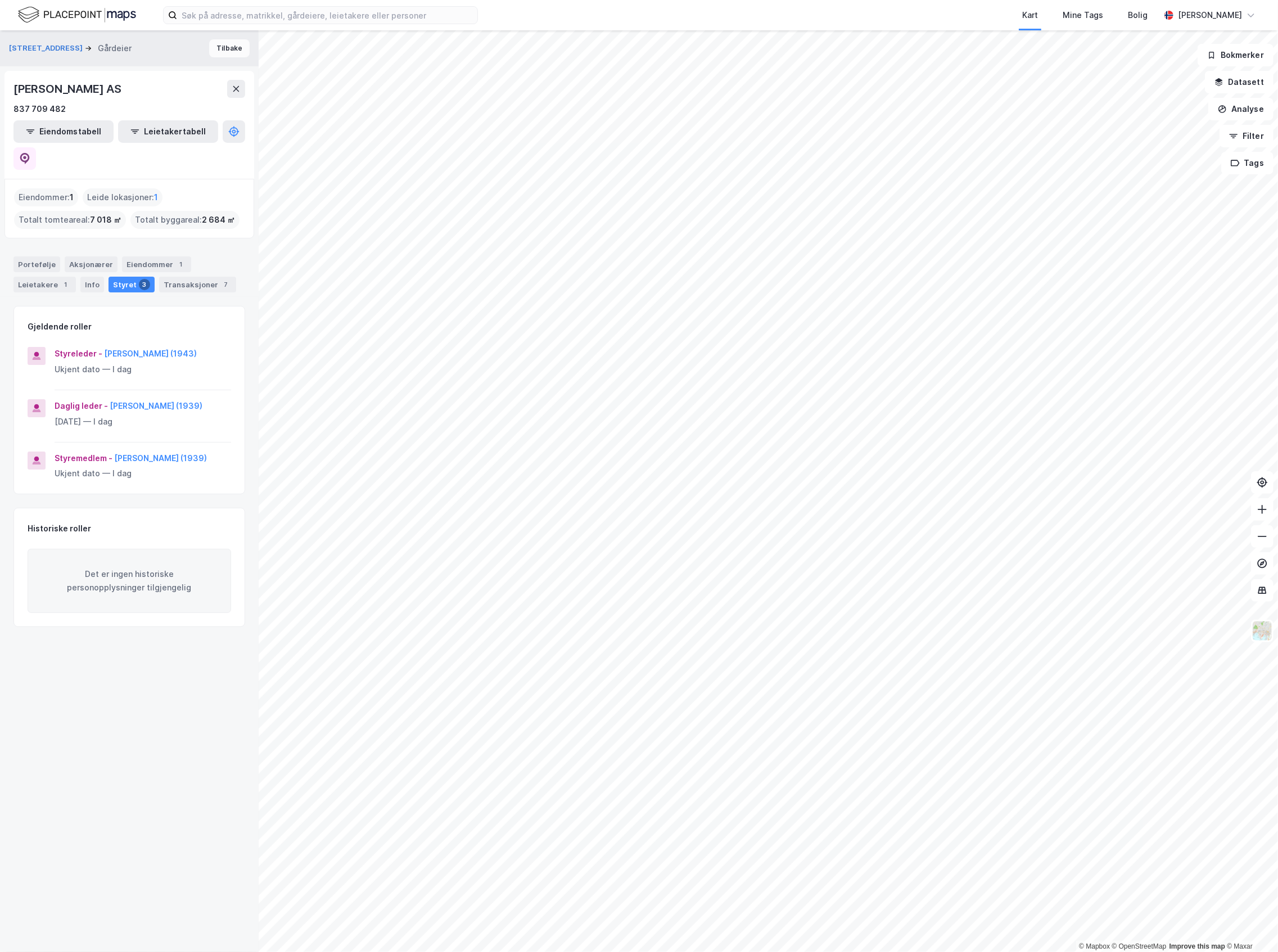
click at [223, 52] on button "Tilbake" at bounding box center [229, 48] width 40 height 18
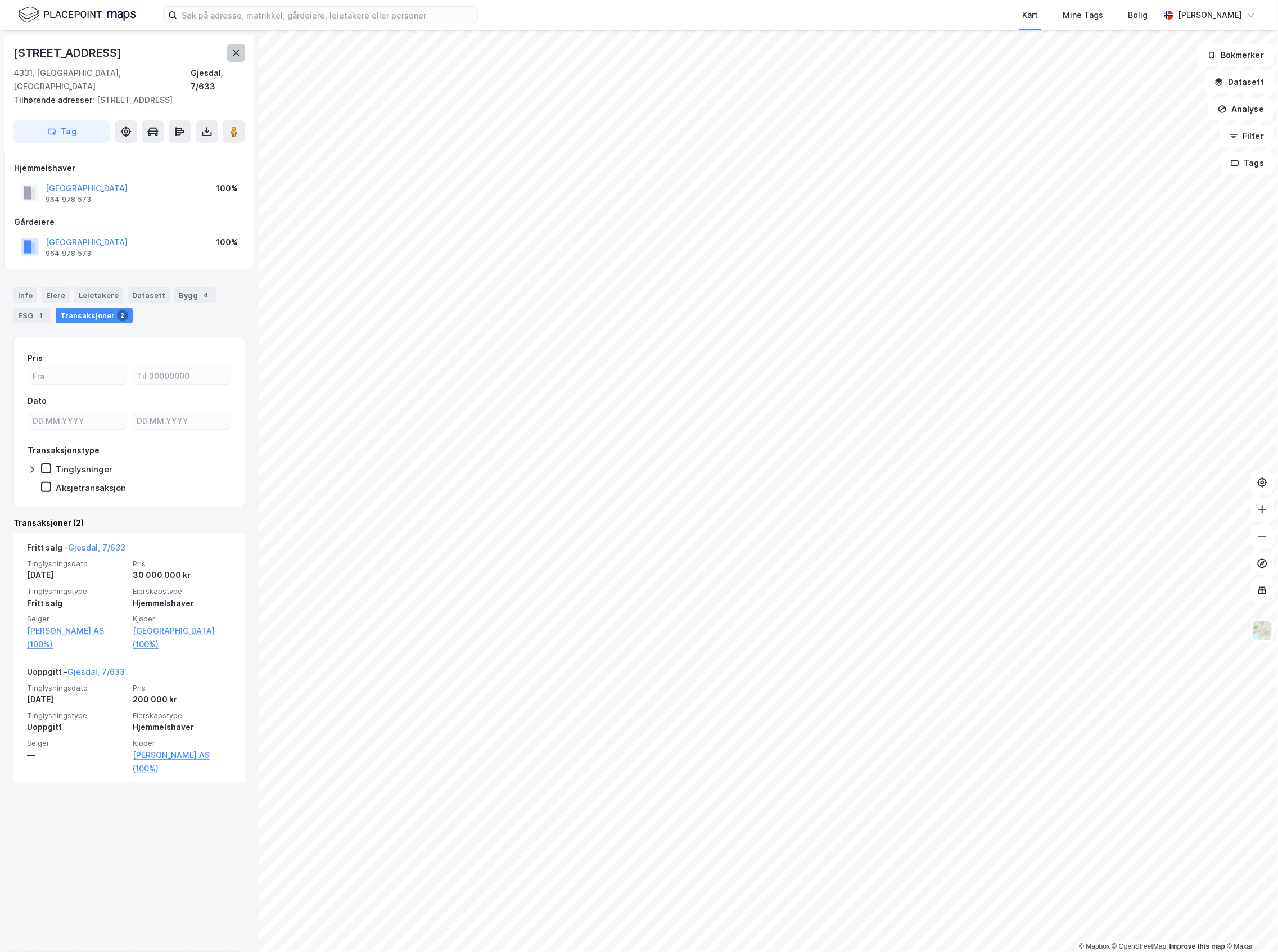
click at [233, 57] on icon at bounding box center [236, 53] width 9 height 9
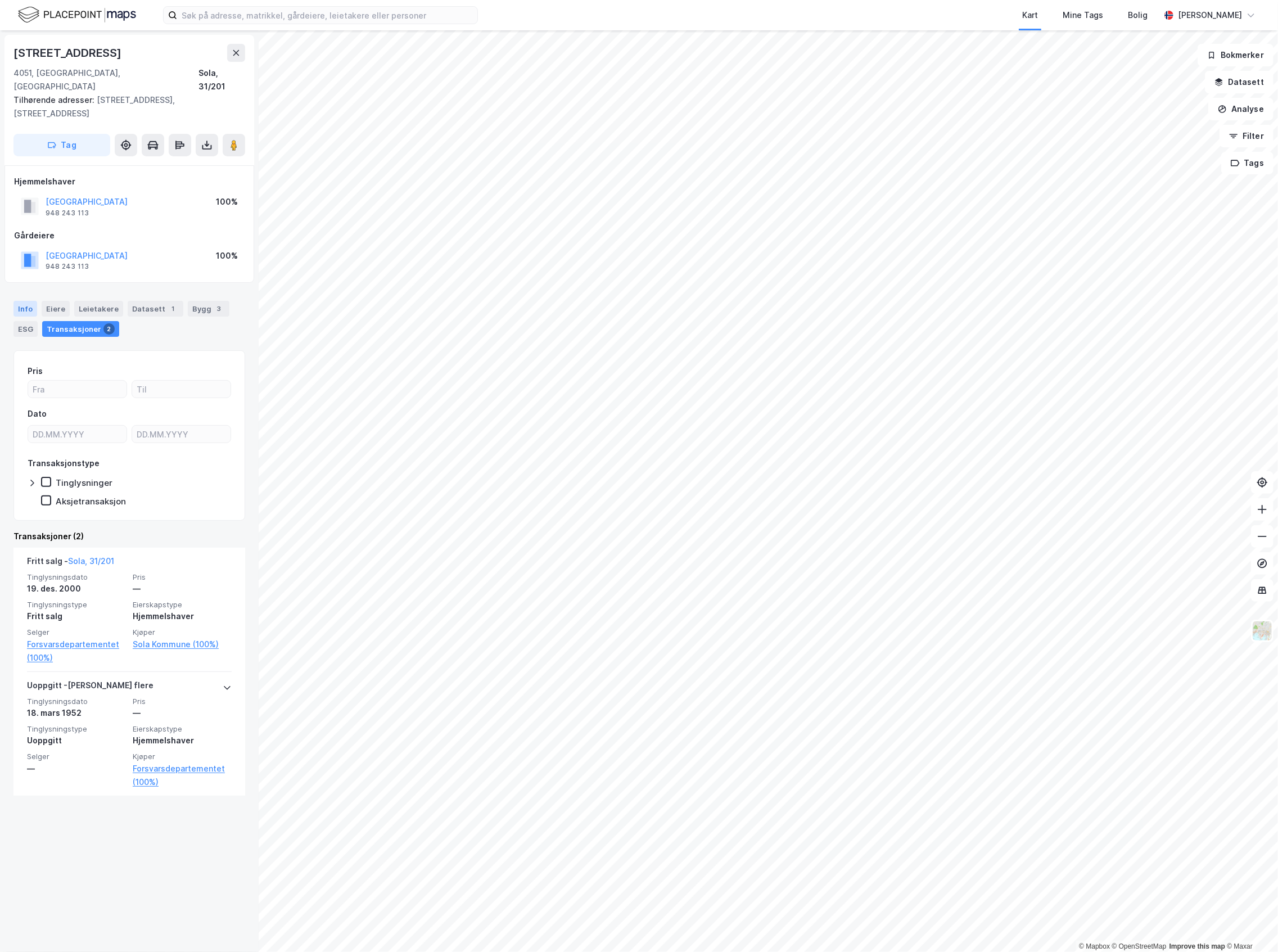
click at [19, 300] on div "Info" at bounding box center [25, 308] width 23 height 16
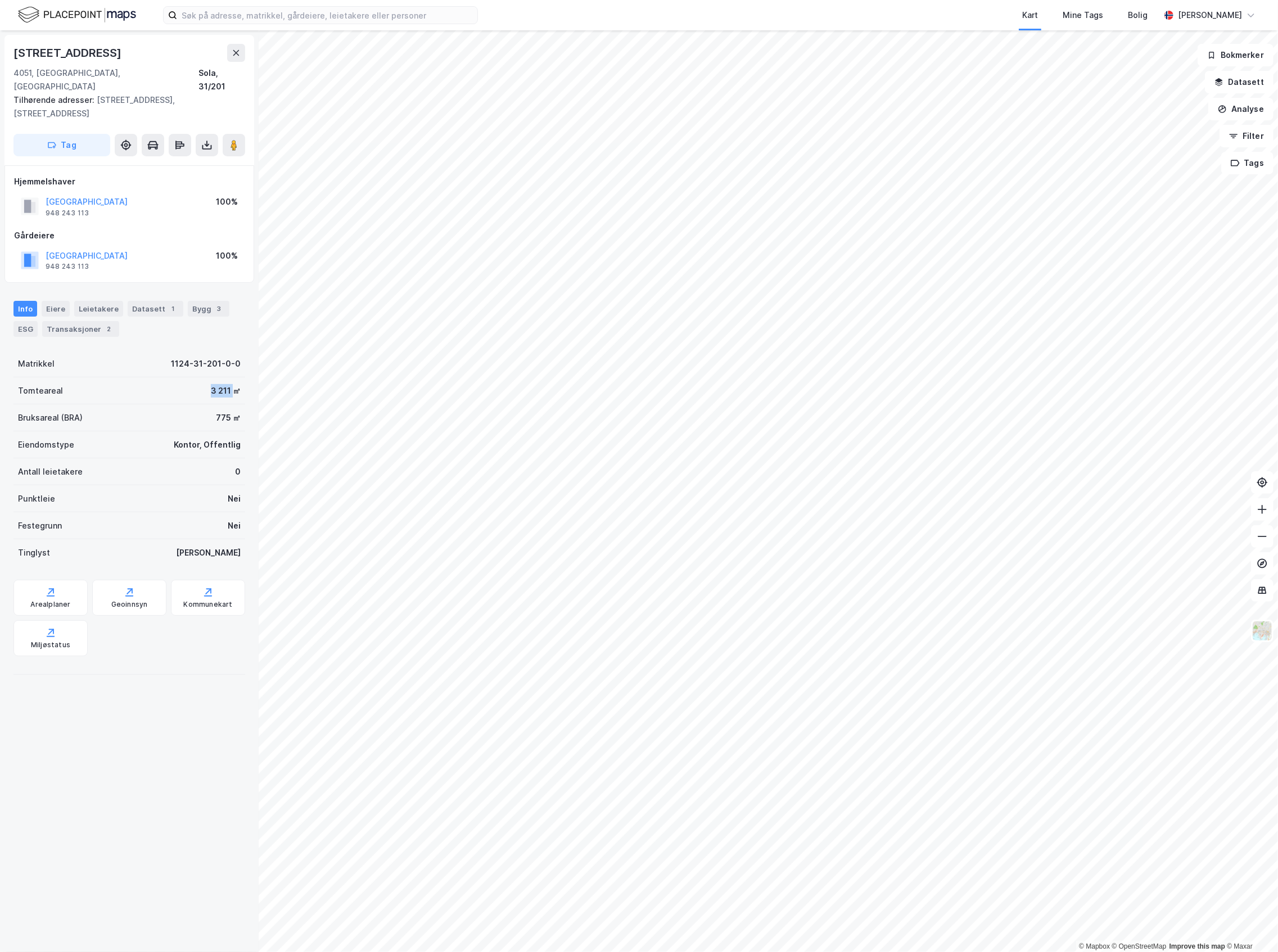
drag, startPoint x: 193, startPoint y: 377, endPoint x: 222, endPoint y: 383, distance: 29.6
click at [222, 383] on div "Tomteareal 3 211 ㎡" at bounding box center [129, 391] width 232 height 27
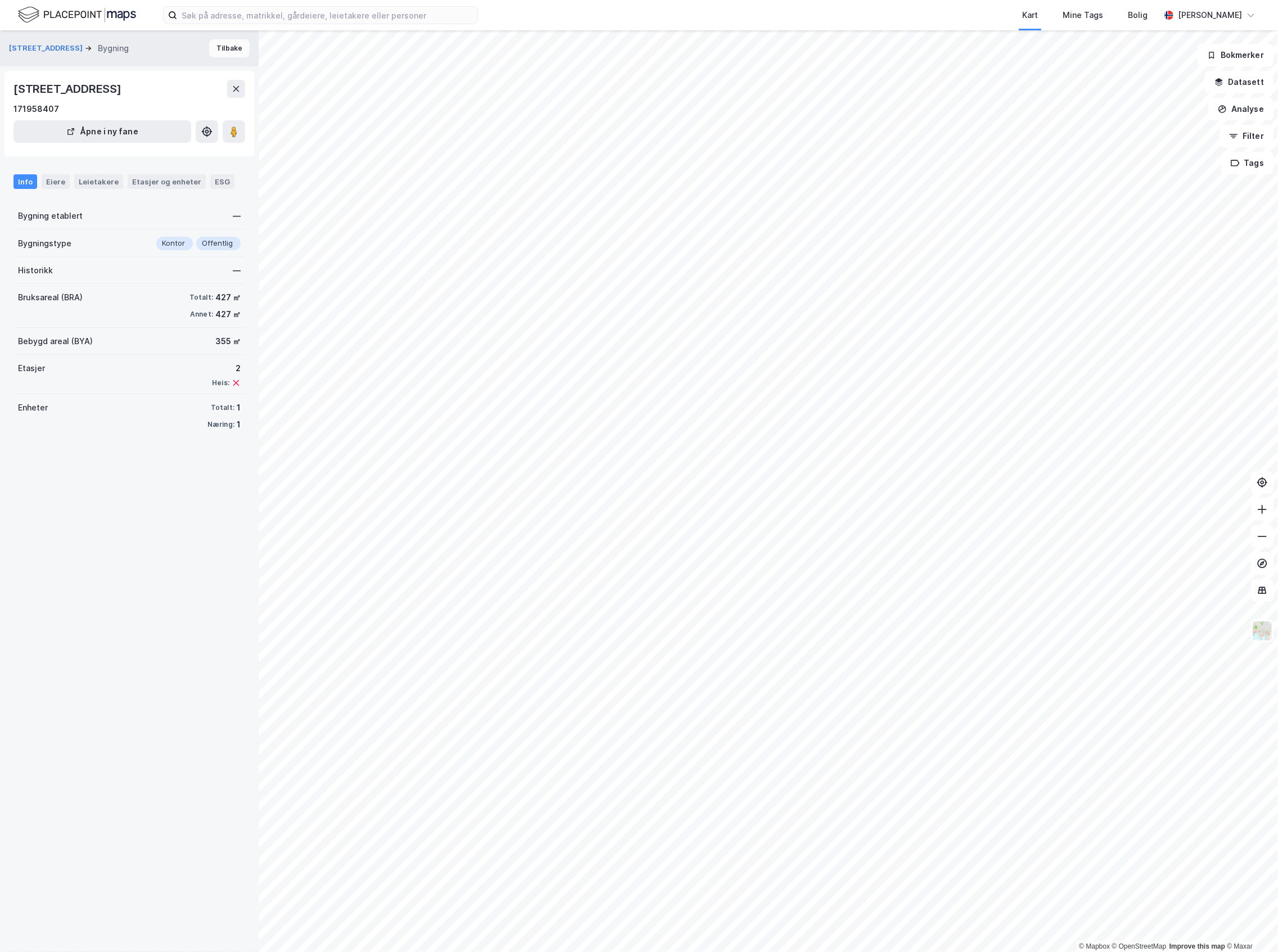
click at [209, 52] on button "Tilbake" at bounding box center [229, 48] width 40 height 18
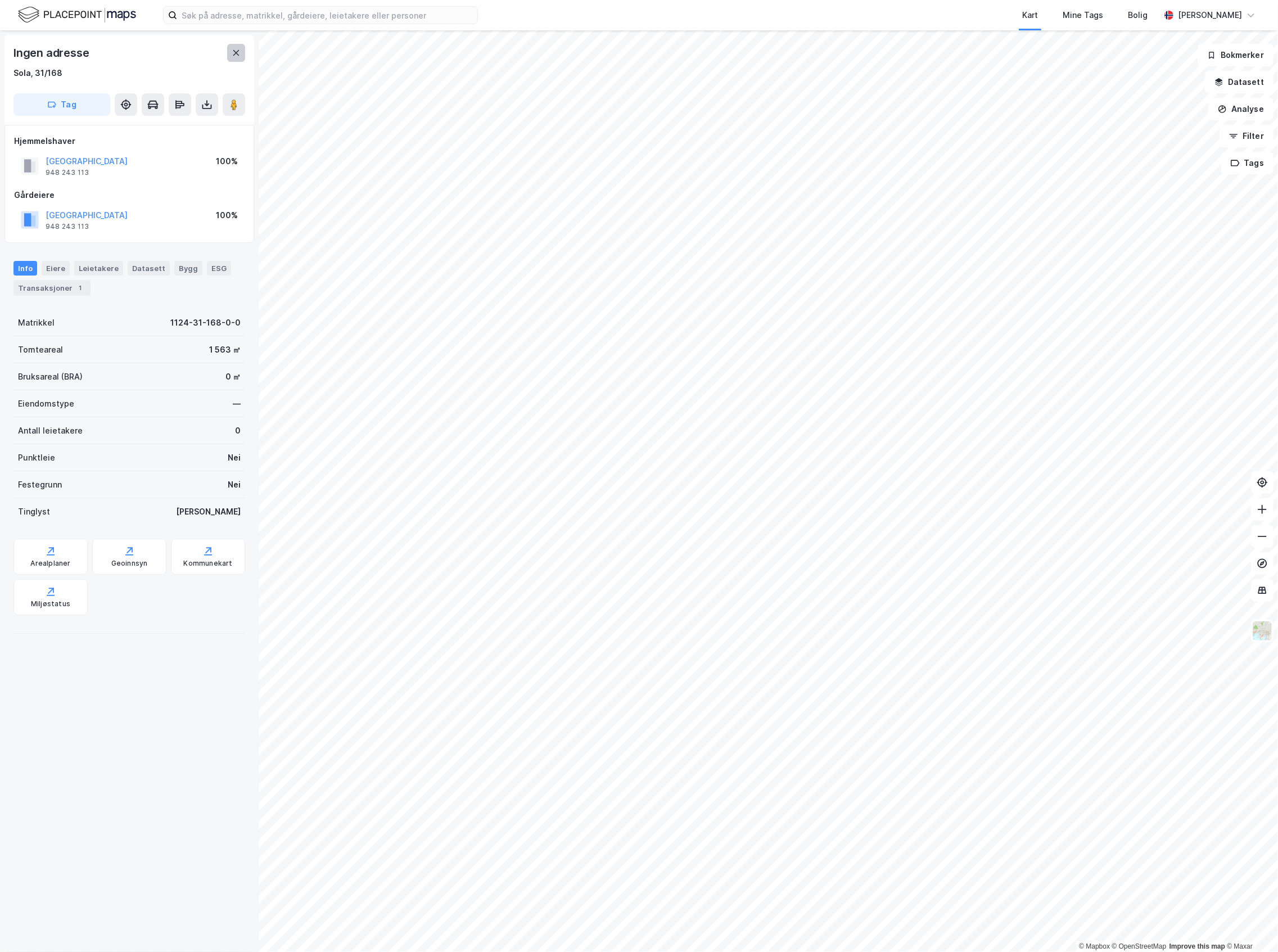
click at [237, 57] on button at bounding box center [236, 52] width 18 height 18
